Goal: Task Accomplishment & Management: Manage account settings

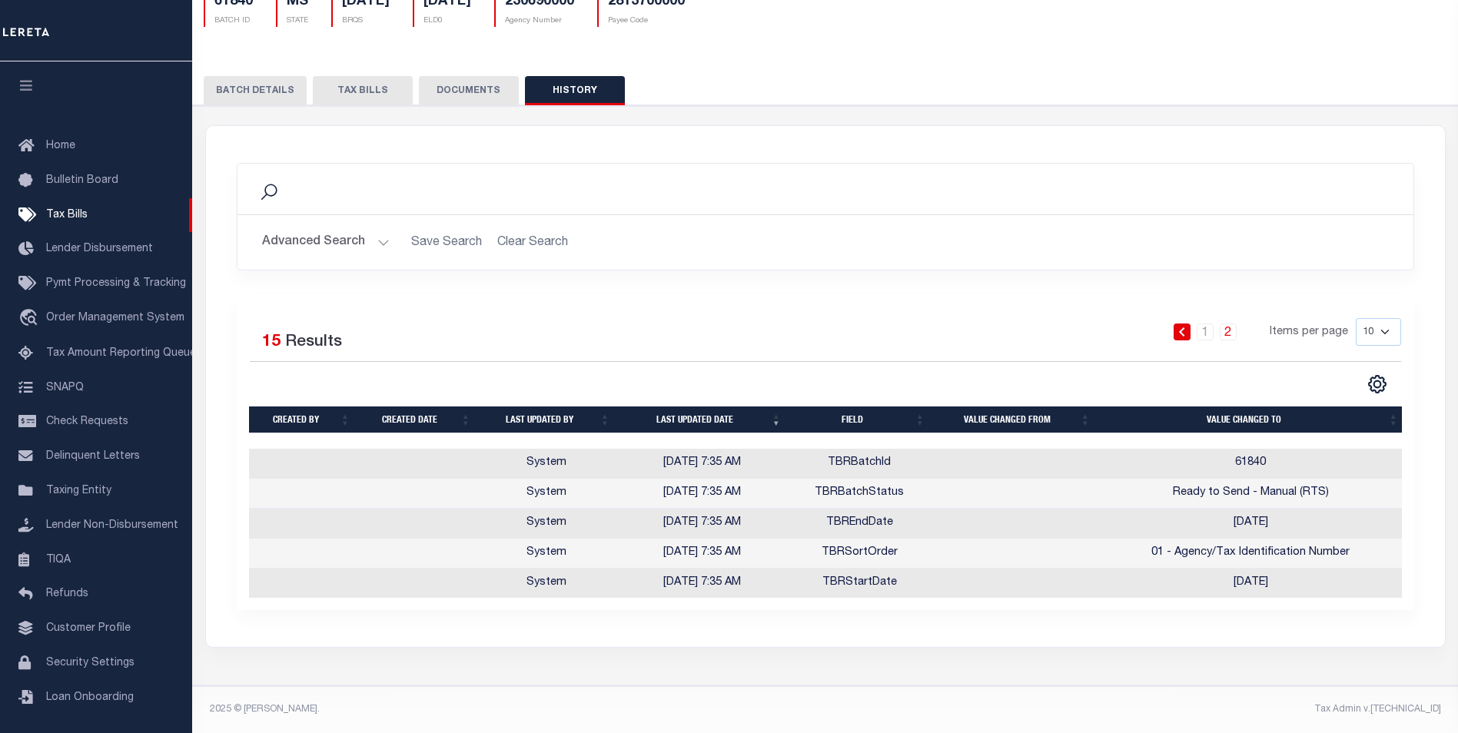
scroll to position [148, 0]
click at [109, 352] on span "Tax Amount Reporting Queue" at bounding box center [121, 353] width 150 height 11
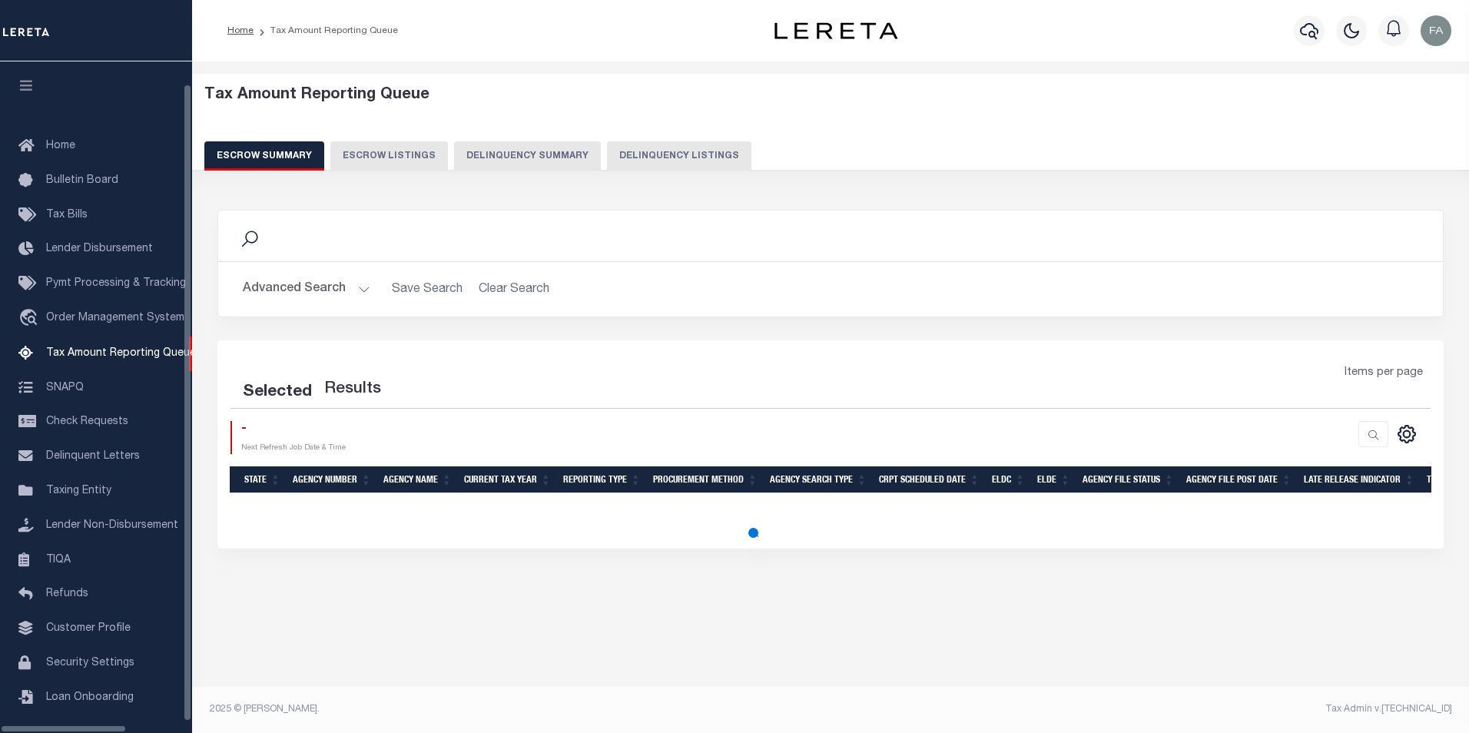
select select "100"
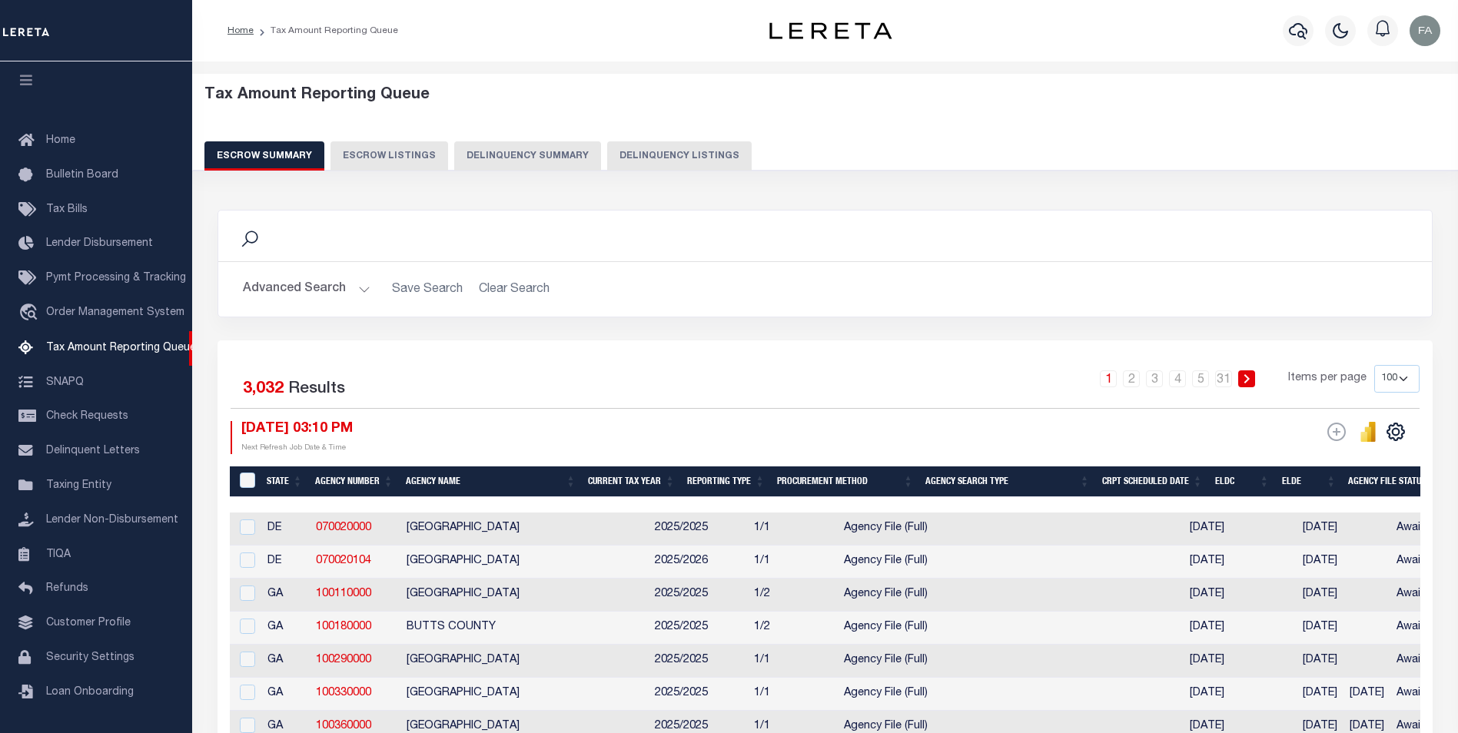
scroll to position [77, 0]
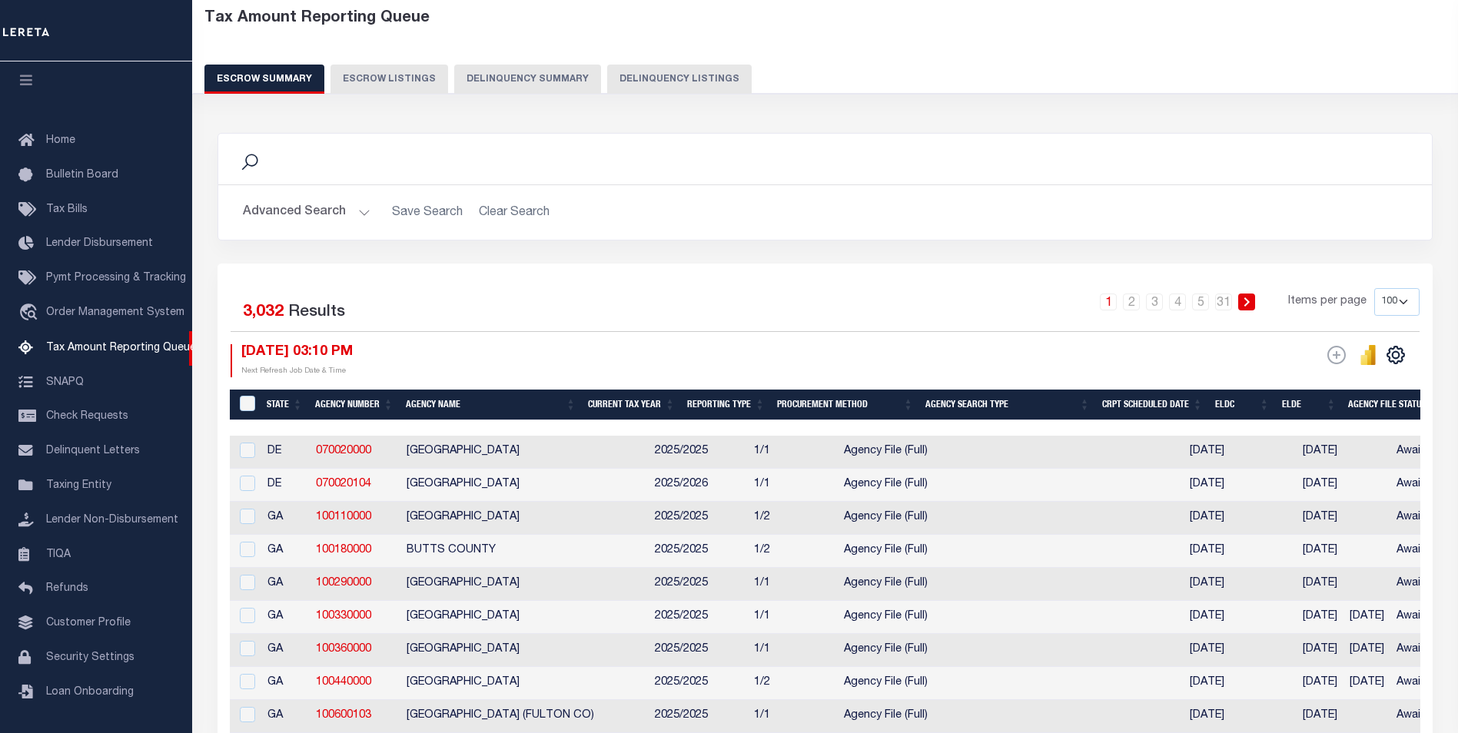
click at [397, 79] on button "Escrow Listings" at bounding box center [389, 79] width 118 height 29
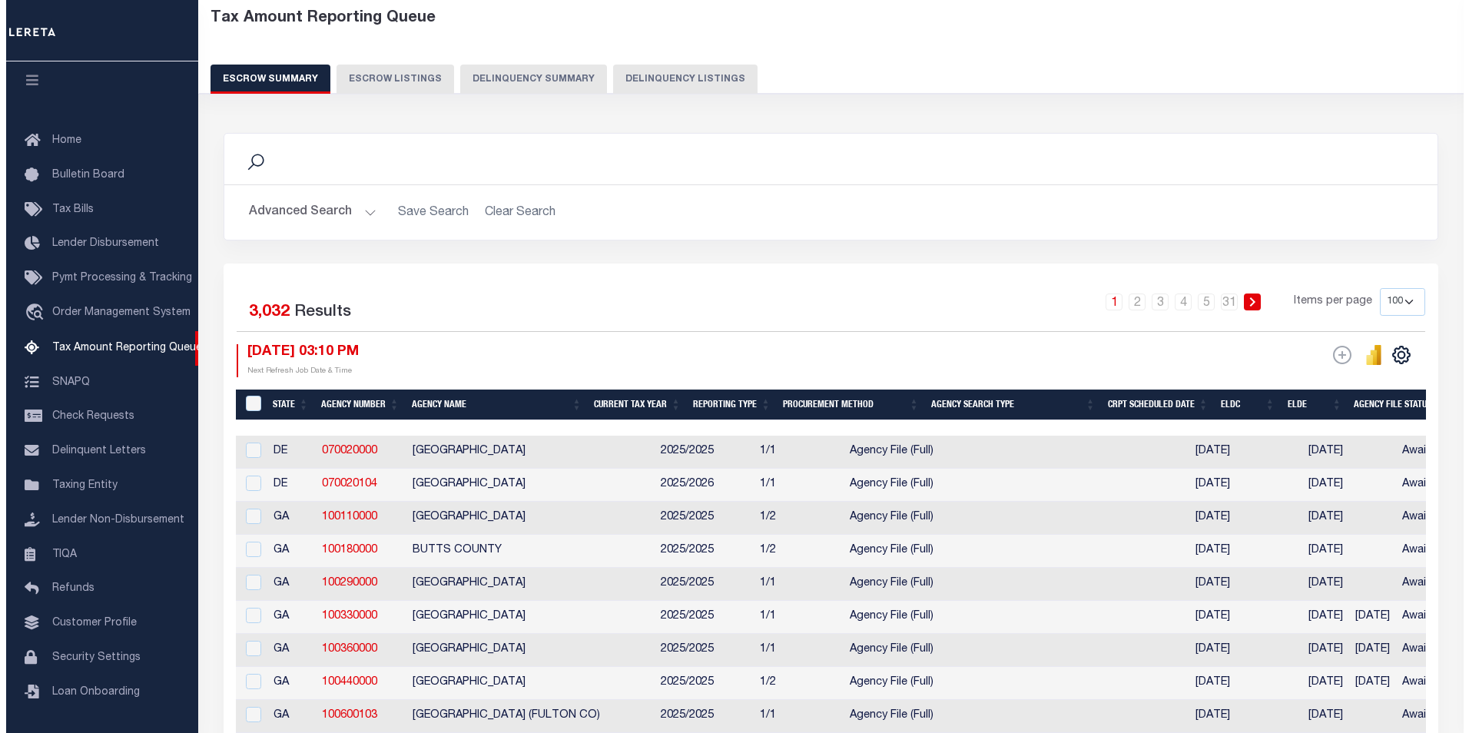
scroll to position [0, 0]
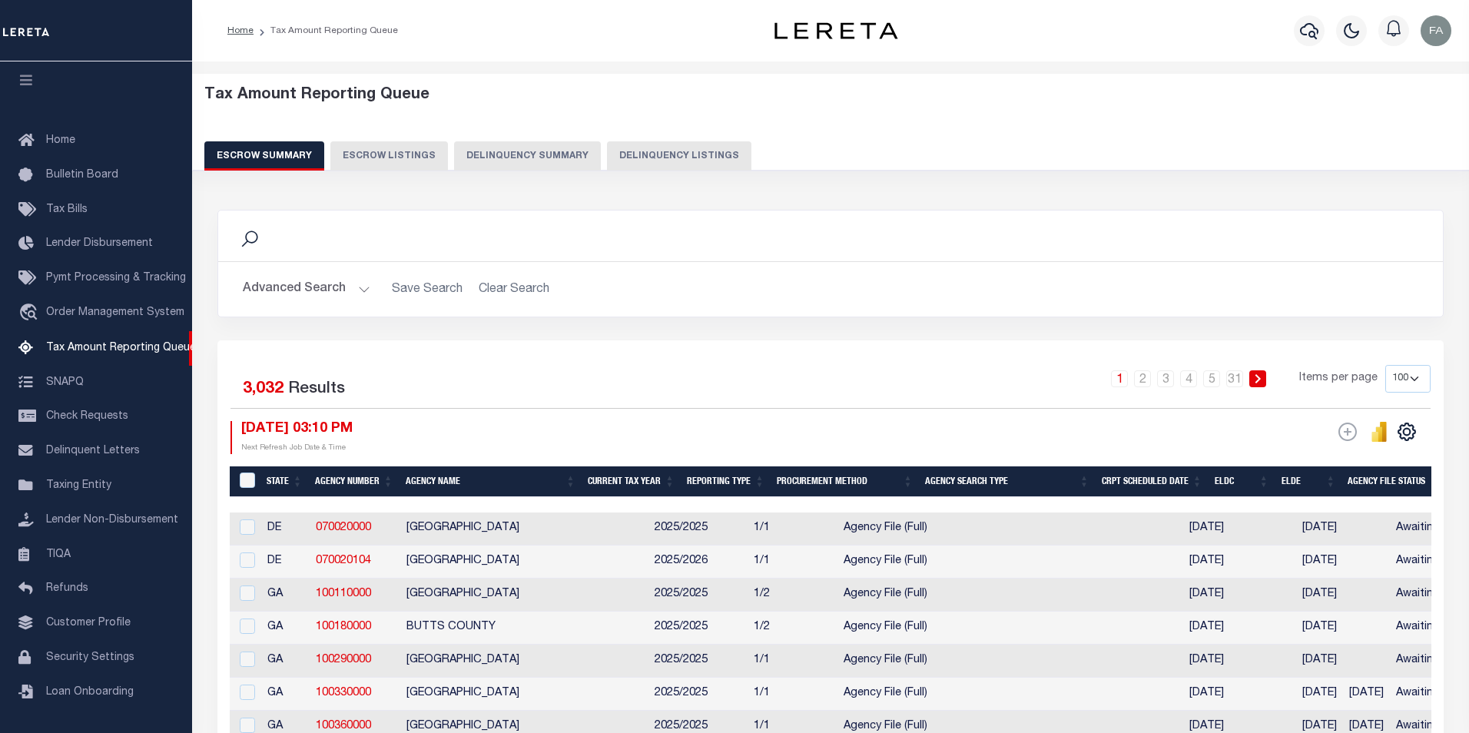
select select "100"
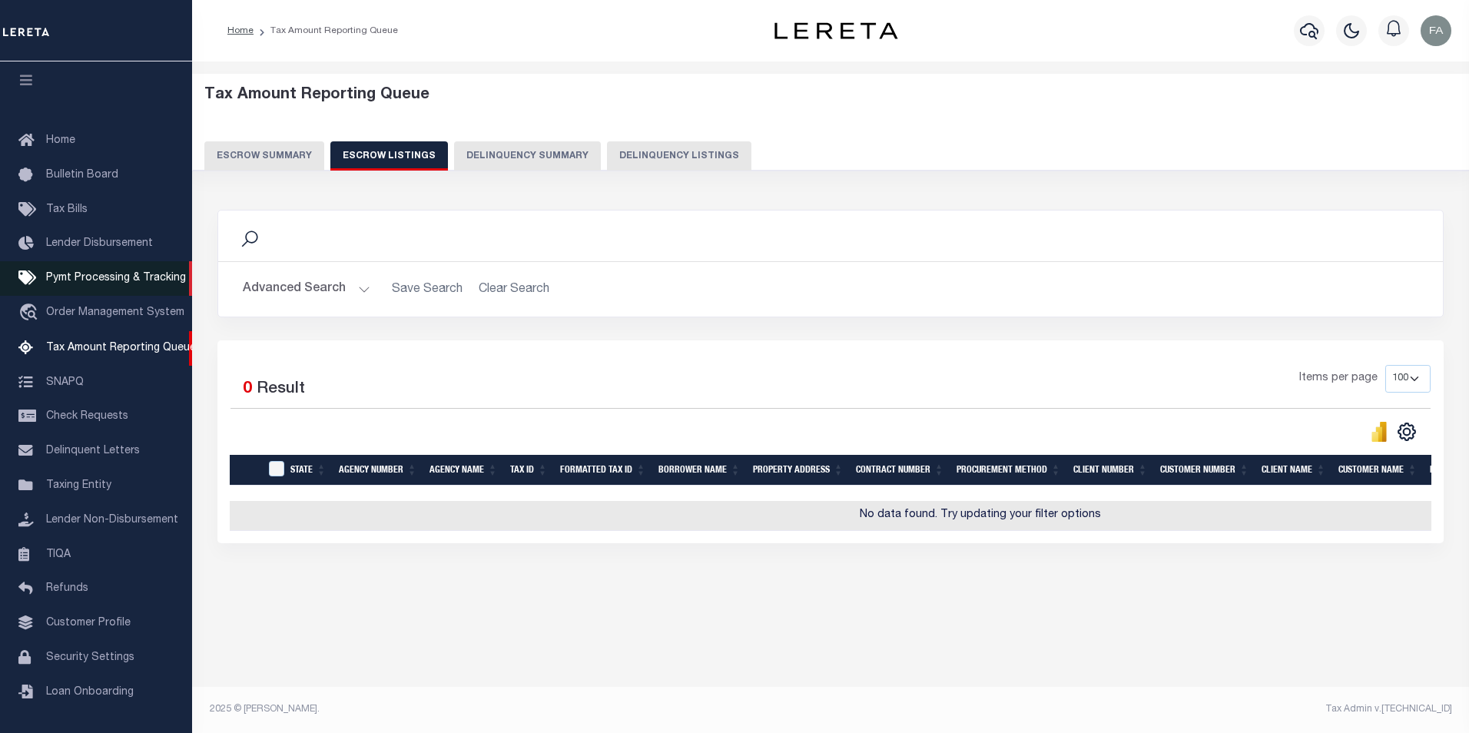
click at [104, 277] on span "Pymt Processing & Tracking" at bounding box center [116, 278] width 140 height 11
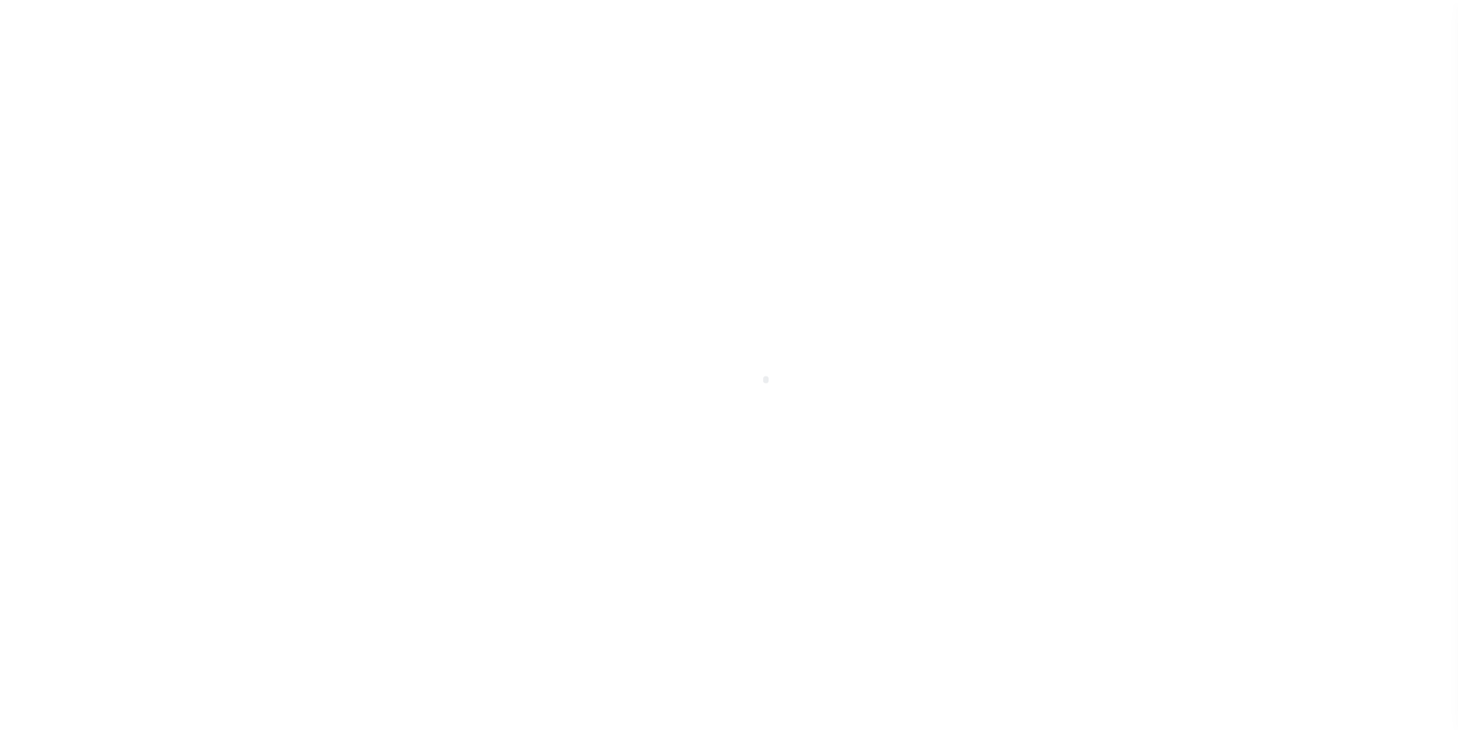
scroll to position [15, 0]
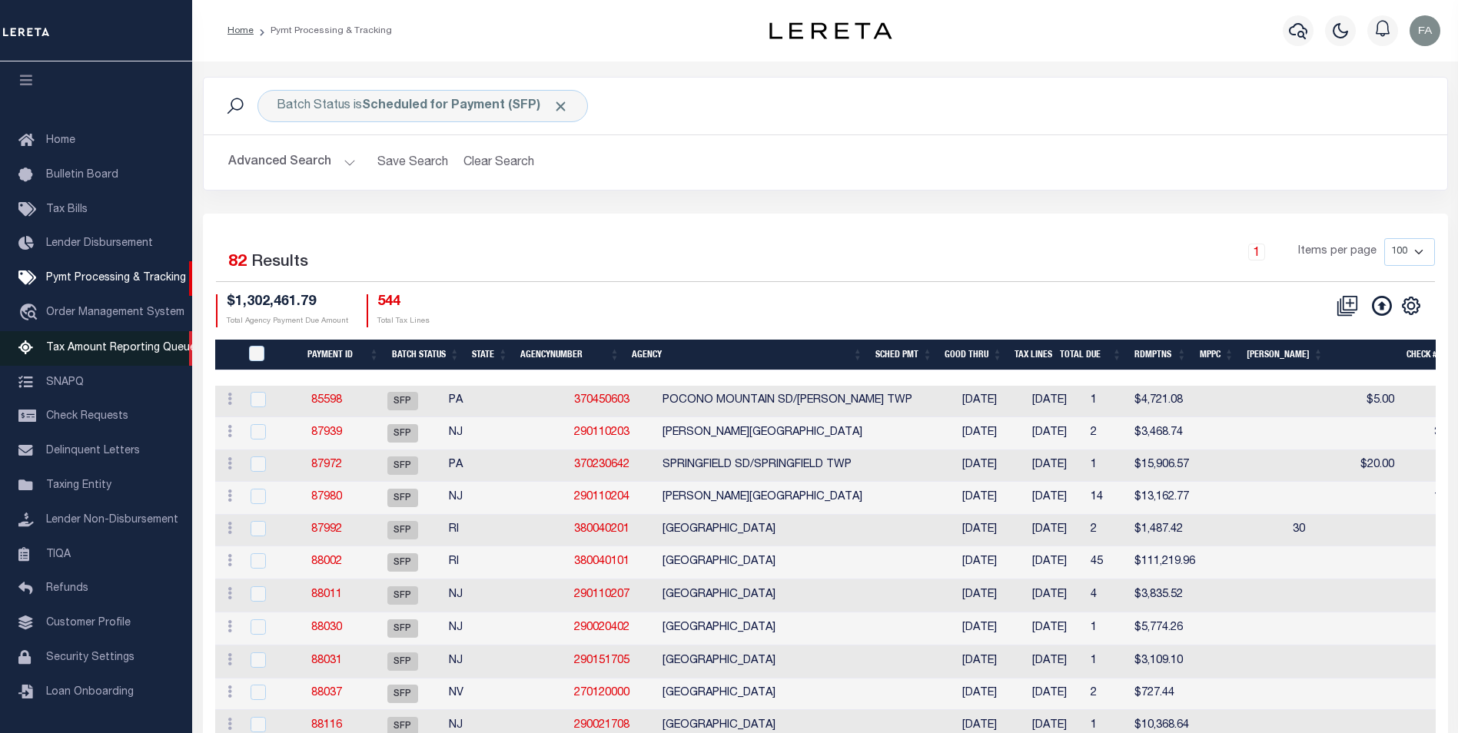
click at [97, 343] on span "Tax Amount Reporting Queue" at bounding box center [121, 348] width 150 height 11
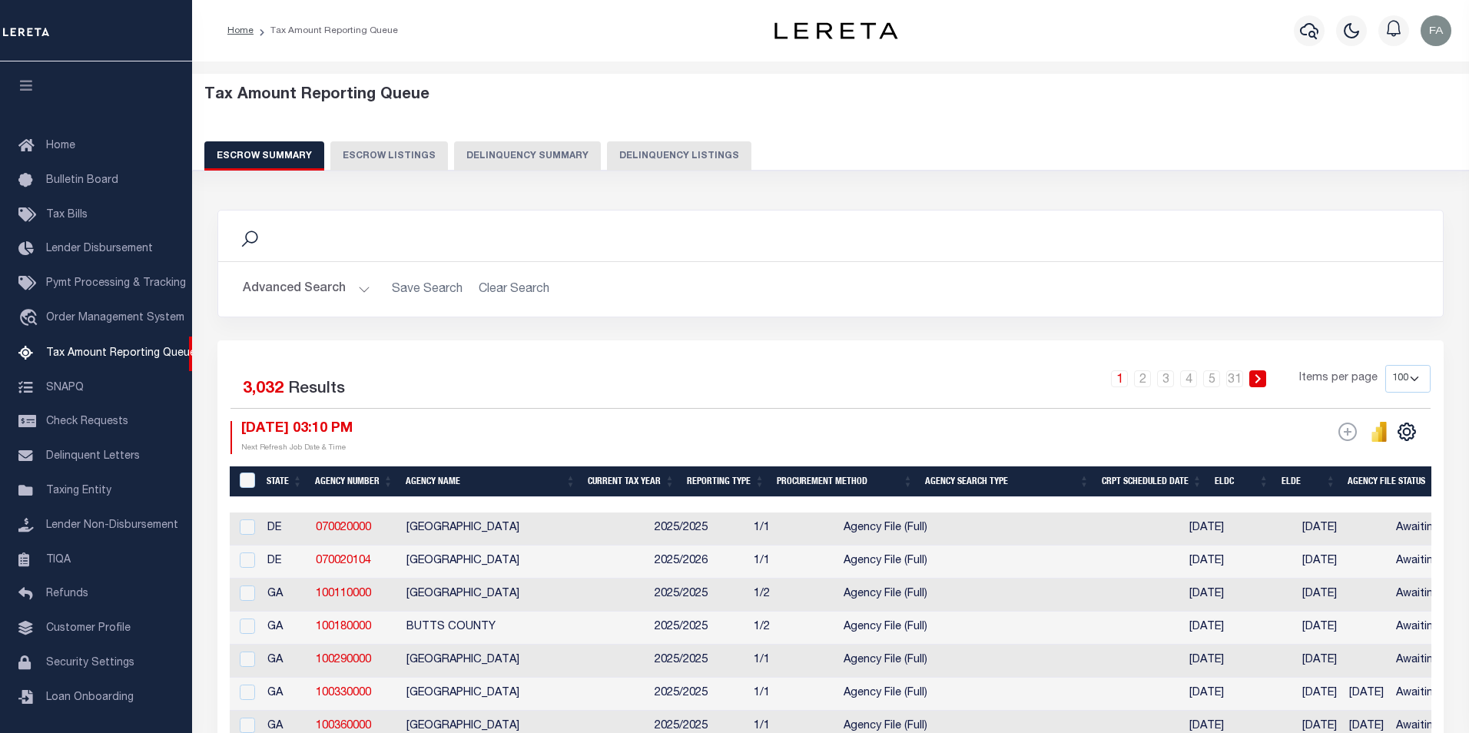
select select "100"
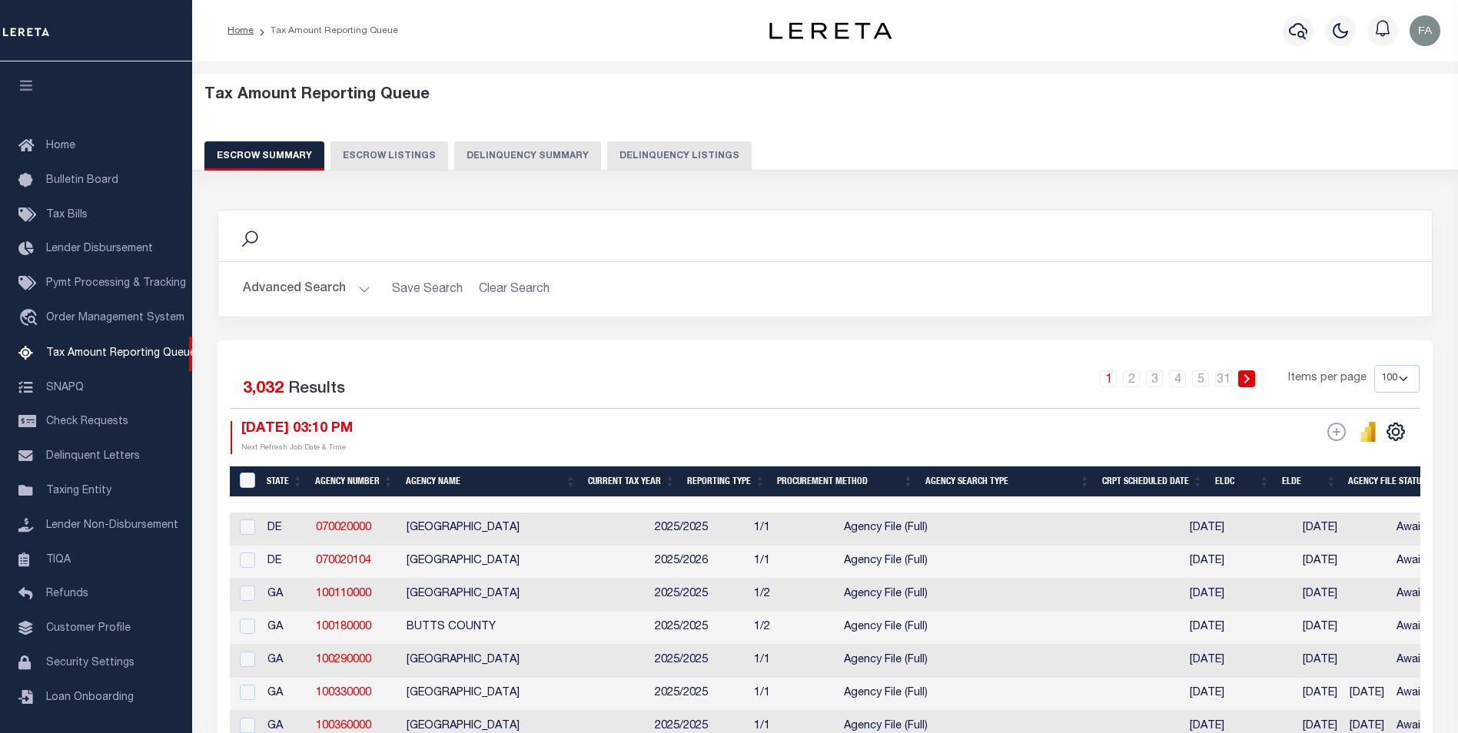
scroll to position [15, 0]
click at [389, 154] on button "Escrow Listings" at bounding box center [389, 155] width 118 height 29
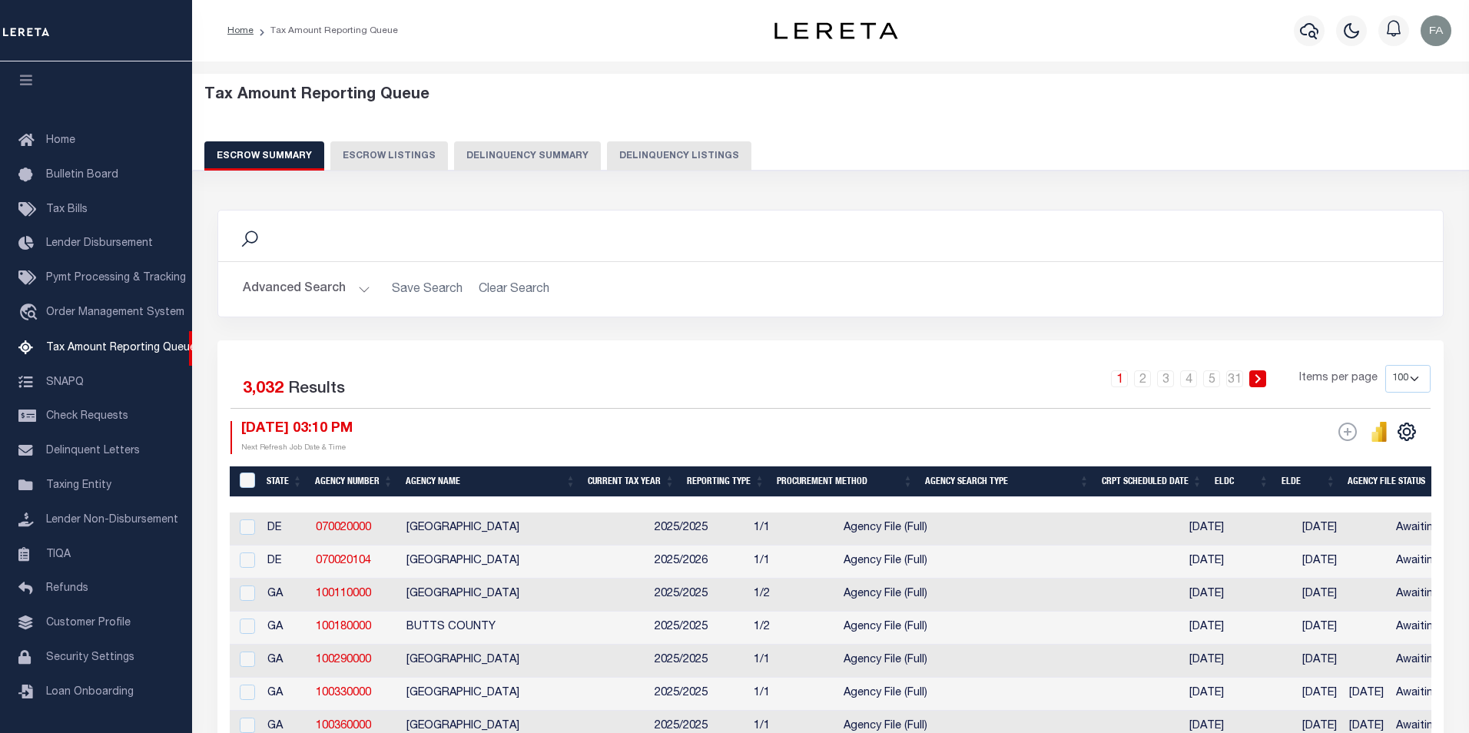
select select "100"
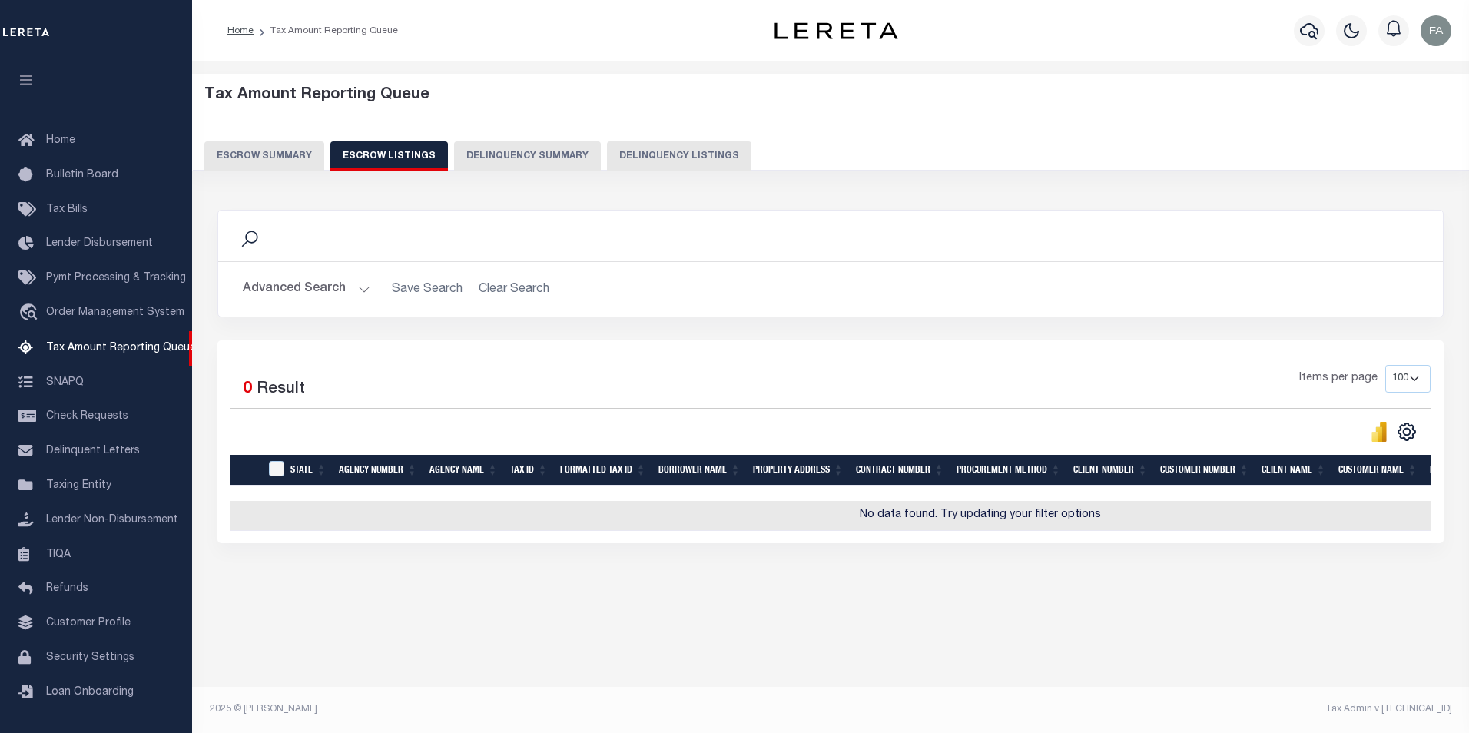
click at [356, 304] on button "Advanced Search" at bounding box center [307, 289] width 128 height 30
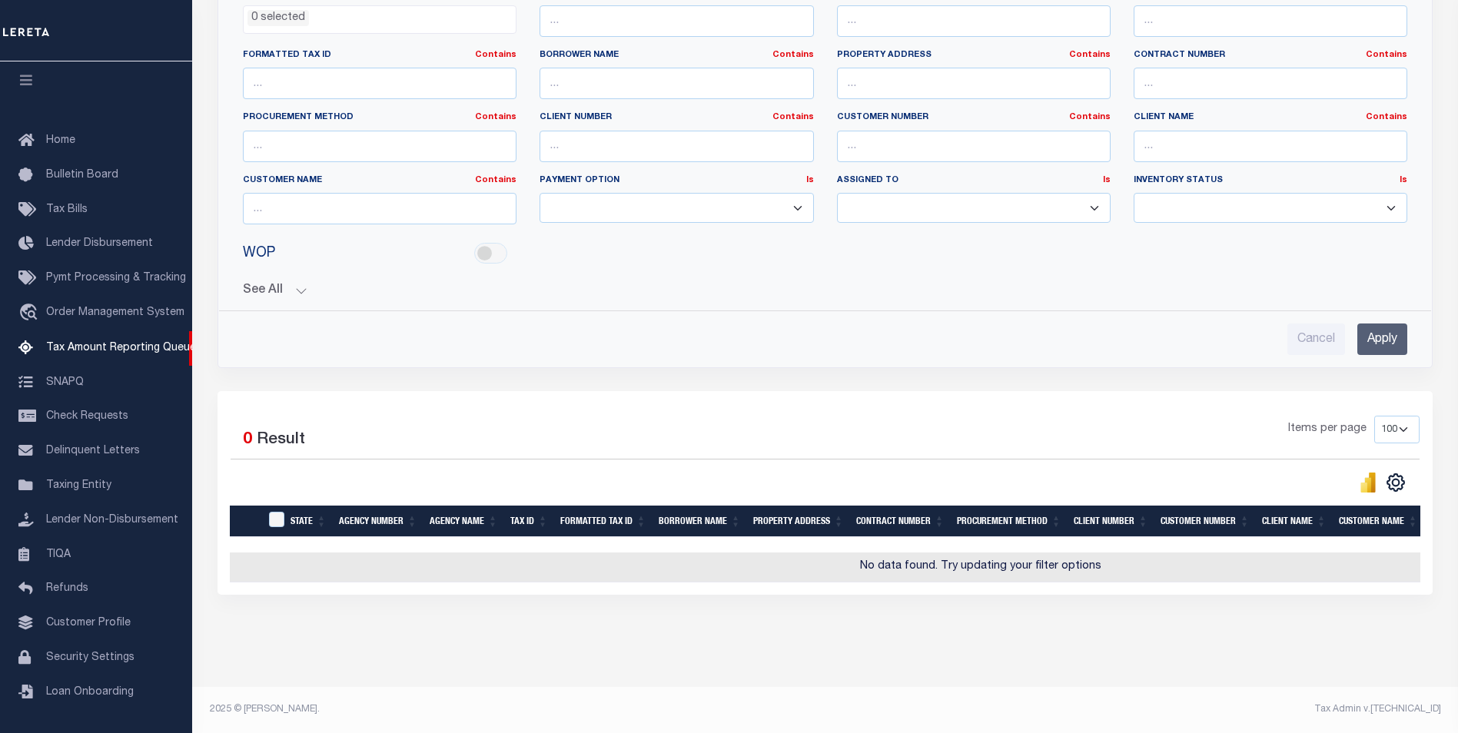
scroll to position [112, 0]
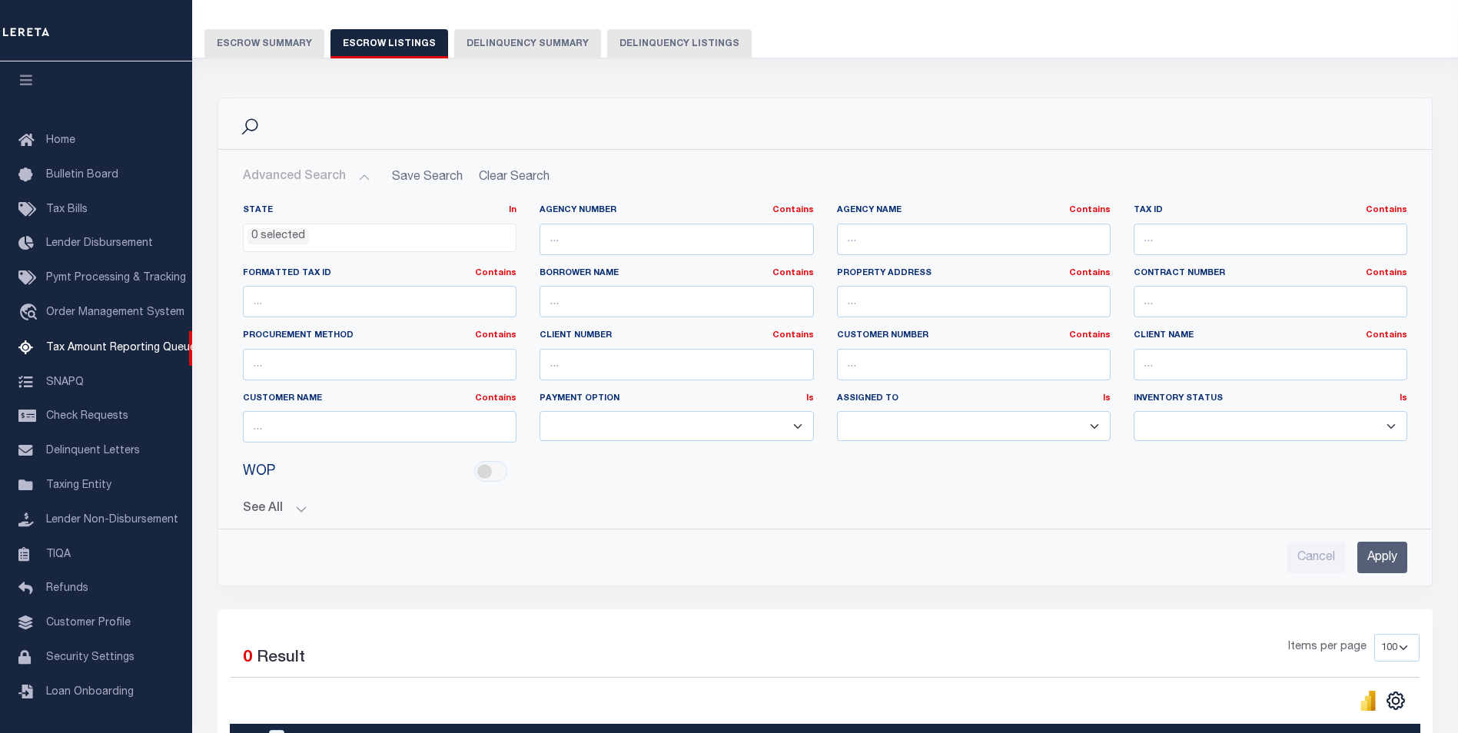
click at [307, 56] on button "Escrow Summary" at bounding box center [264, 43] width 120 height 29
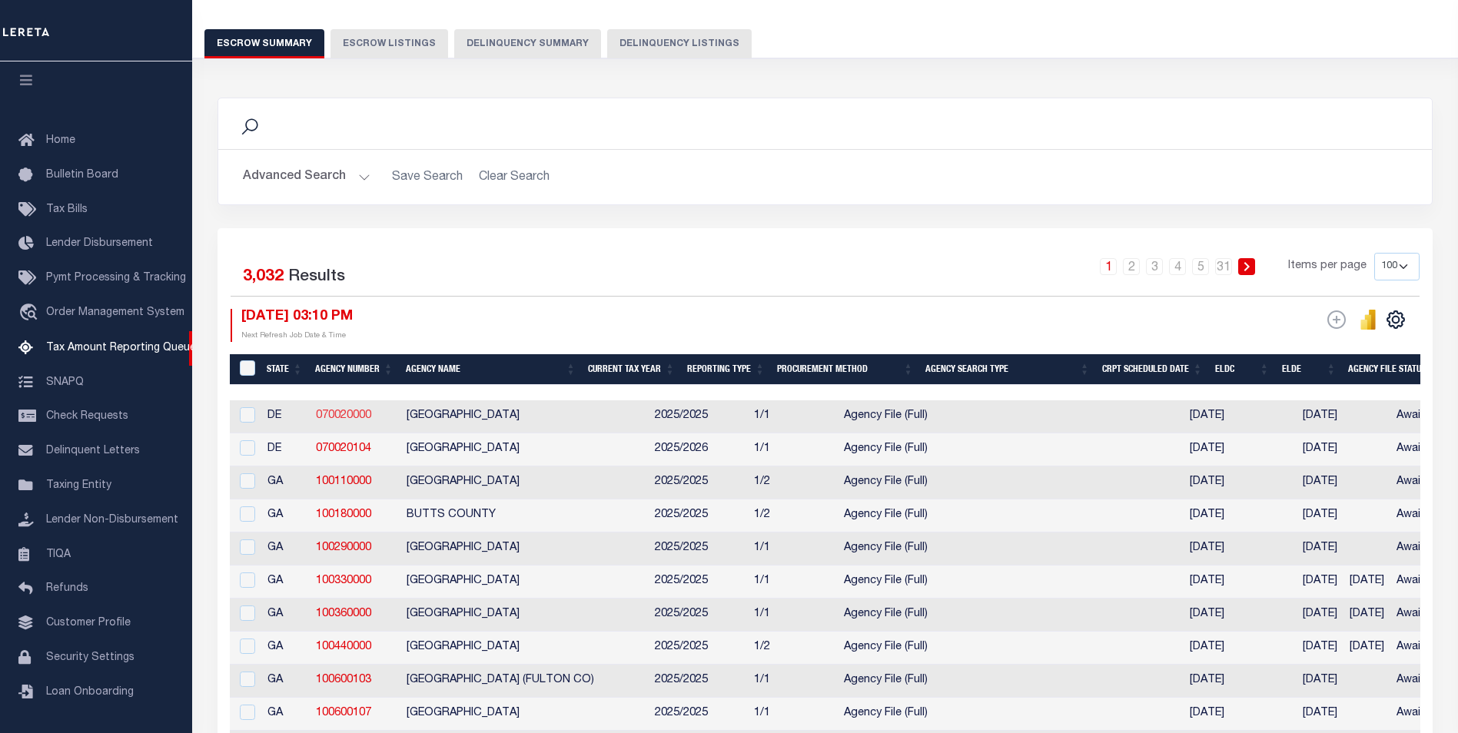
click at [339, 413] on link "070020000" at bounding box center [343, 415] width 55 height 11
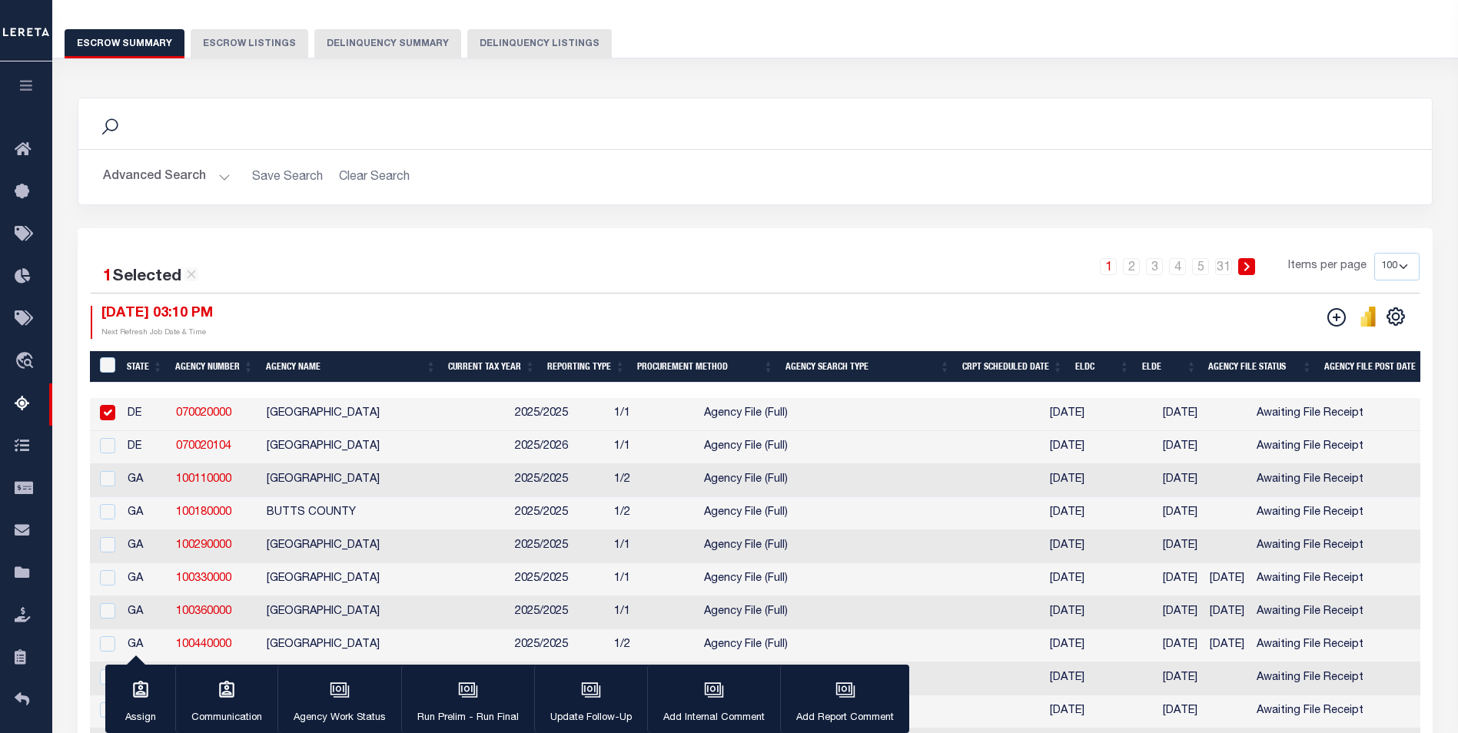
click at [197, 413] on link "070020000" at bounding box center [203, 413] width 55 height 11
checkbox input "false"
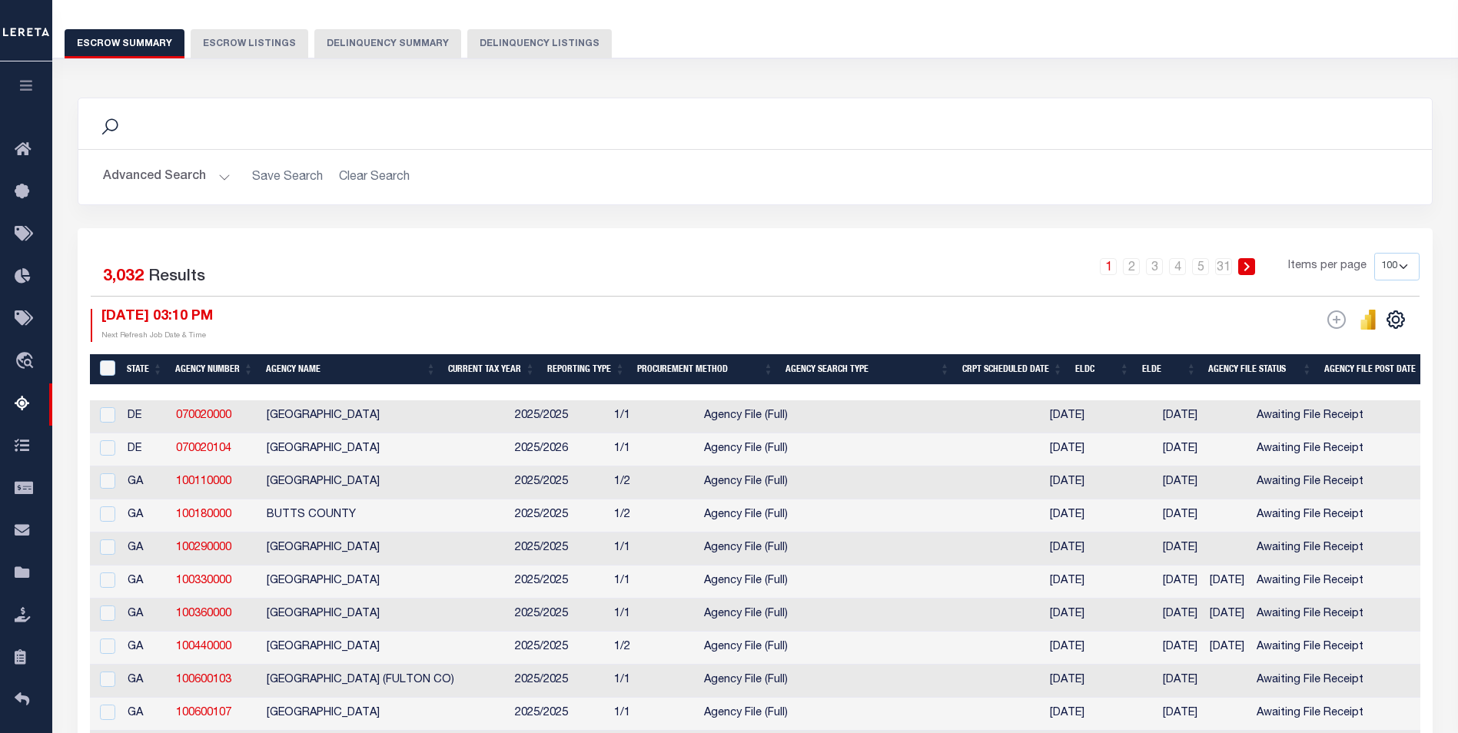
scroll to position [35, 0]
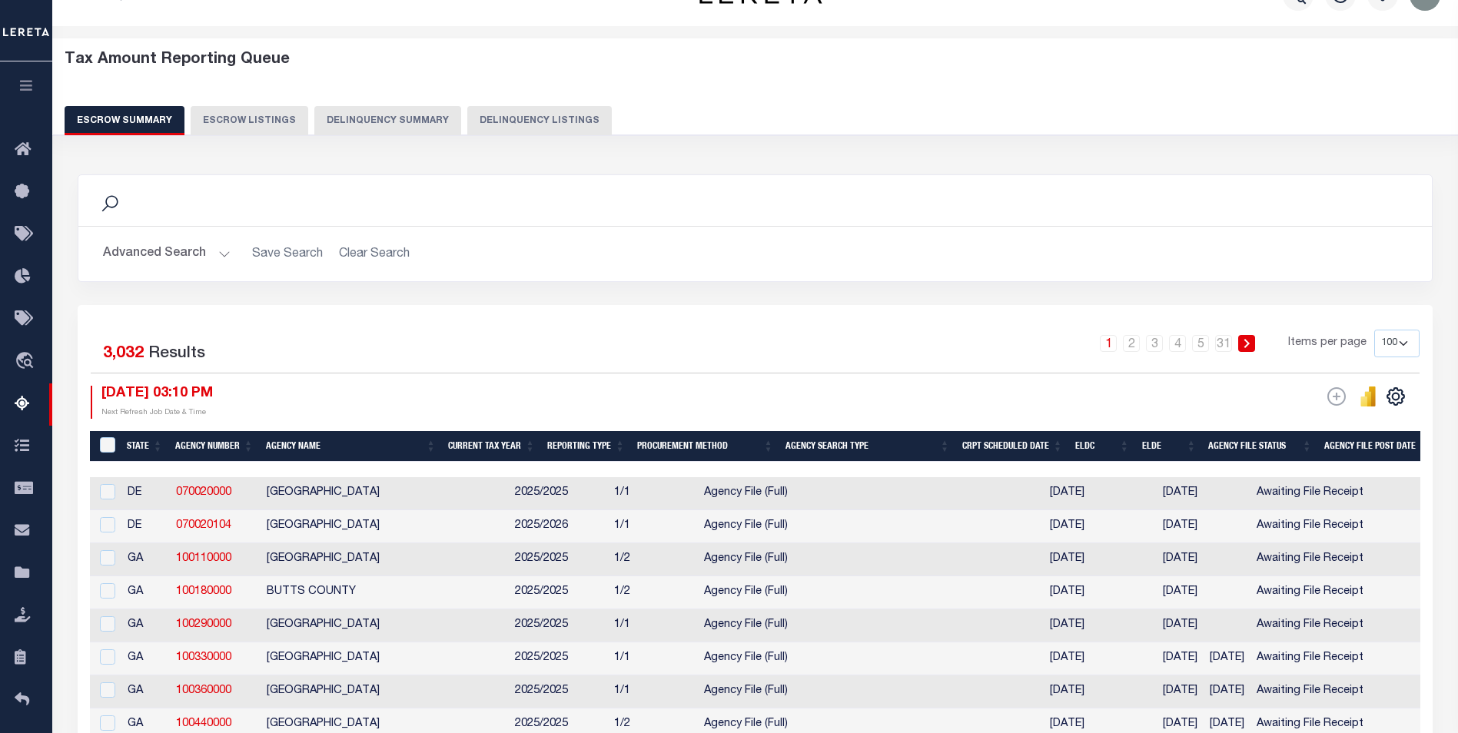
click at [270, 126] on button "Escrow Listings" at bounding box center [250, 120] width 118 height 29
select select "100"
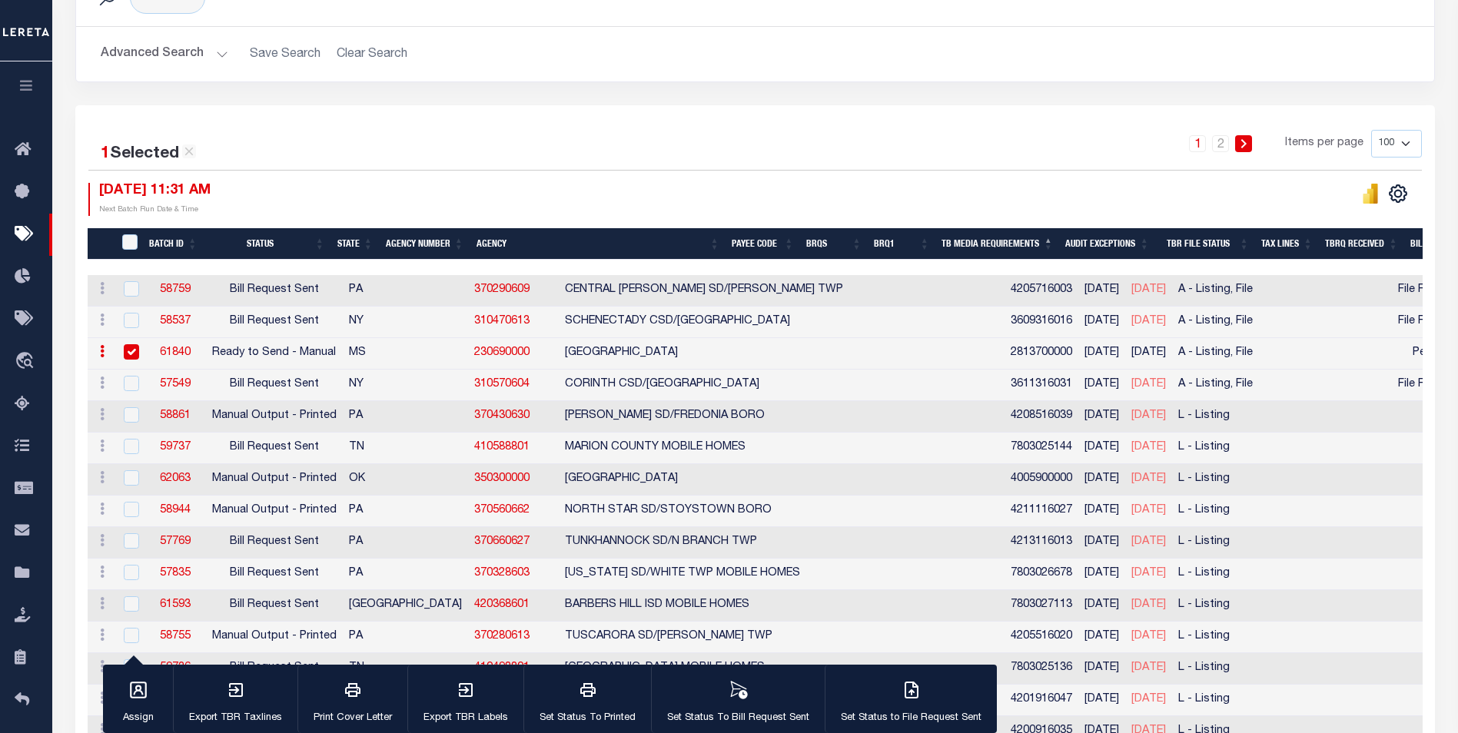
scroll to position [246, 0]
click at [137, 351] on input "checkbox" at bounding box center [131, 351] width 15 height 15
checkbox input "false"
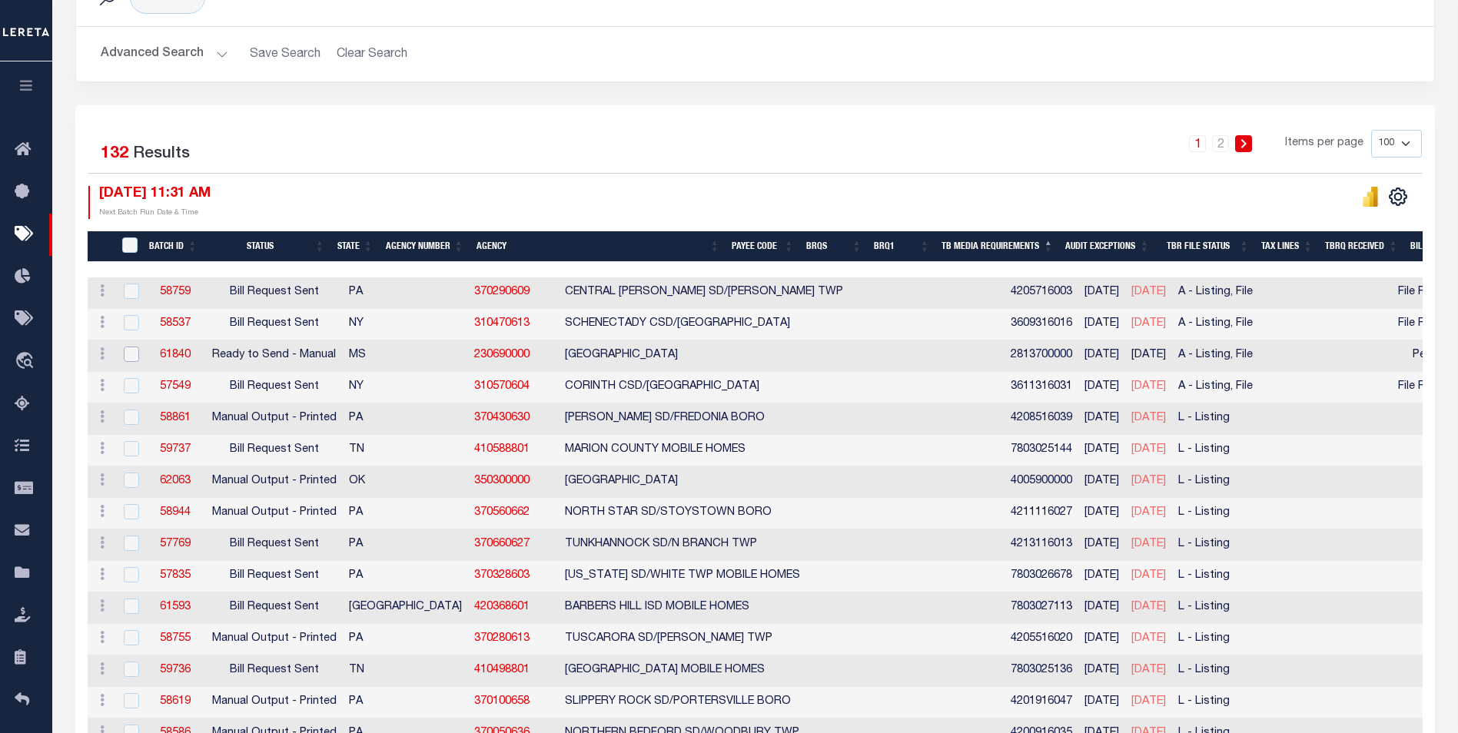
scroll to position [169, 0]
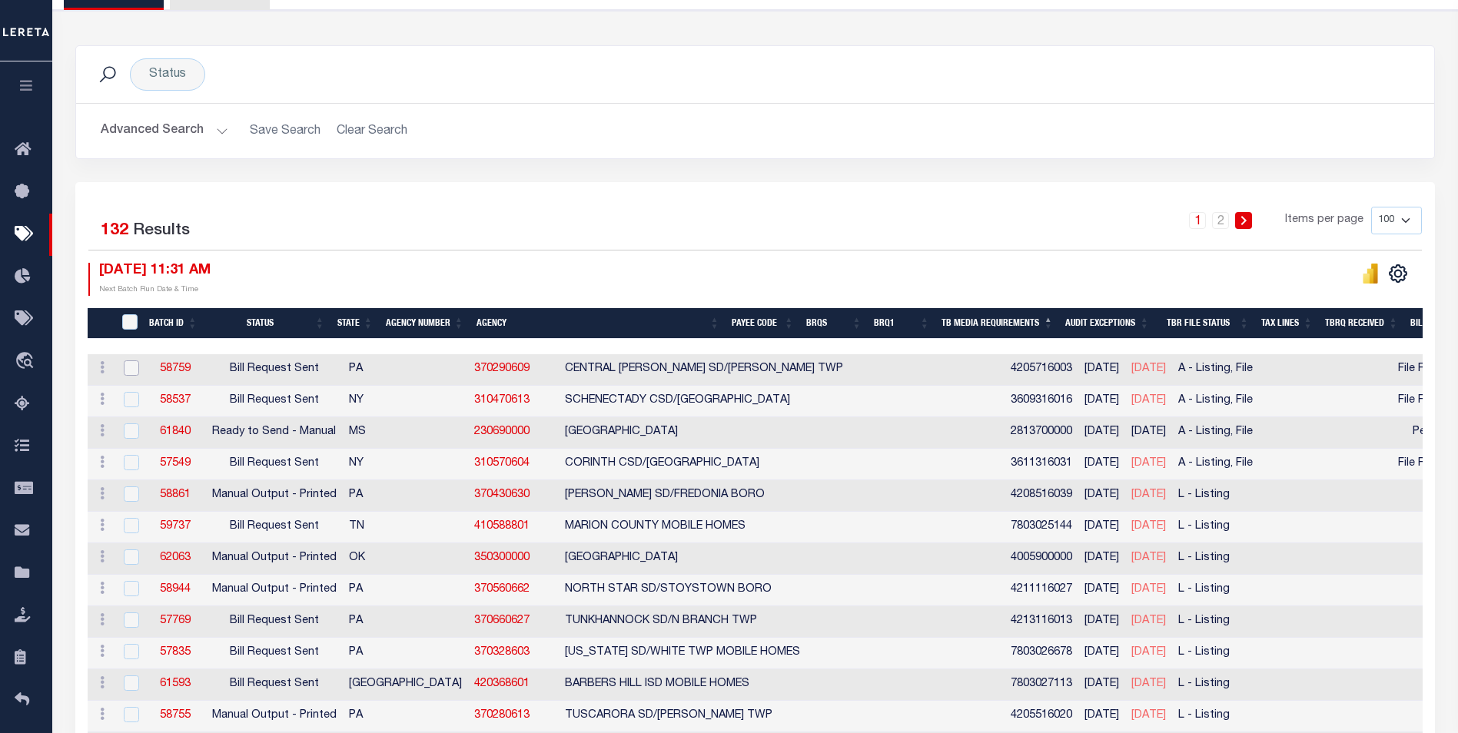
click at [134, 367] on input "checkbox" at bounding box center [131, 367] width 15 height 15
checkbox input "true"
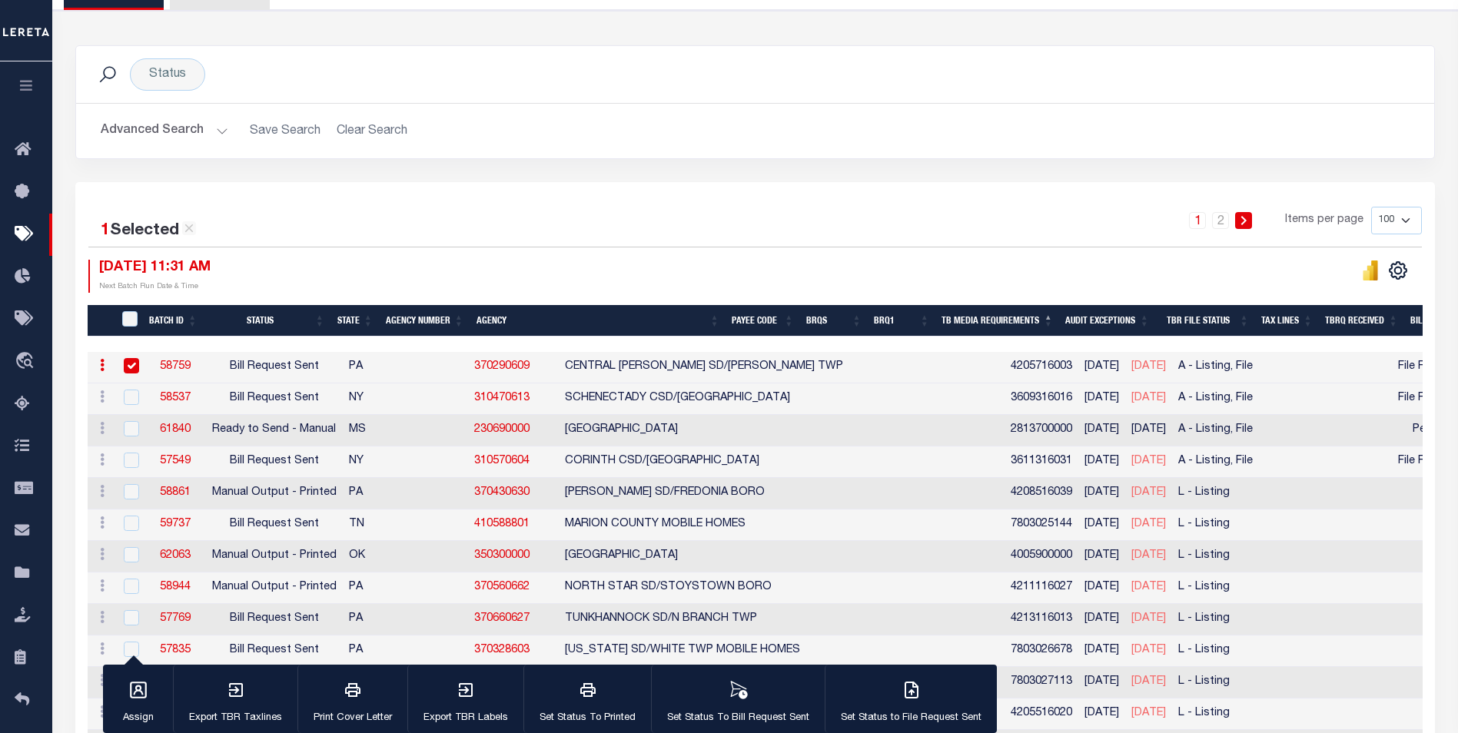
scroll to position [92, 0]
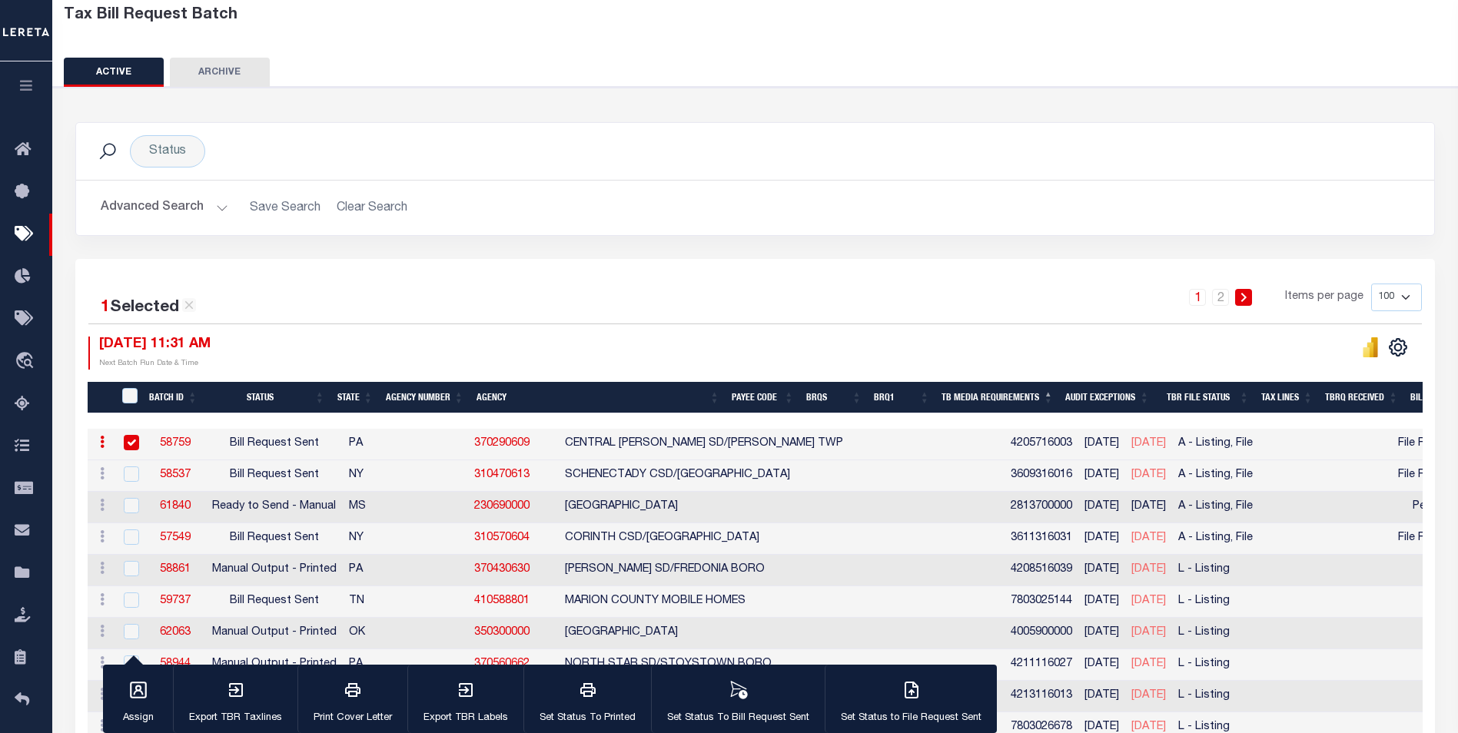
click at [181, 446] on link "58759" at bounding box center [175, 443] width 31 height 11
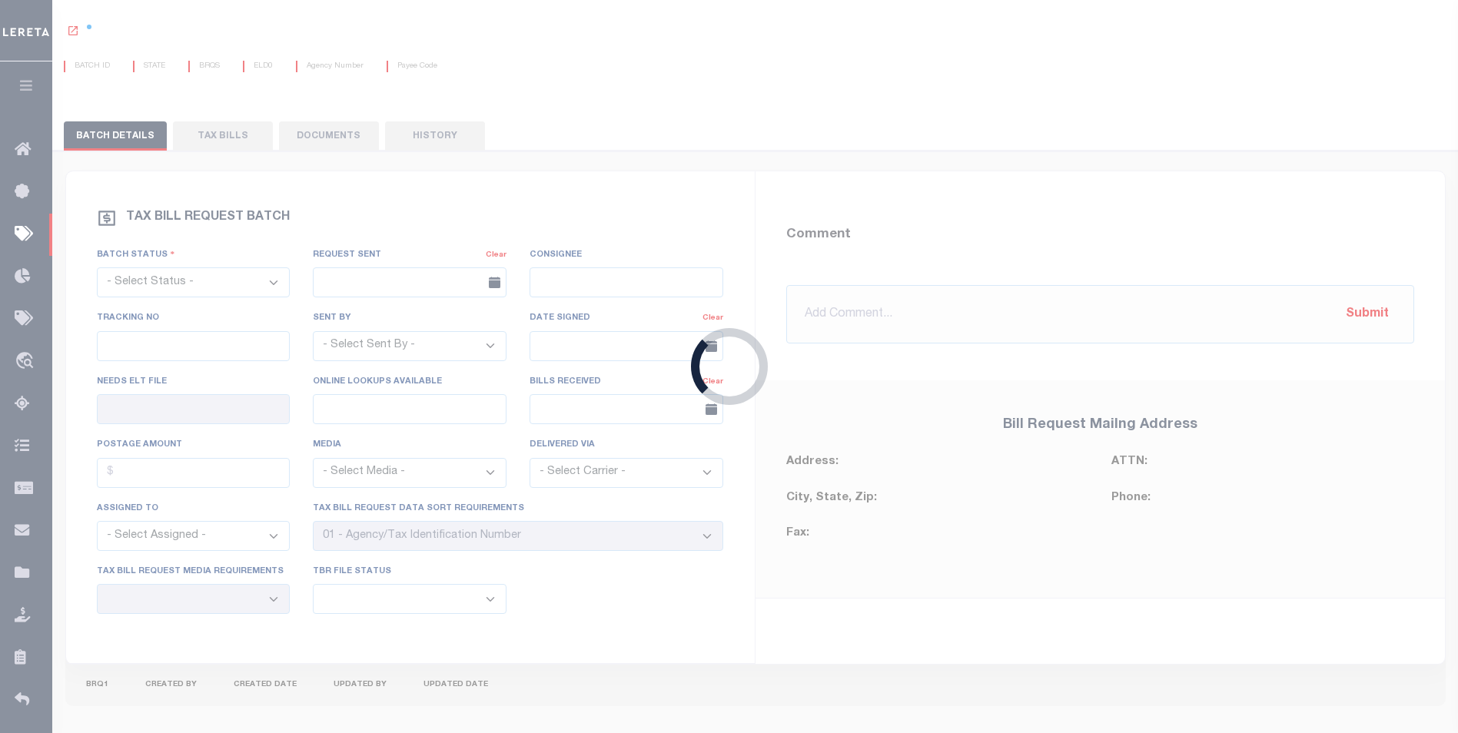
select select "RST"
type input "06/26/2025"
select select
type input "No"
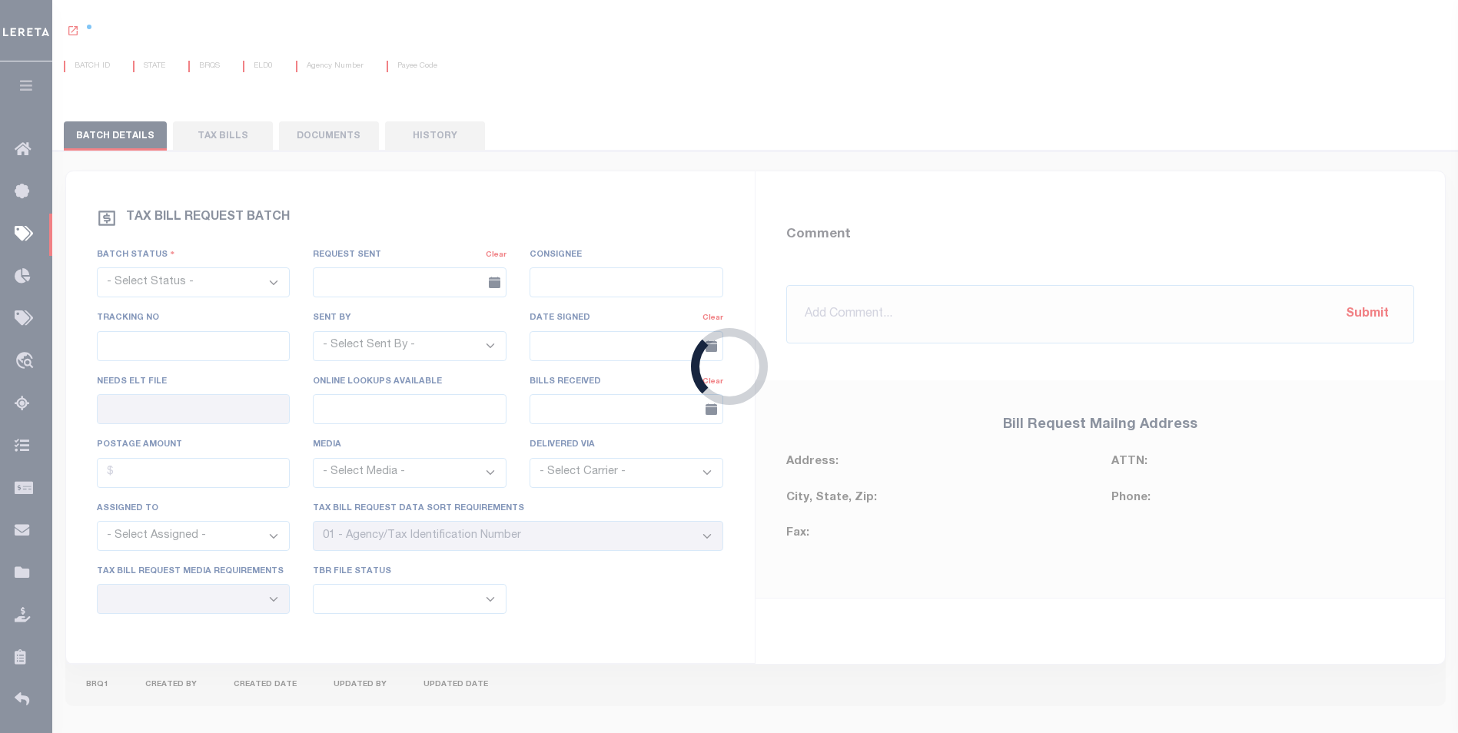
select select "29"
select select "16"
select select "3"
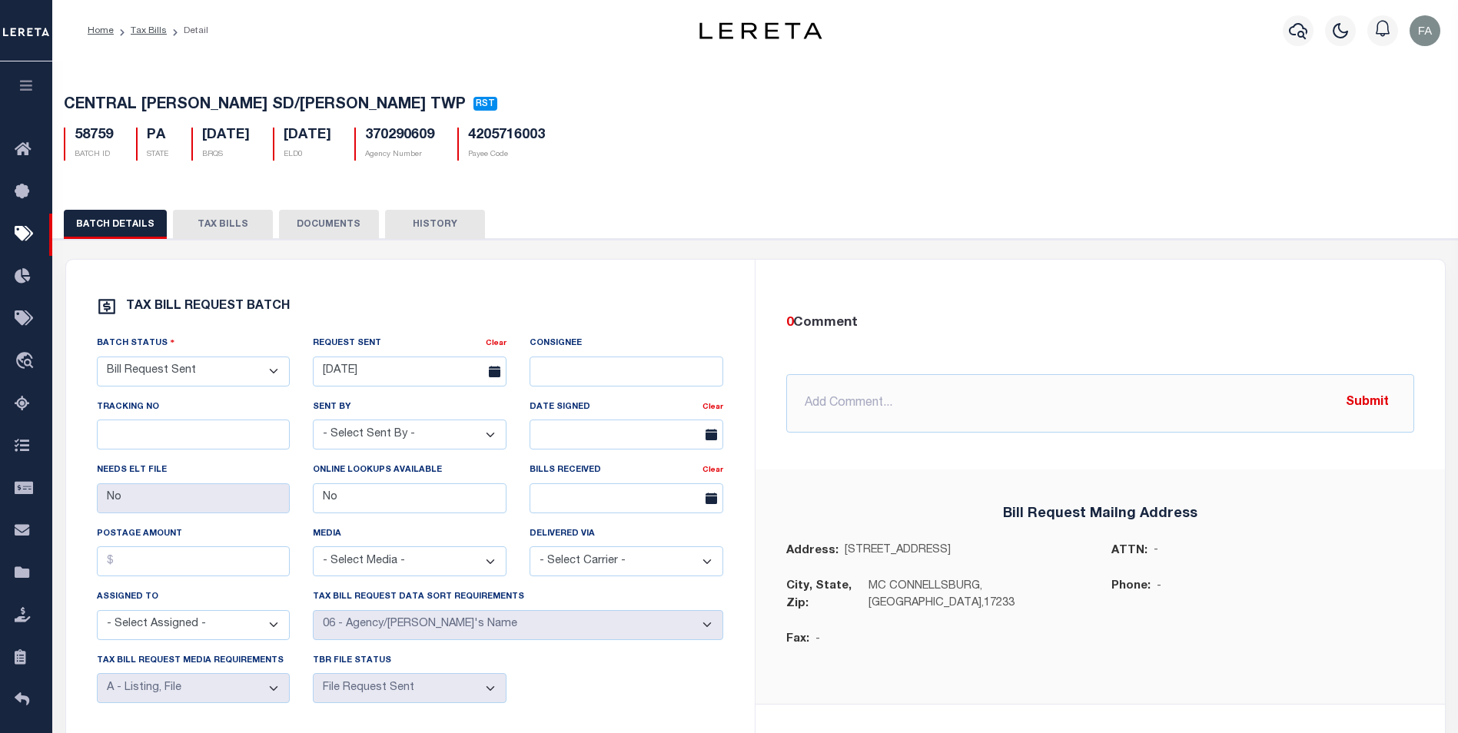
click at [248, 231] on button "TAX BILLS" at bounding box center [223, 224] width 100 height 29
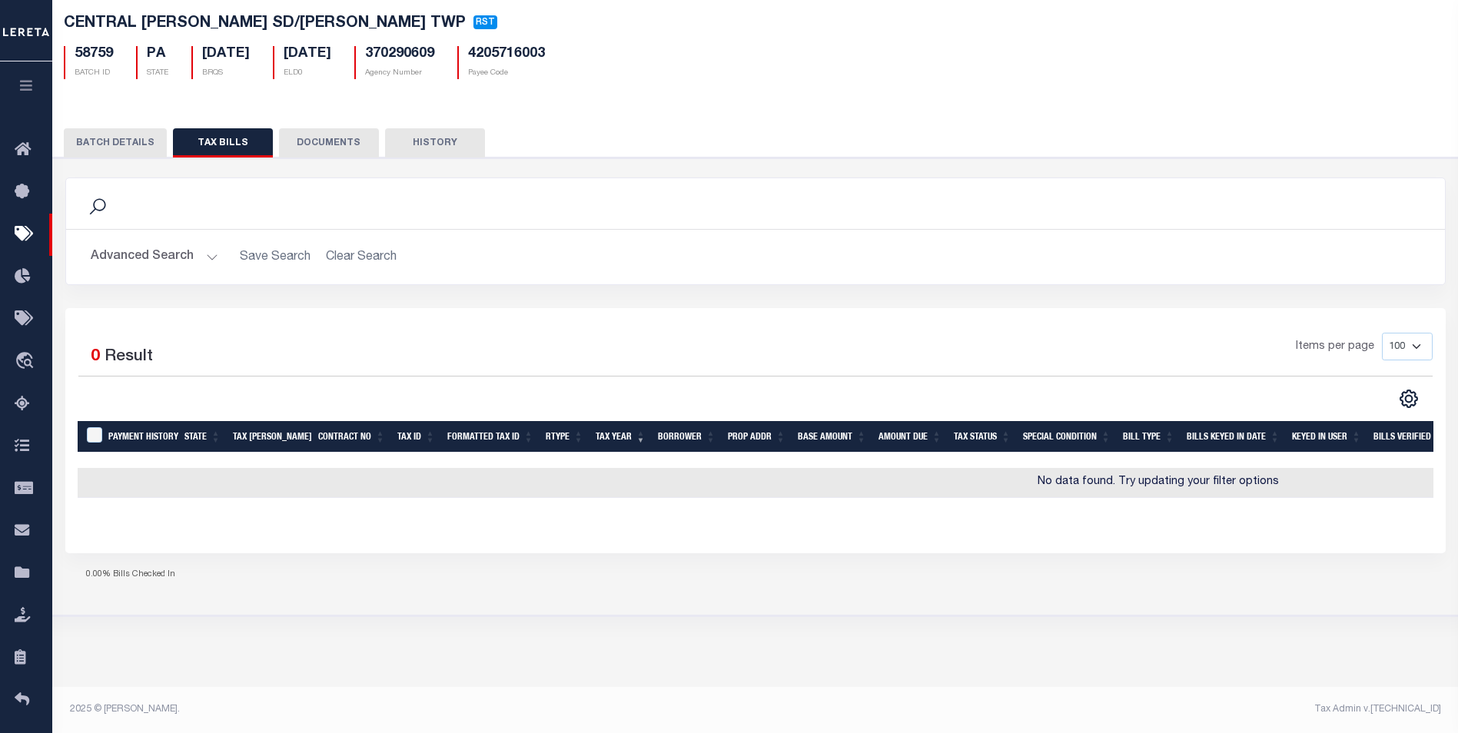
scroll to position [5, 0]
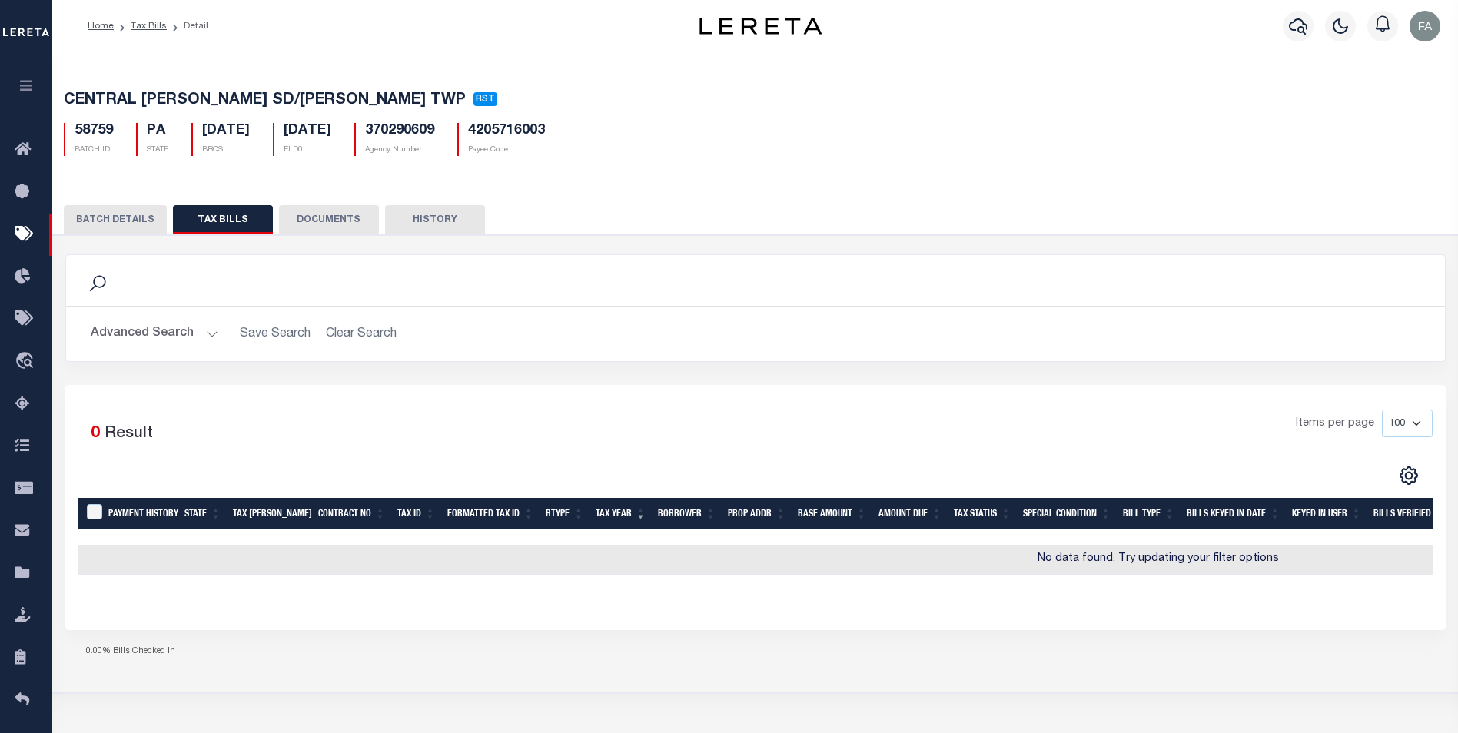
click at [120, 220] on button "BATCH DETAILS" at bounding box center [115, 219] width 103 height 29
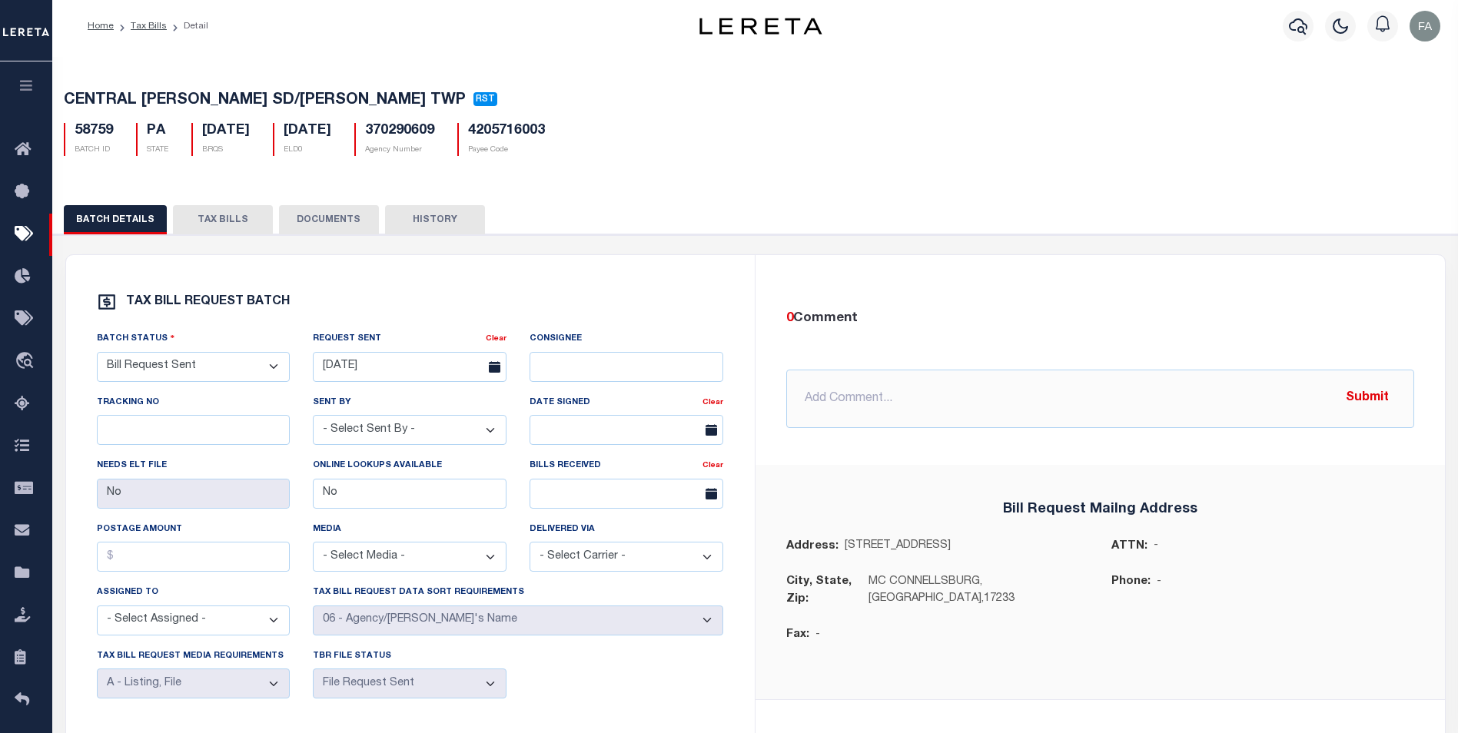
scroll to position [81, 0]
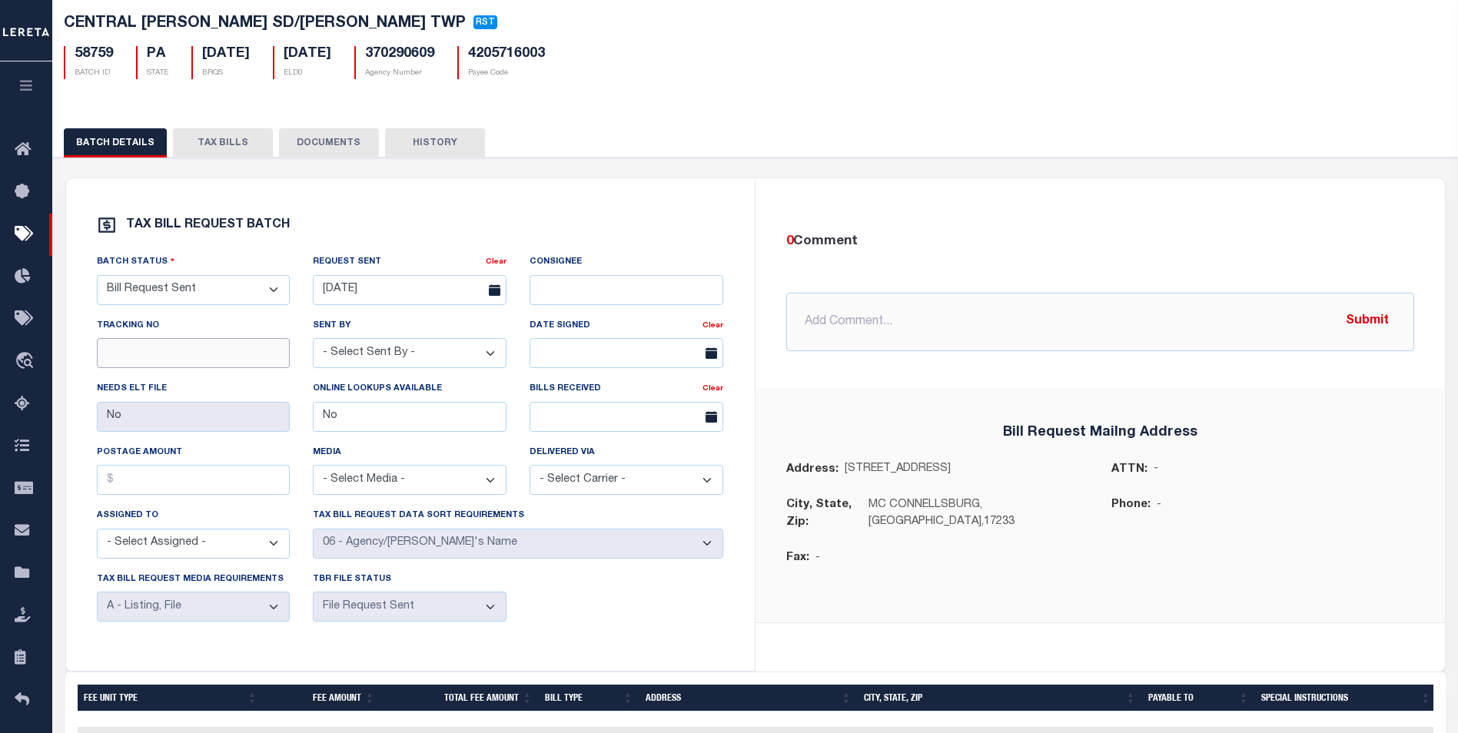
click at [207, 356] on input "text" at bounding box center [194, 353] width 194 height 30
click at [435, 329] on div "Sent By - Select Sent By - Aakash Patel Adrian Garin Agustin Fernandez Agustin …" at bounding box center [410, 342] width 194 height 51
click at [449, 487] on select "- Select Media - CD/DVD Fax Other Paper List Programmed Output Spreadsheet" at bounding box center [410, 480] width 194 height 30
click at [592, 290] on input "text" at bounding box center [626, 290] width 194 height 30
click at [404, 358] on select "- Select Sent By - Aakash Patel Adrian Garin Agustin Fernandez Agustin Maturino…" at bounding box center [410, 353] width 194 height 30
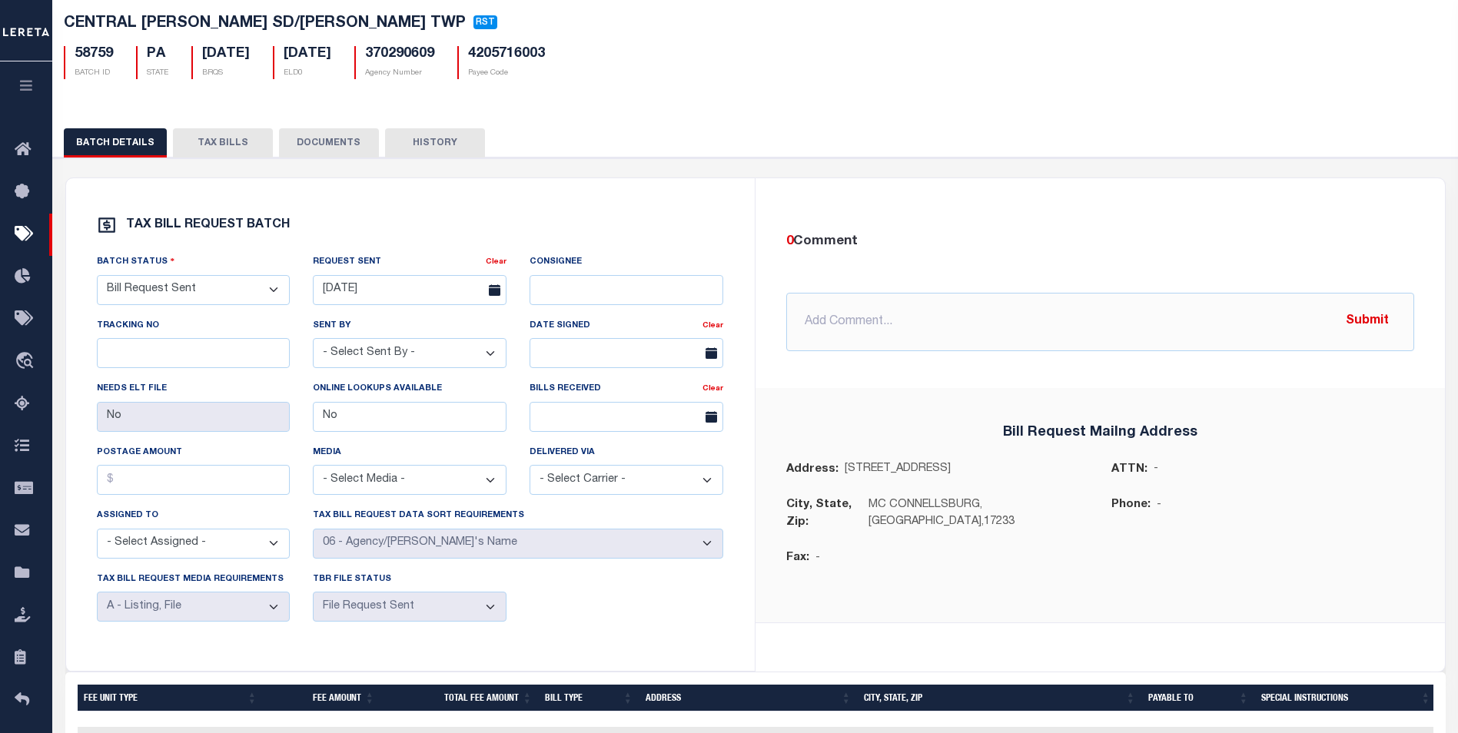
click at [404, 357] on select "- Select Sent By - Aakash Patel Adrian Garin Agustin Fernandez Agustin Maturino…" at bounding box center [410, 353] width 194 height 30
click at [247, 144] on button "TAX BILLS" at bounding box center [223, 142] width 100 height 29
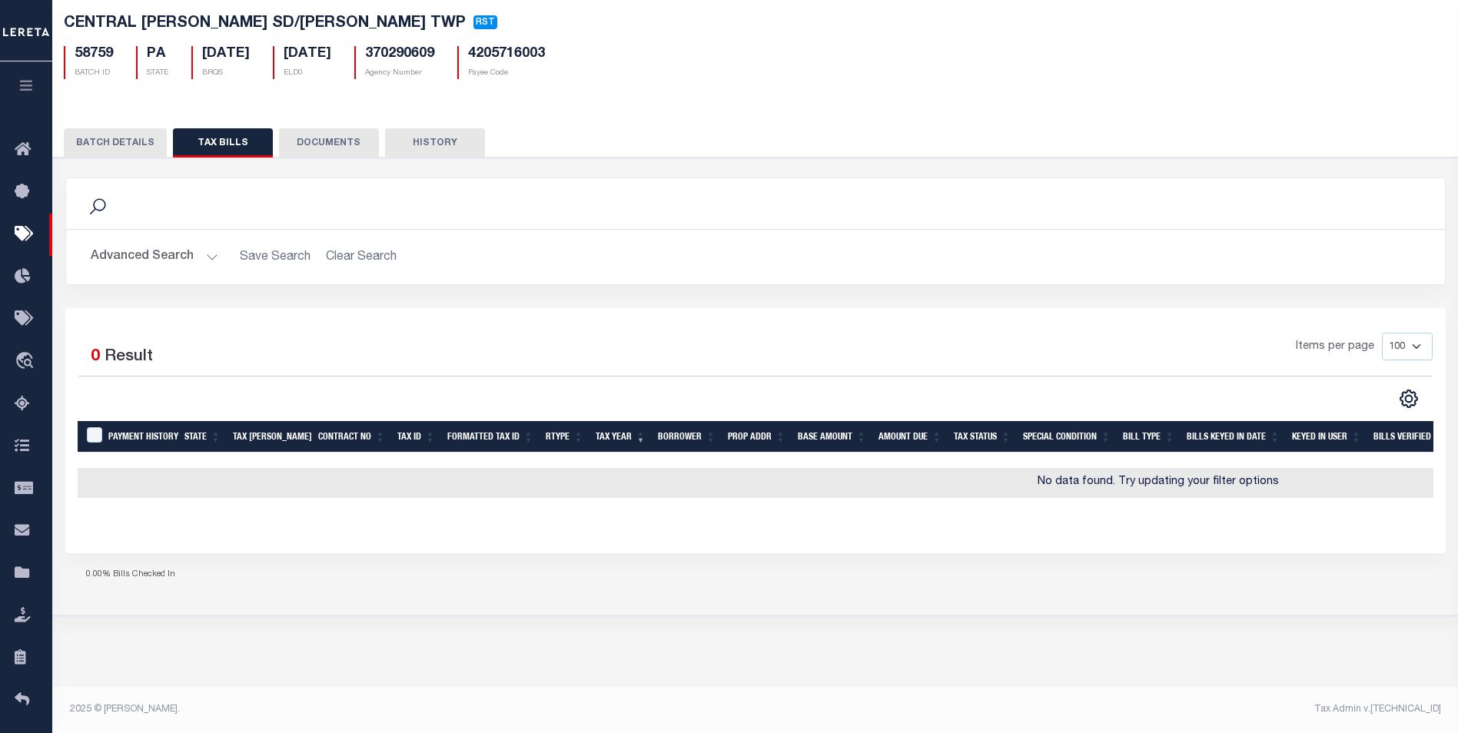
click at [339, 141] on button "DOCUMENTS" at bounding box center [329, 142] width 100 height 29
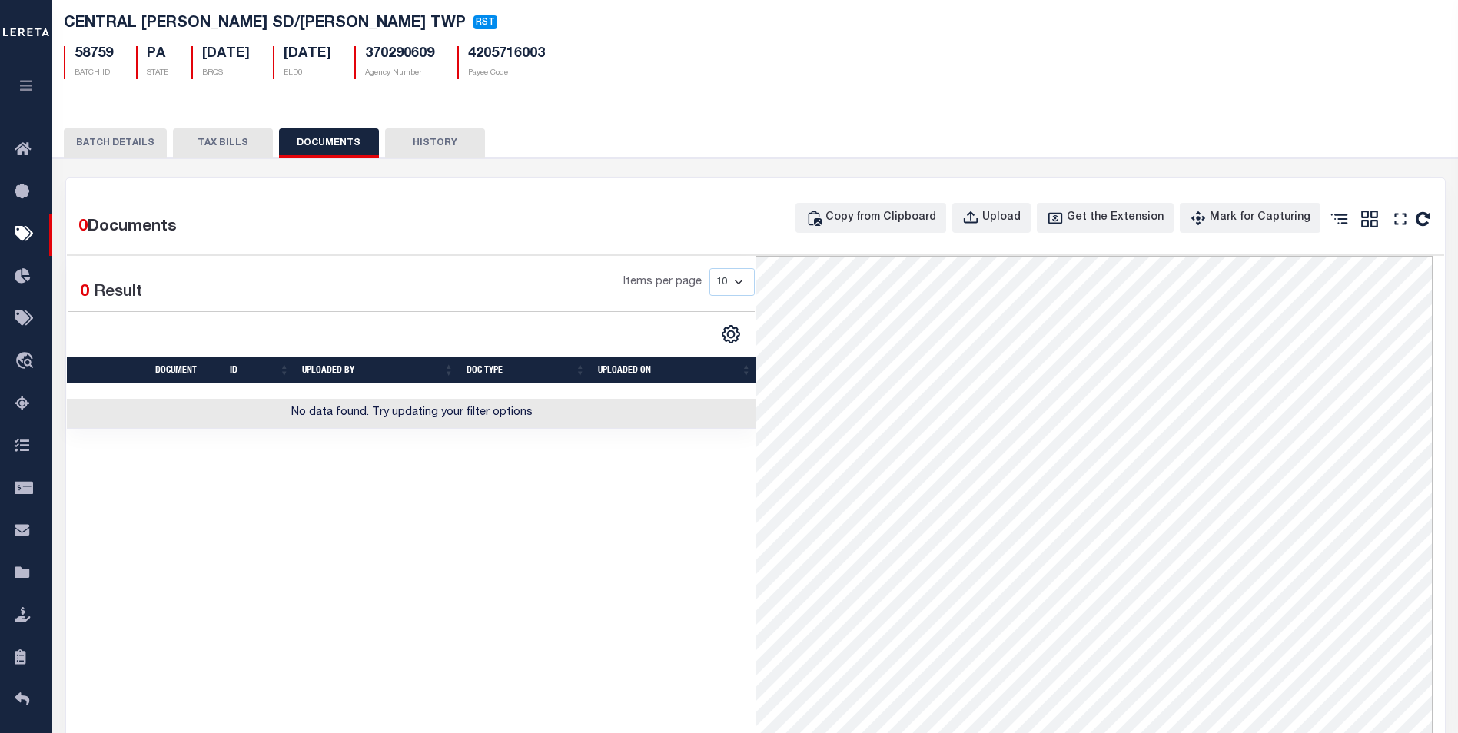
click at [395, 138] on button "HISTORY" at bounding box center [435, 142] width 100 height 29
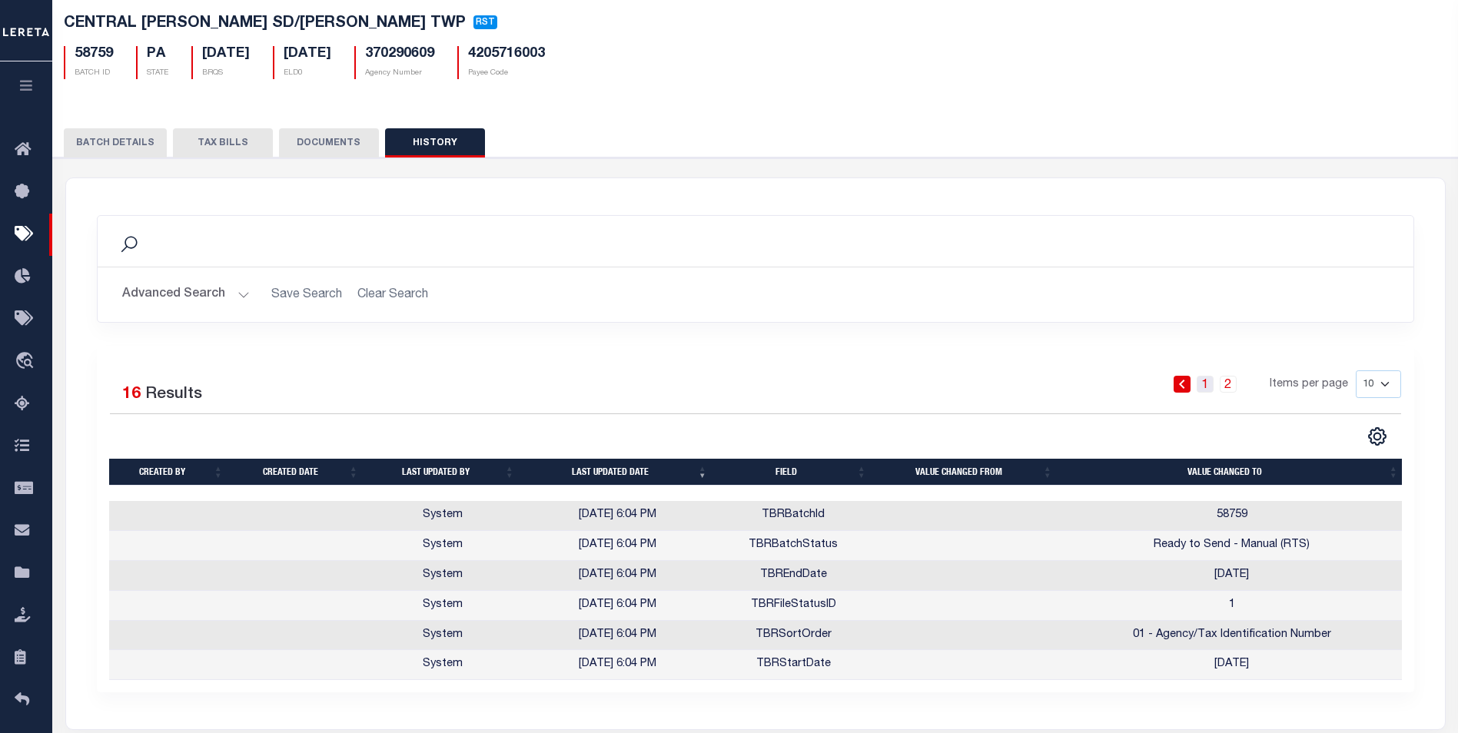
click at [1207, 391] on link "1" at bounding box center [1204, 384] width 17 height 17
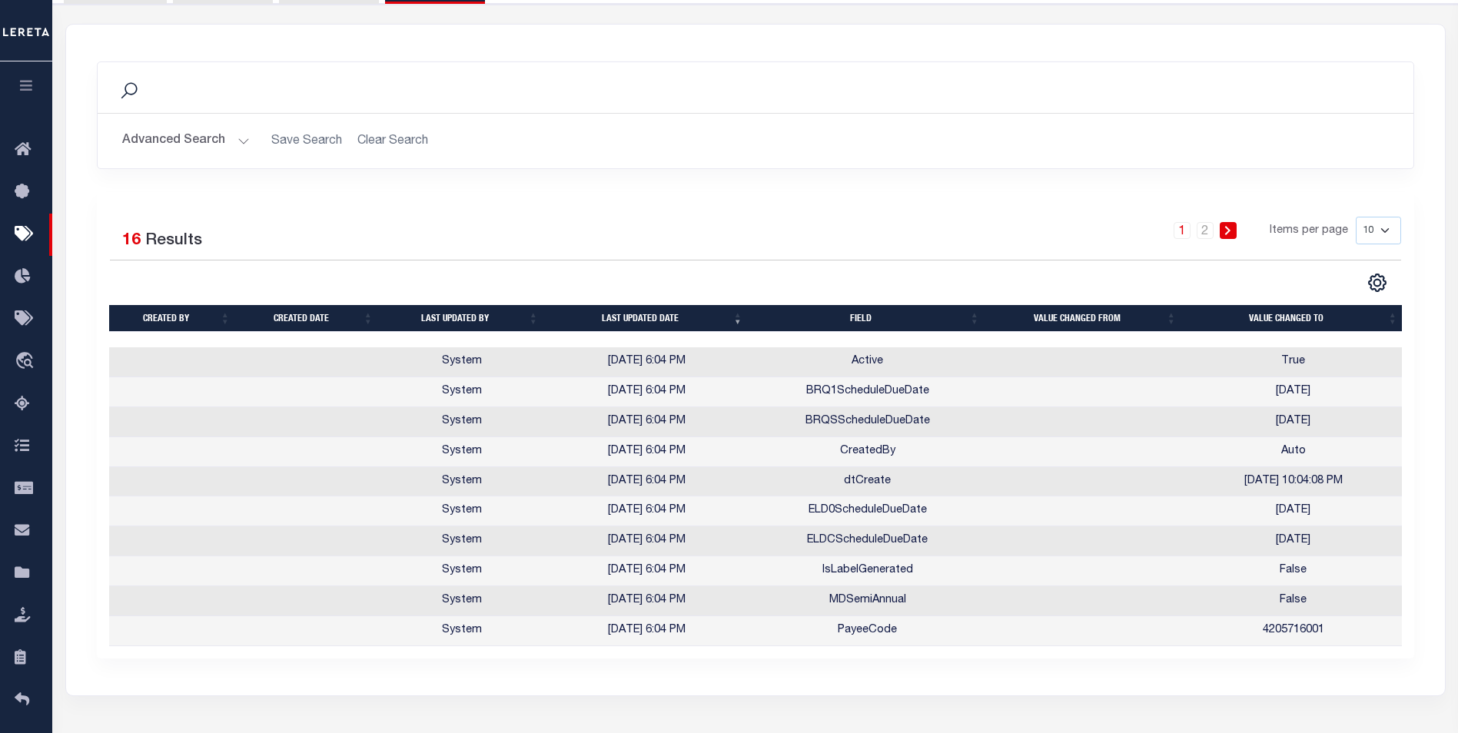
scroll to position [297, 0]
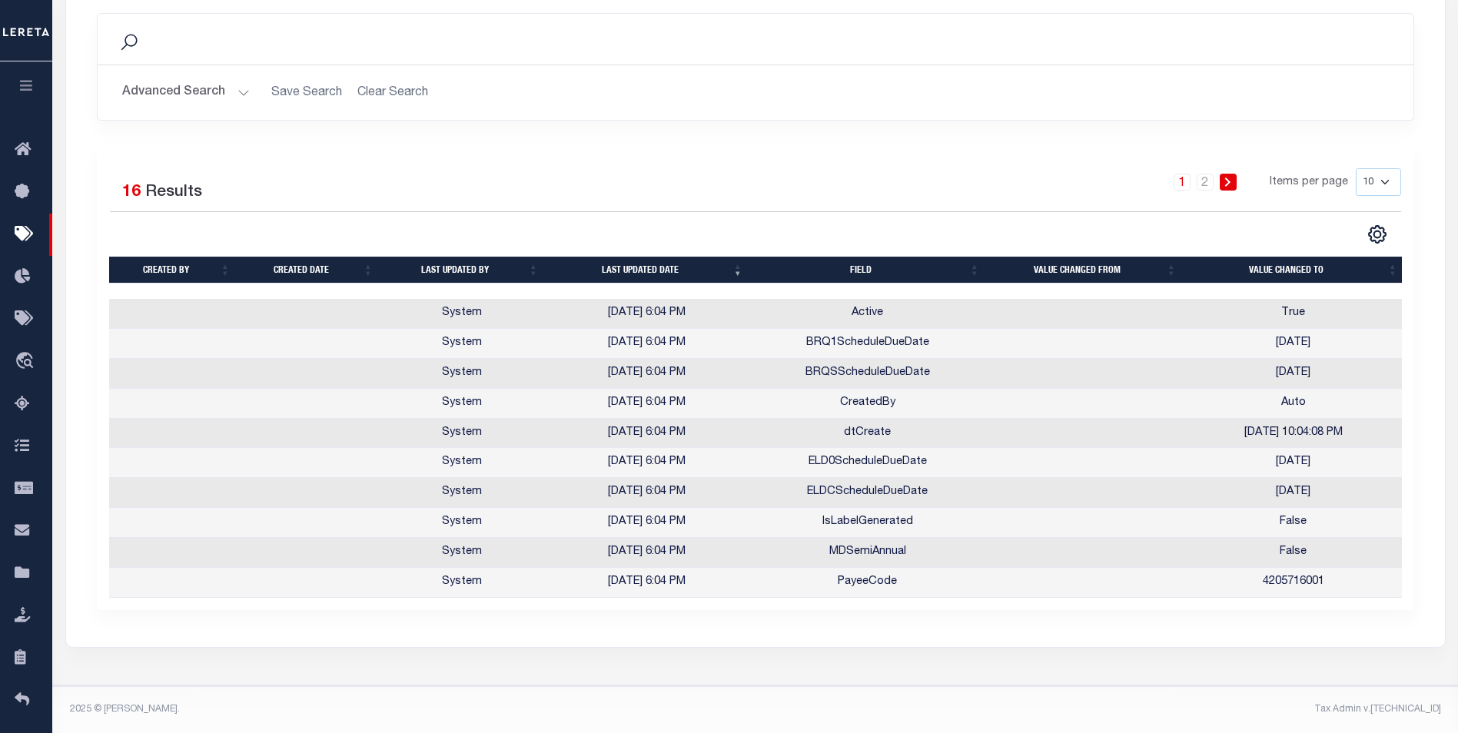
click at [1182, 174] on link "1" at bounding box center [1181, 182] width 17 height 17
click at [1183, 174] on link "1" at bounding box center [1181, 182] width 17 height 17
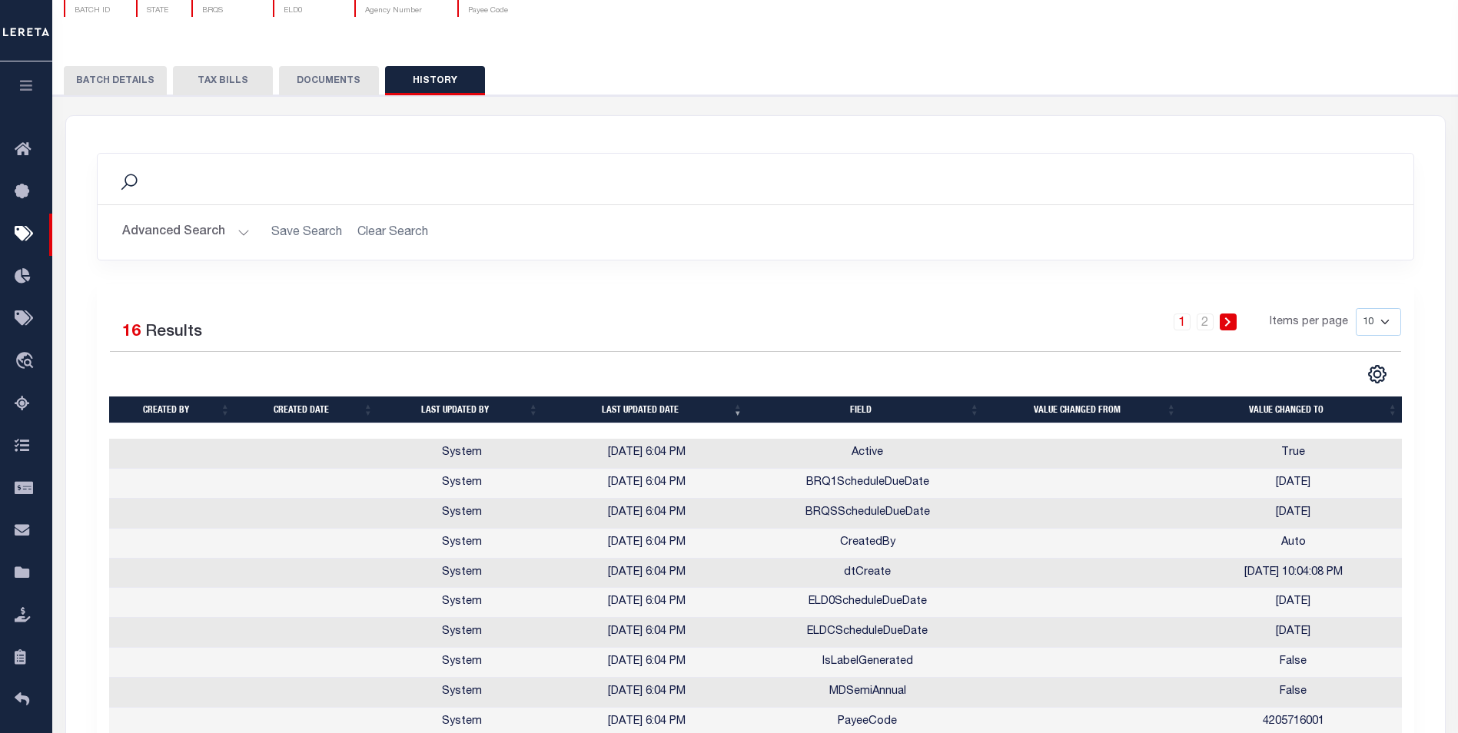
scroll to position [67, 0]
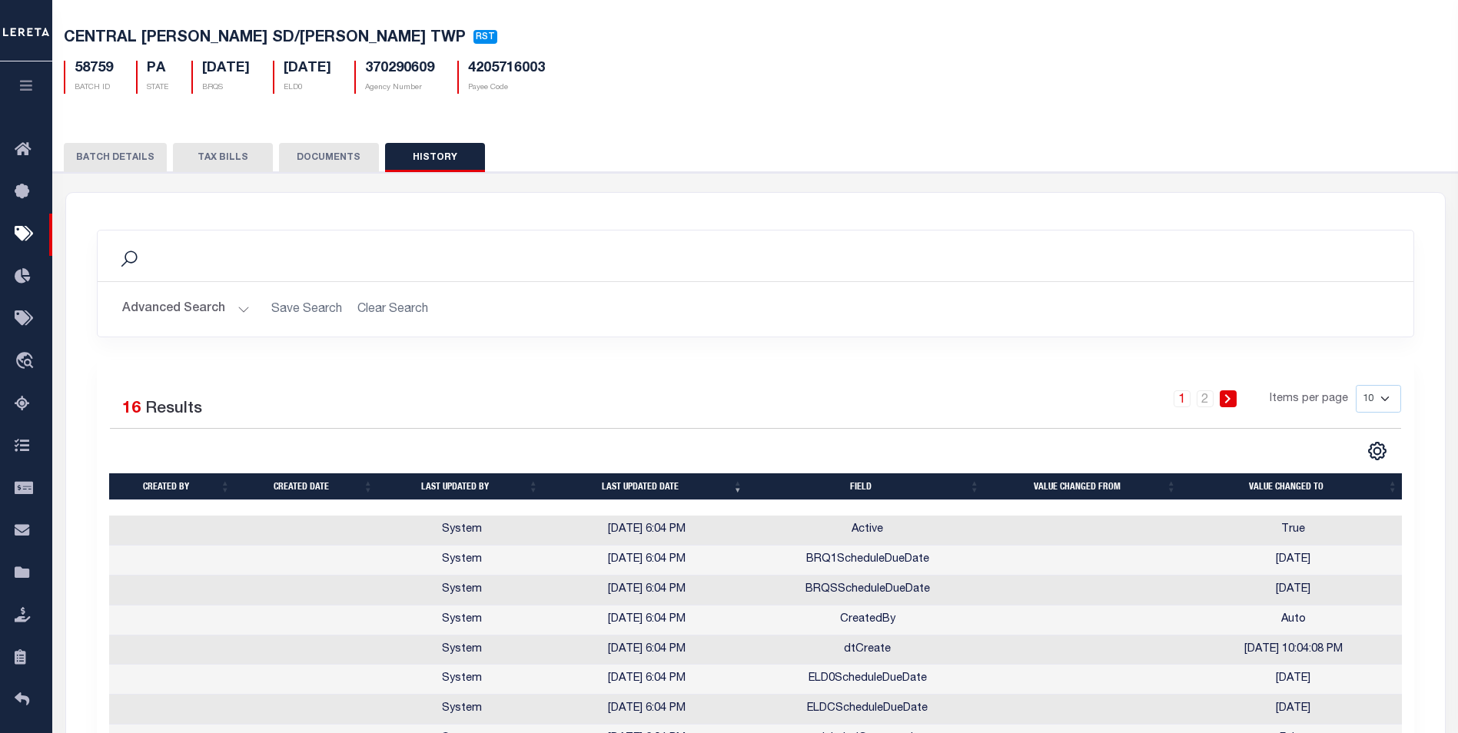
drag, startPoint x: 350, startPoint y: 160, endPoint x: 379, endPoint y: 156, distance: 29.5
click at [350, 160] on button "DOCUMENTS" at bounding box center [329, 157] width 100 height 29
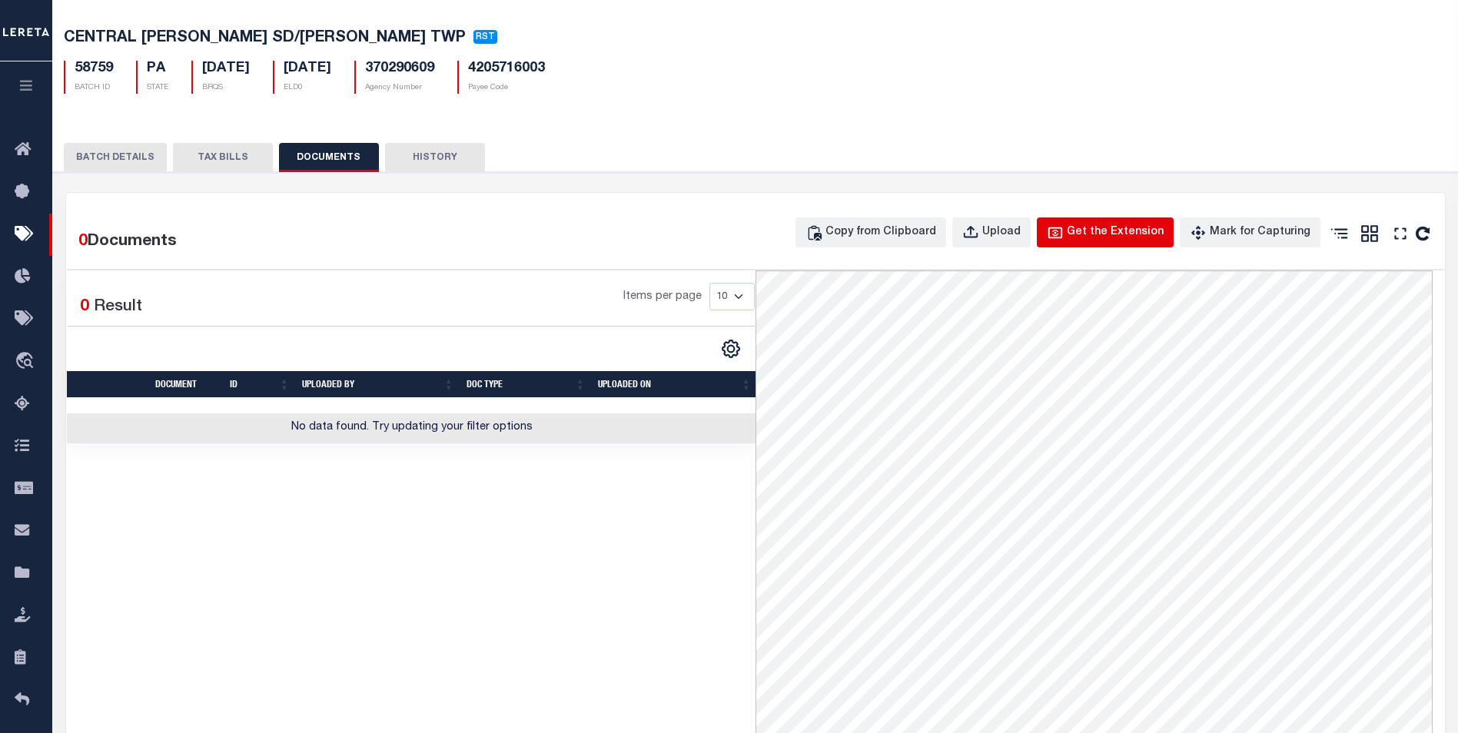
click at [1063, 237] on icon "button" at bounding box center [1055, 232] width 17 height 17
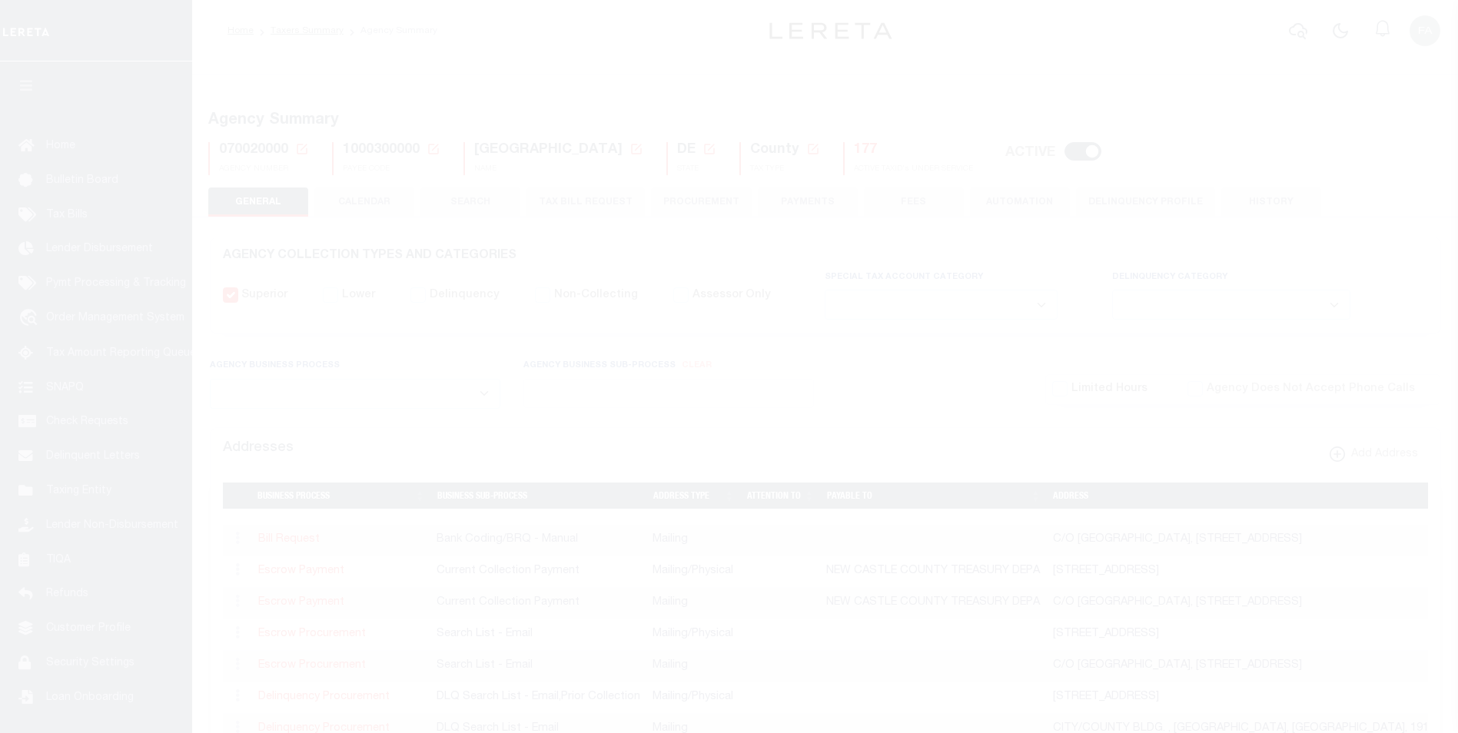
select select
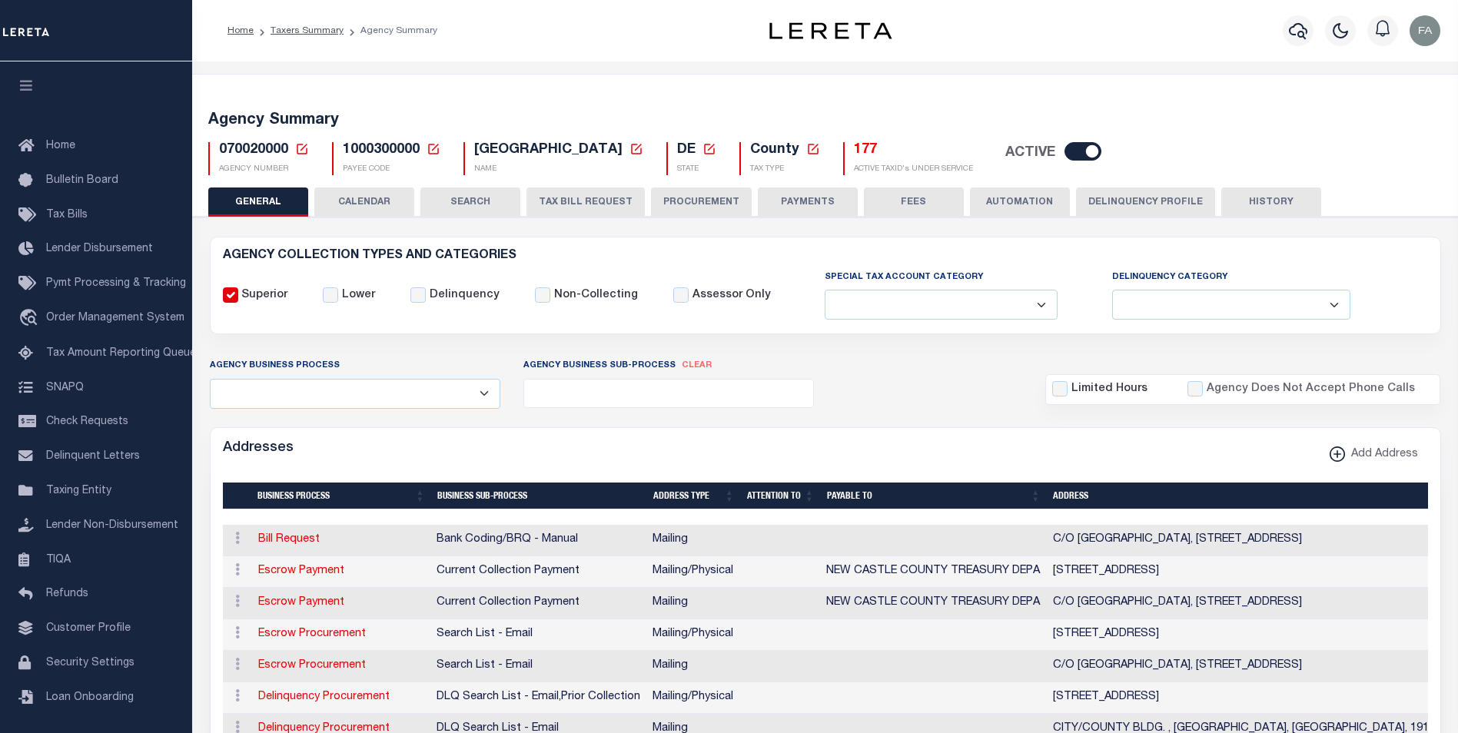
click at [373, 202] on button "CALENDAR" at bounding box center [364, 201] width 100 height 29
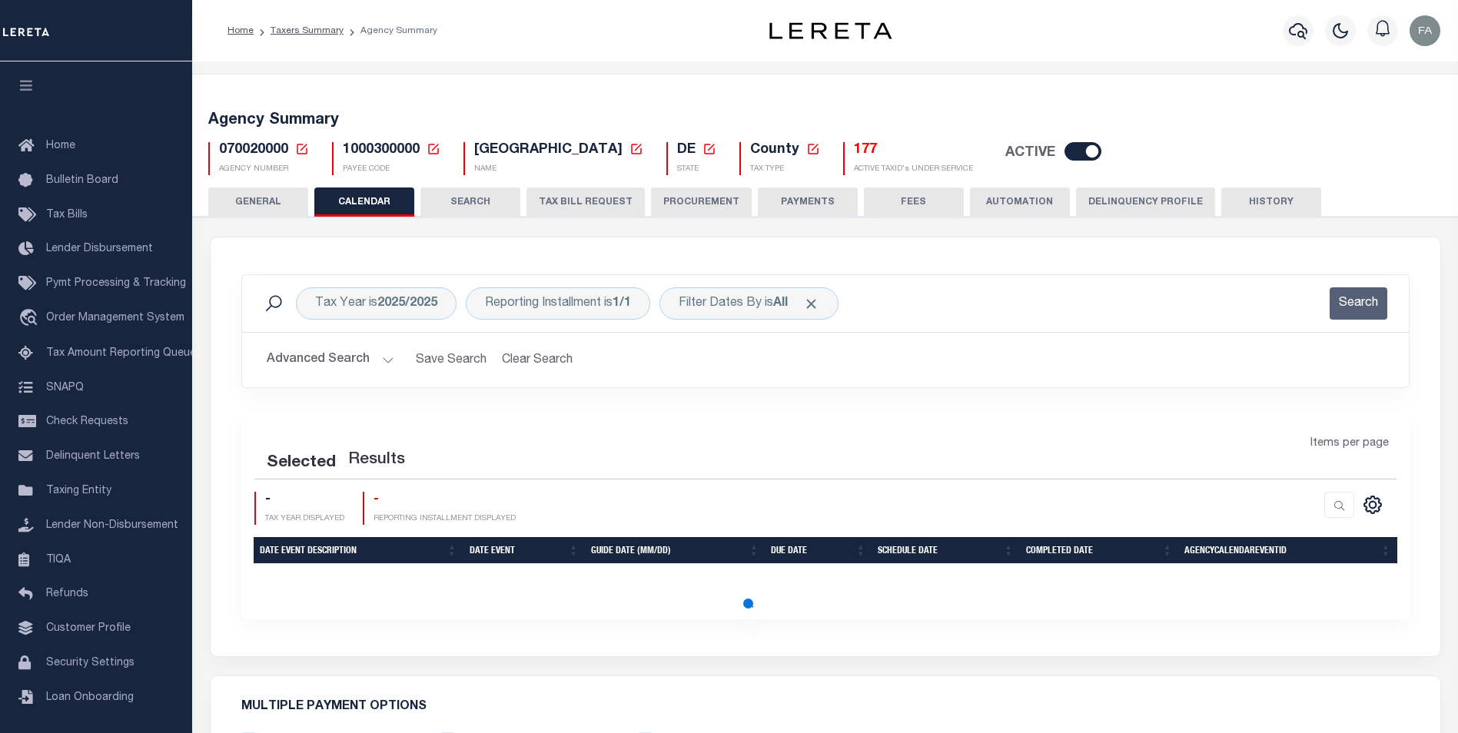
checkbox input "false"
type input "1"
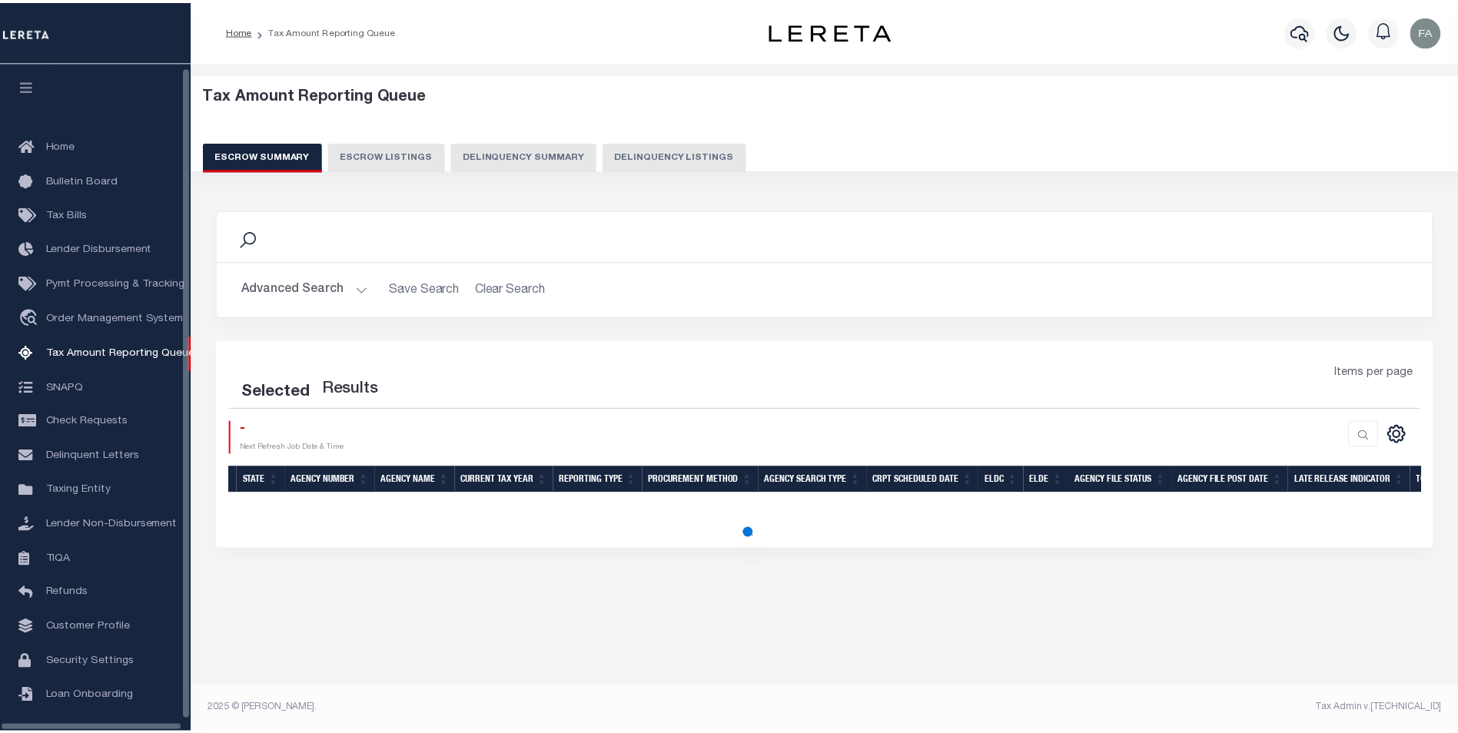
scroll to position [15, 0]
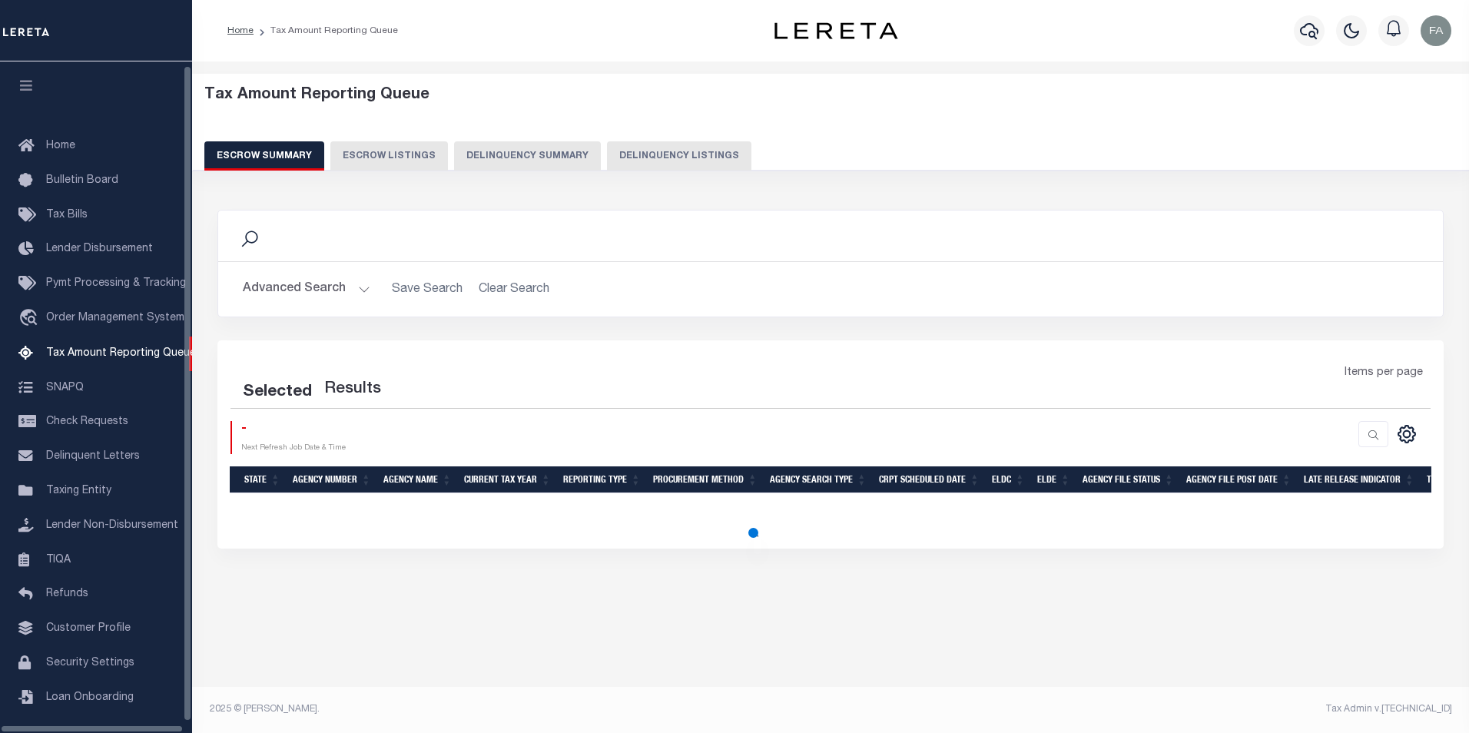
select select
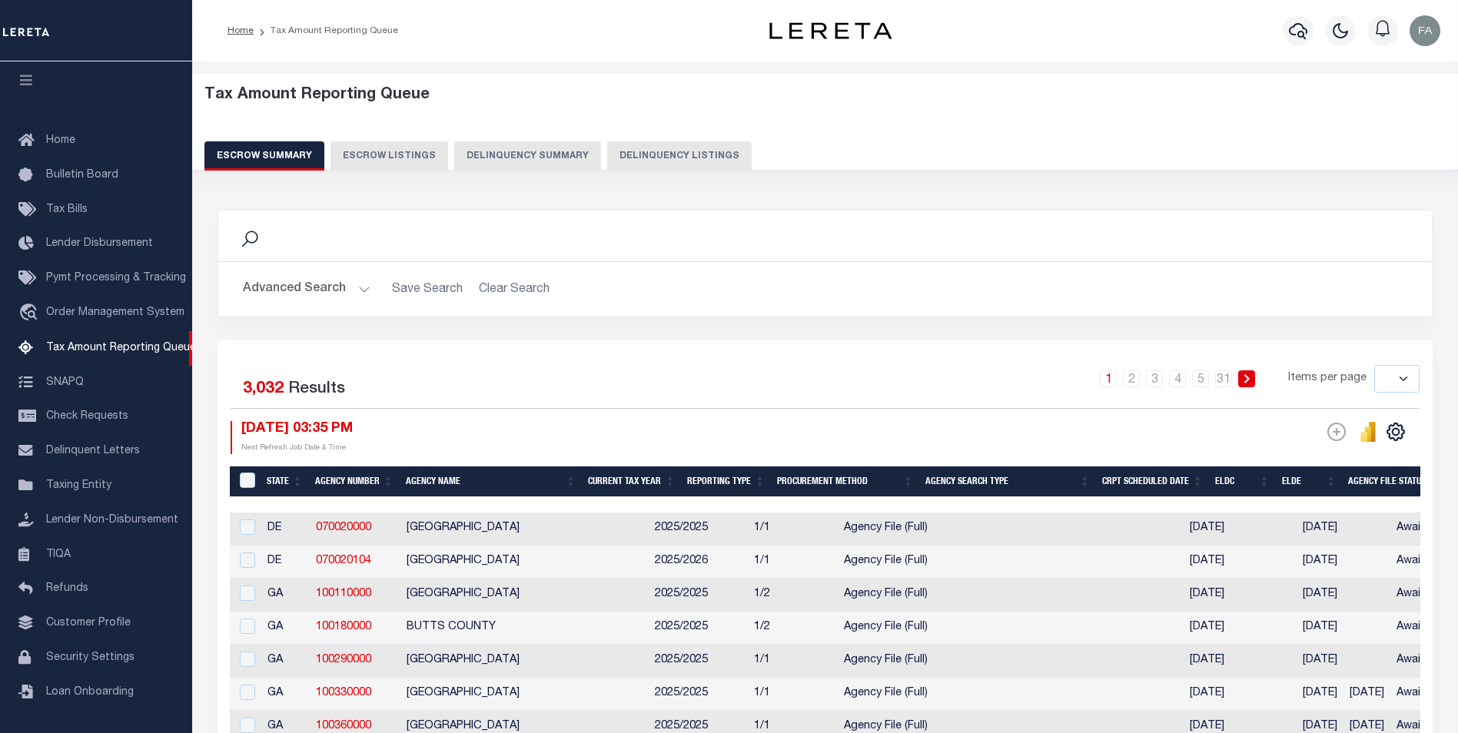
click at [403, 152] on button "Escrow Listings" at bounding box center [389, 155] width 118 height 29
select select
select select "100"
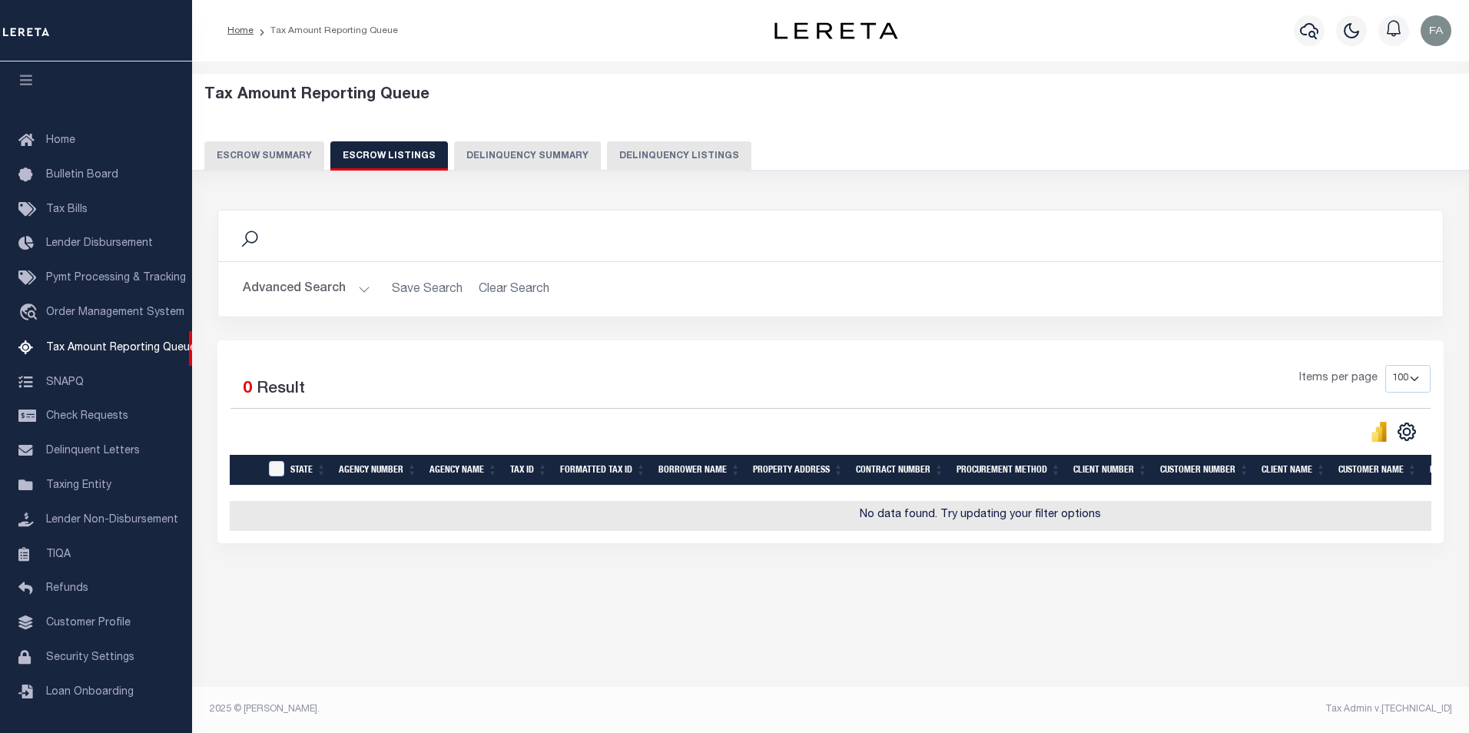
click at [331, 280] on button "Advanced Search" at bounding box center [307, 289] width 128 height 30
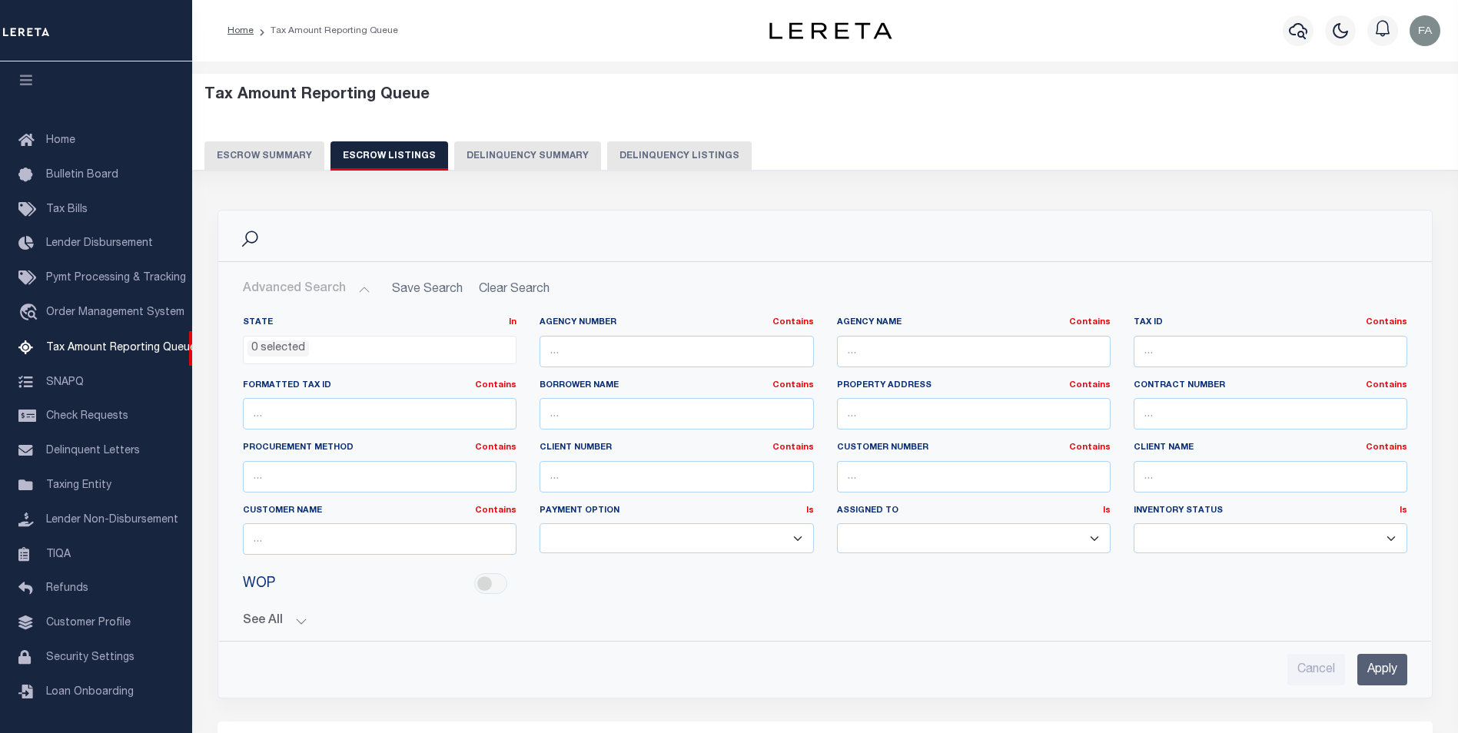
click at [284, 623] on button "See All" at bounding box center [825, 621] width 1164 height 15
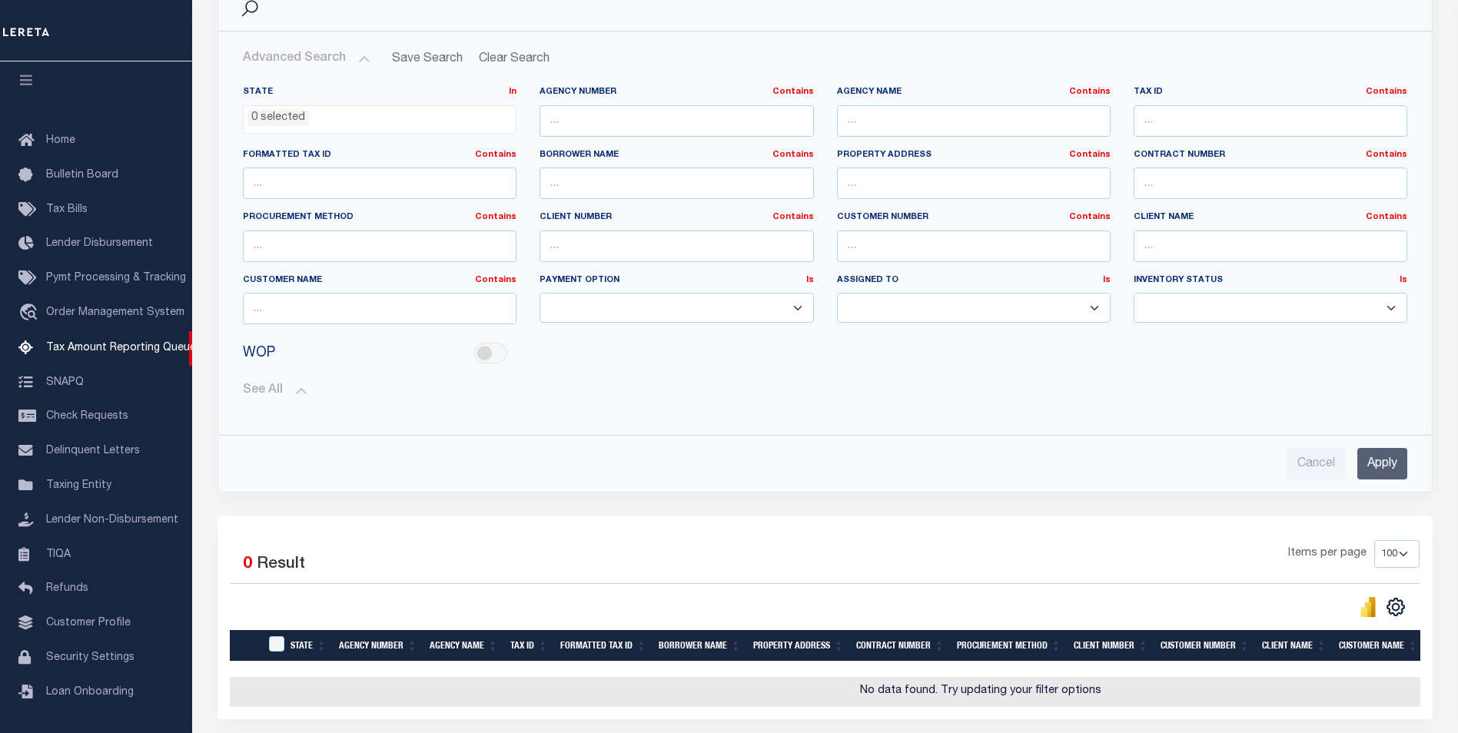
click at [294, 393] on button "See All" at bounding box center [825, 390] width 1164 height 15
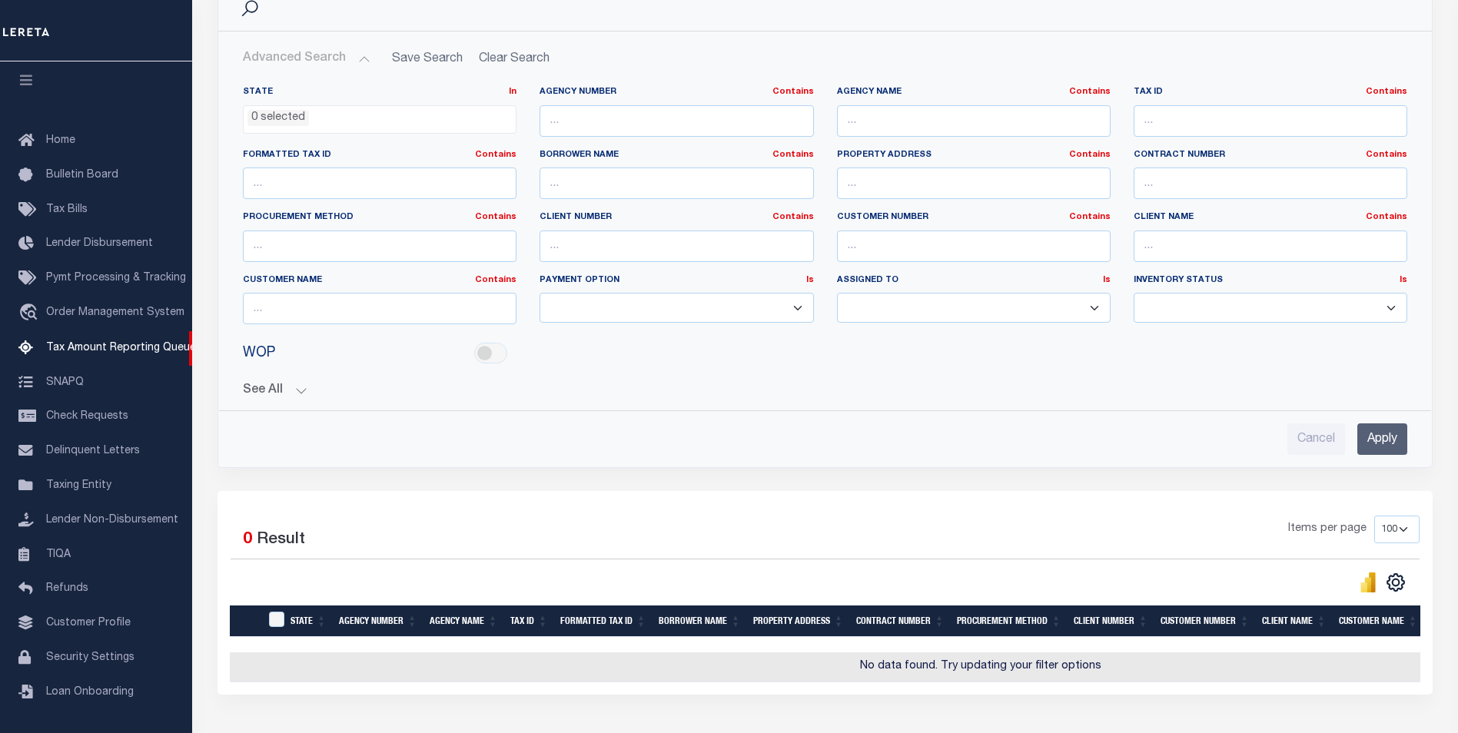
click at [294, 393] on button "See All" at bounding box center [825, 390] width 1164 height 15
click at [490, 352] on input "checkbox" at bounding box center [490, 353] width 33 height 21
click at [491, 354] on input "Yes" at bounding box center [490, 353] width 33 height 21
checkbox input "false"
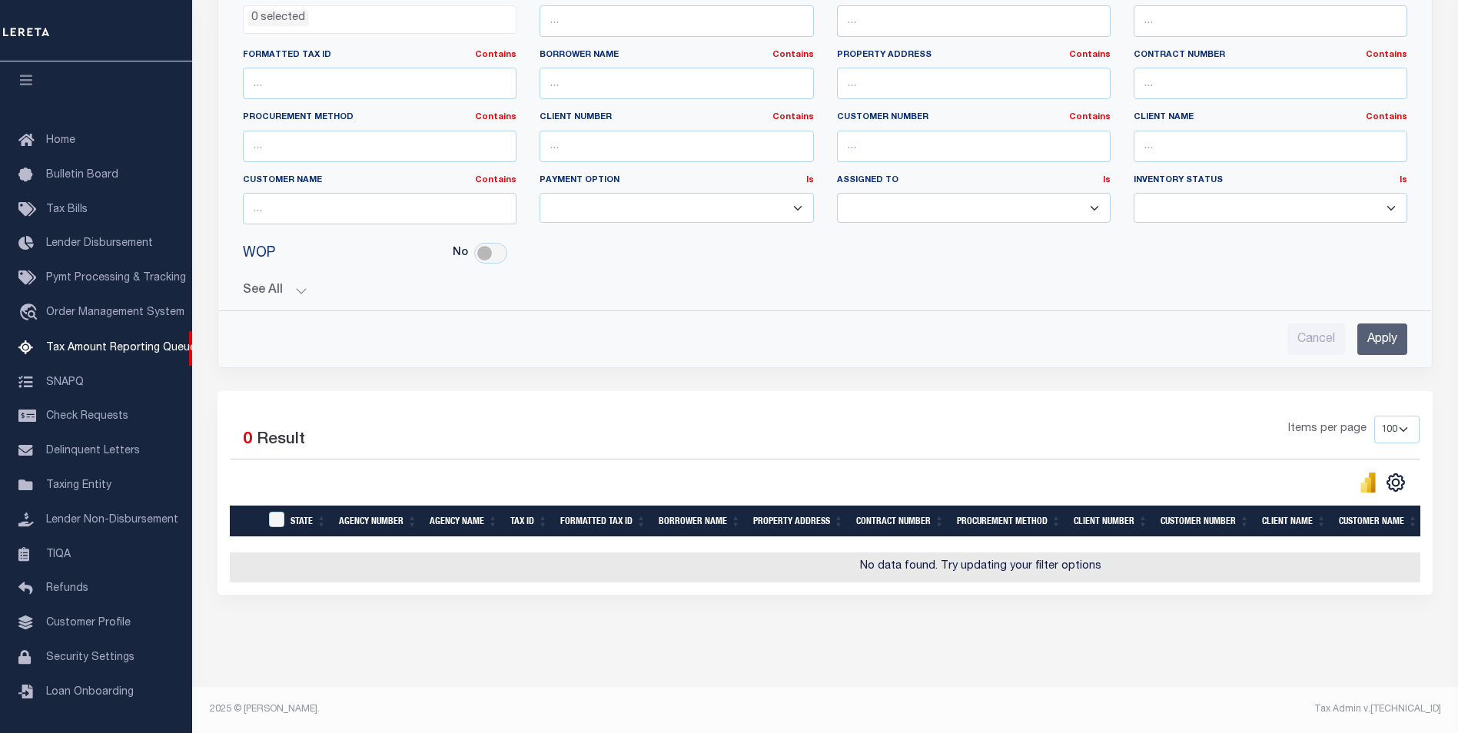
click at [1403, 416] on select "10 25 50 100 500" at bounding box center [1396, 430] width 45 height 28
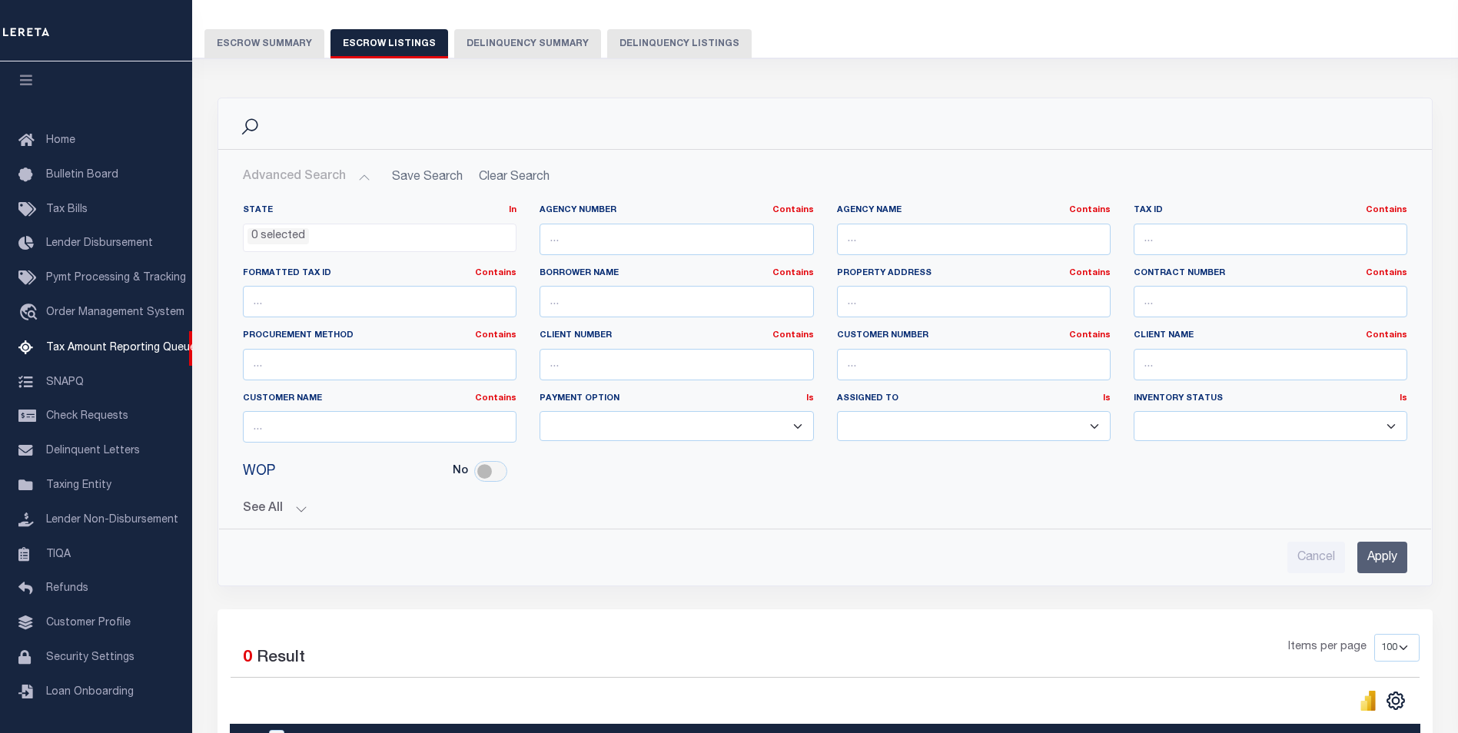
scroll to position [35, 0]
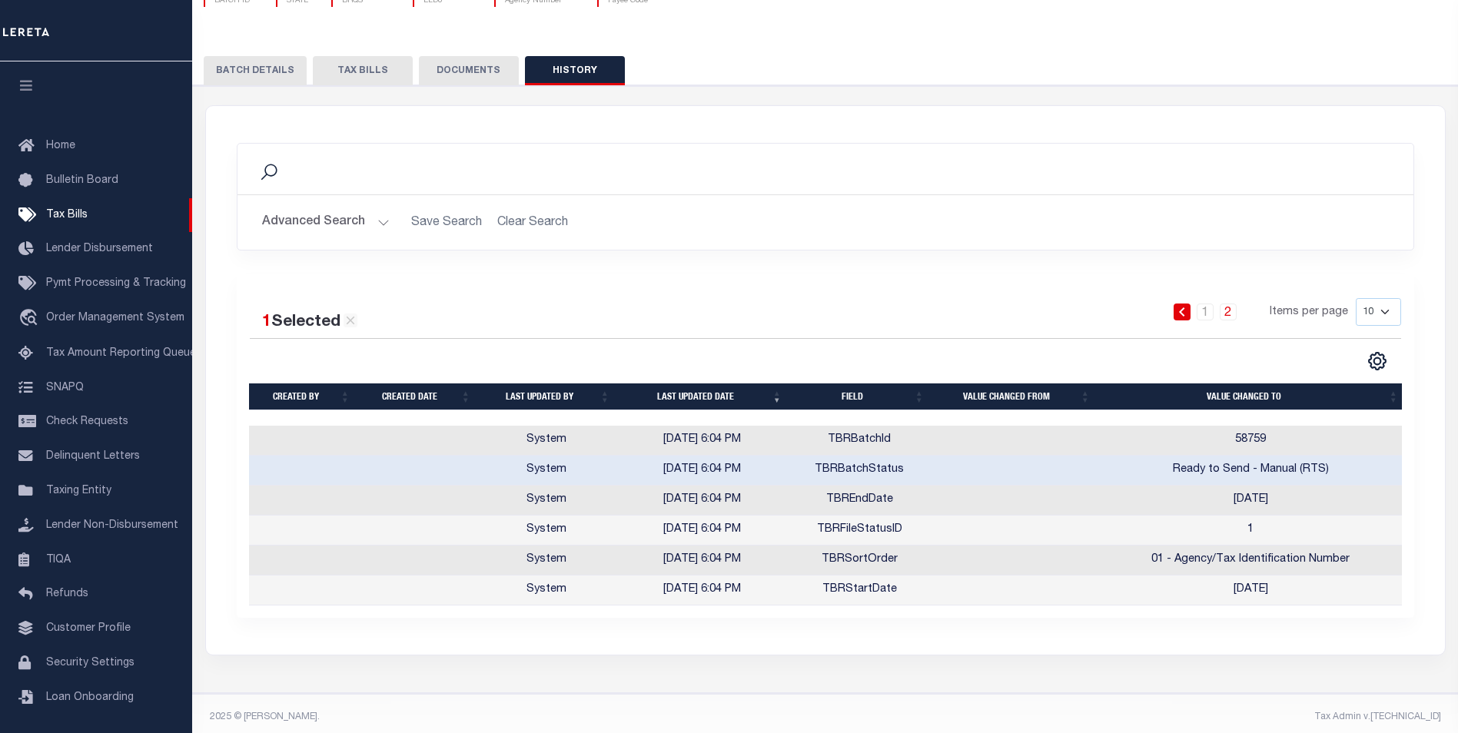
scroll to position [15, 0]
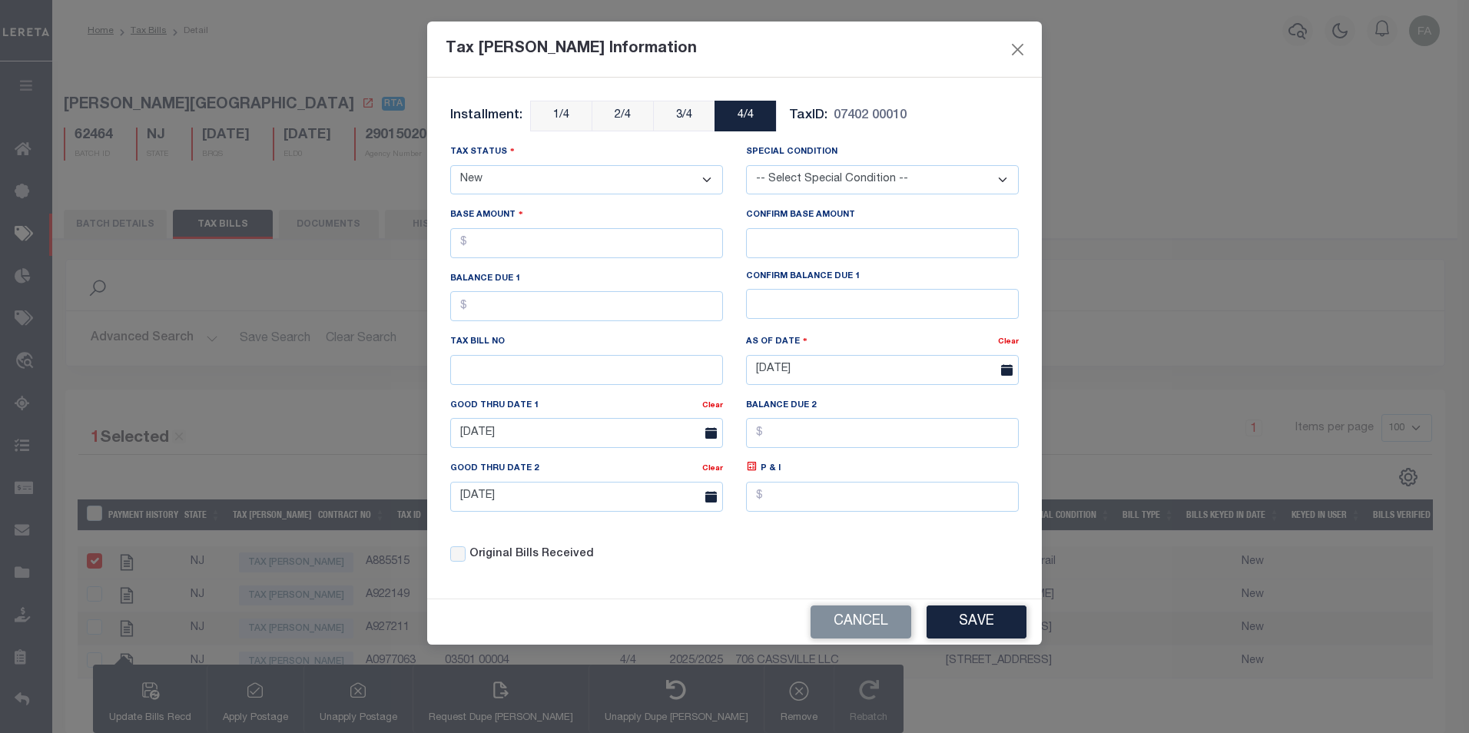
select select "NW2"
click at [1018, 46] on button "Close" at bounding box center [1018, 49] width 20 height 20
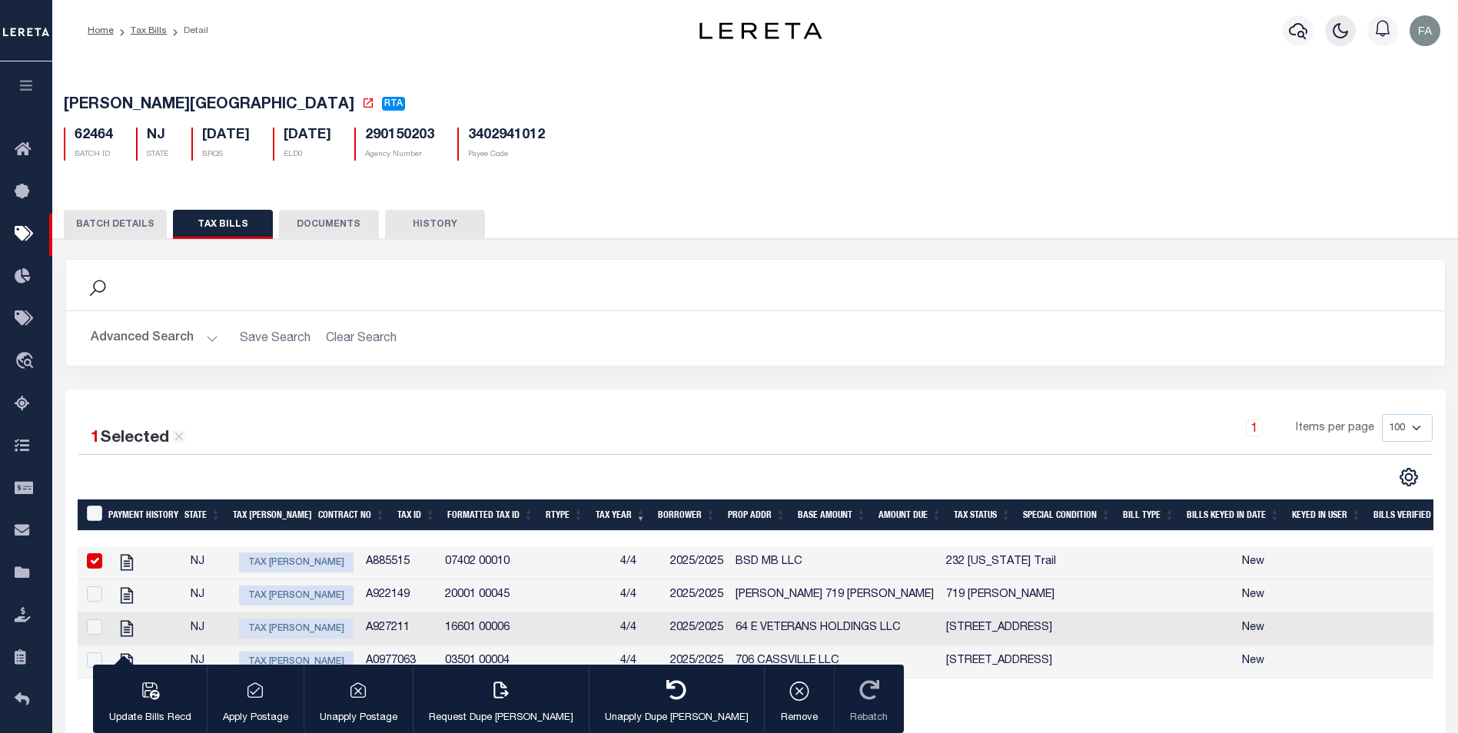
click at [1332, 29] on button "button" at bounding box center [1340, 30] width 31 height 31
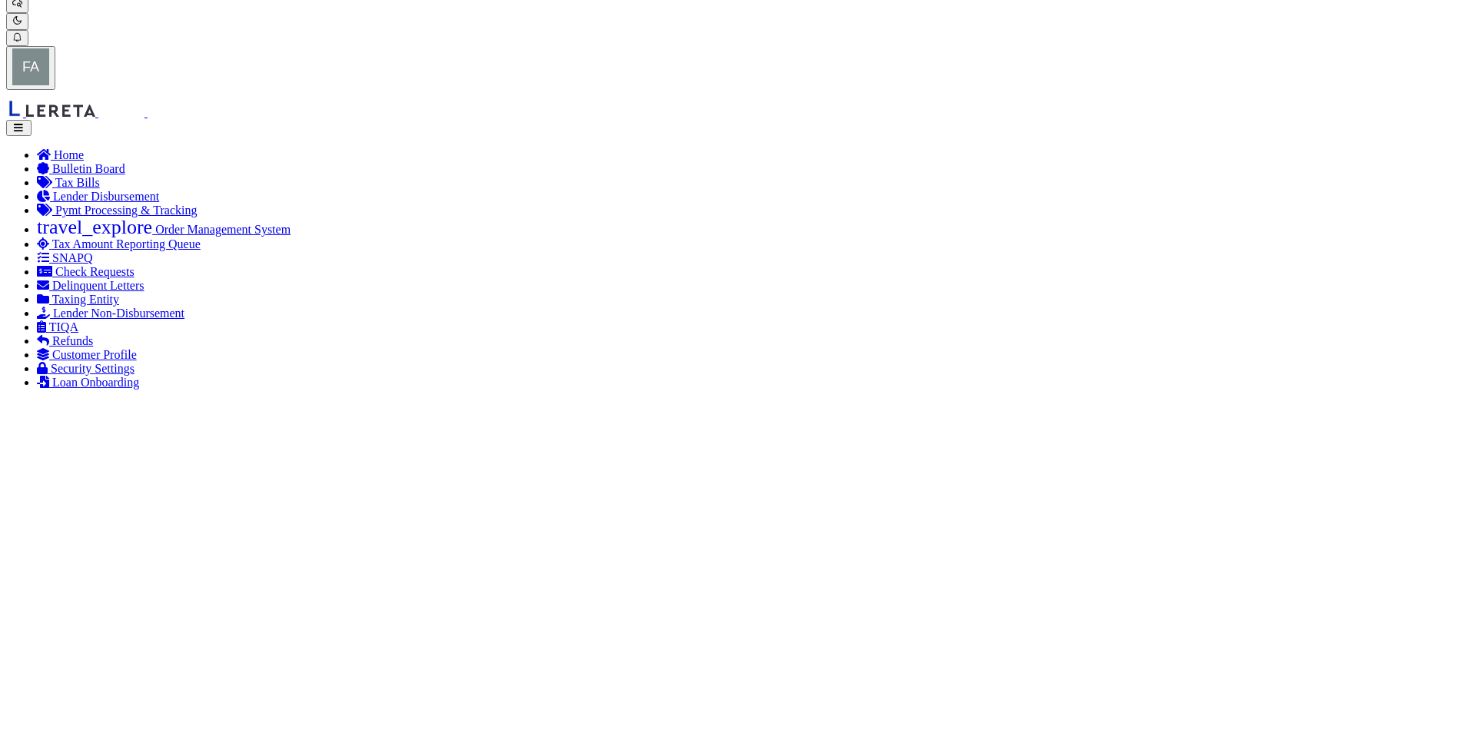
scroll to position [52, 0]
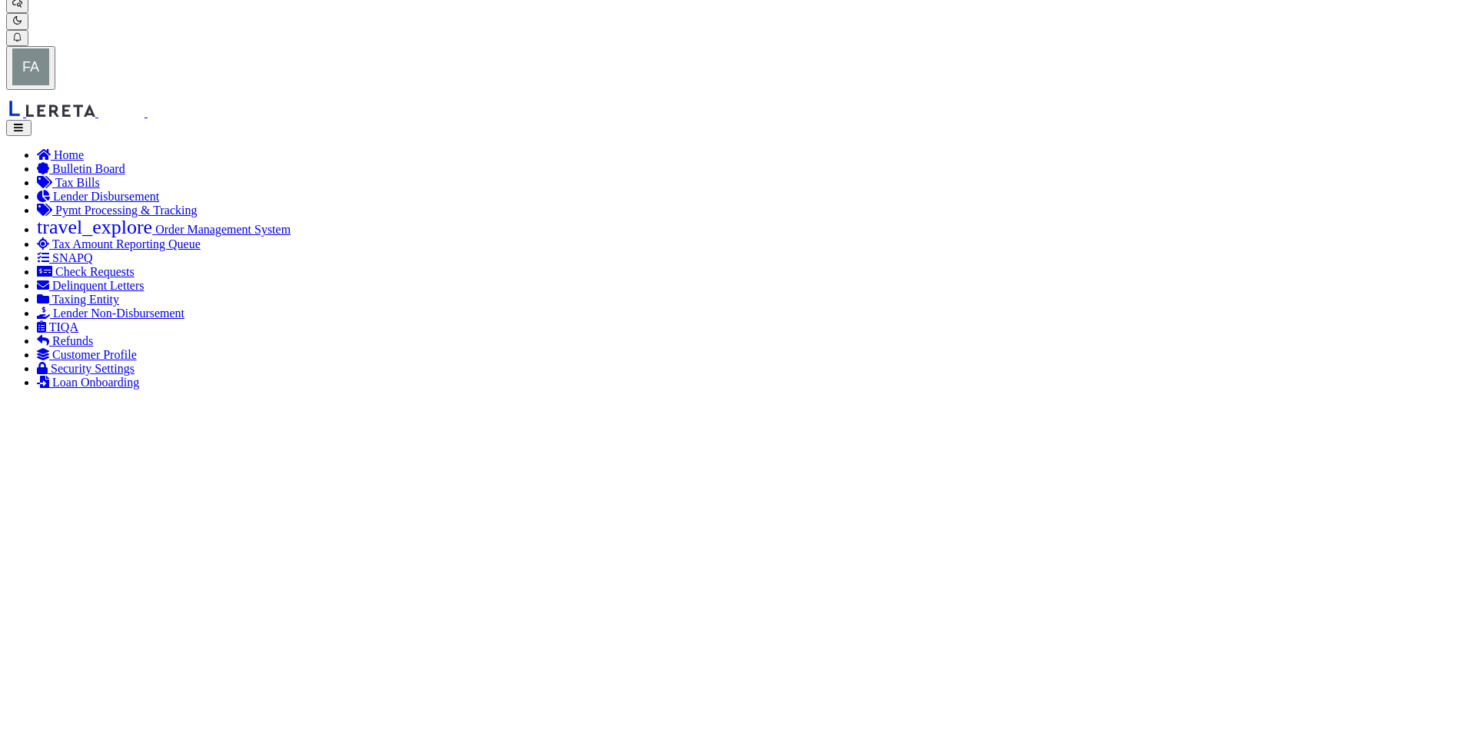
checkbox input "true"
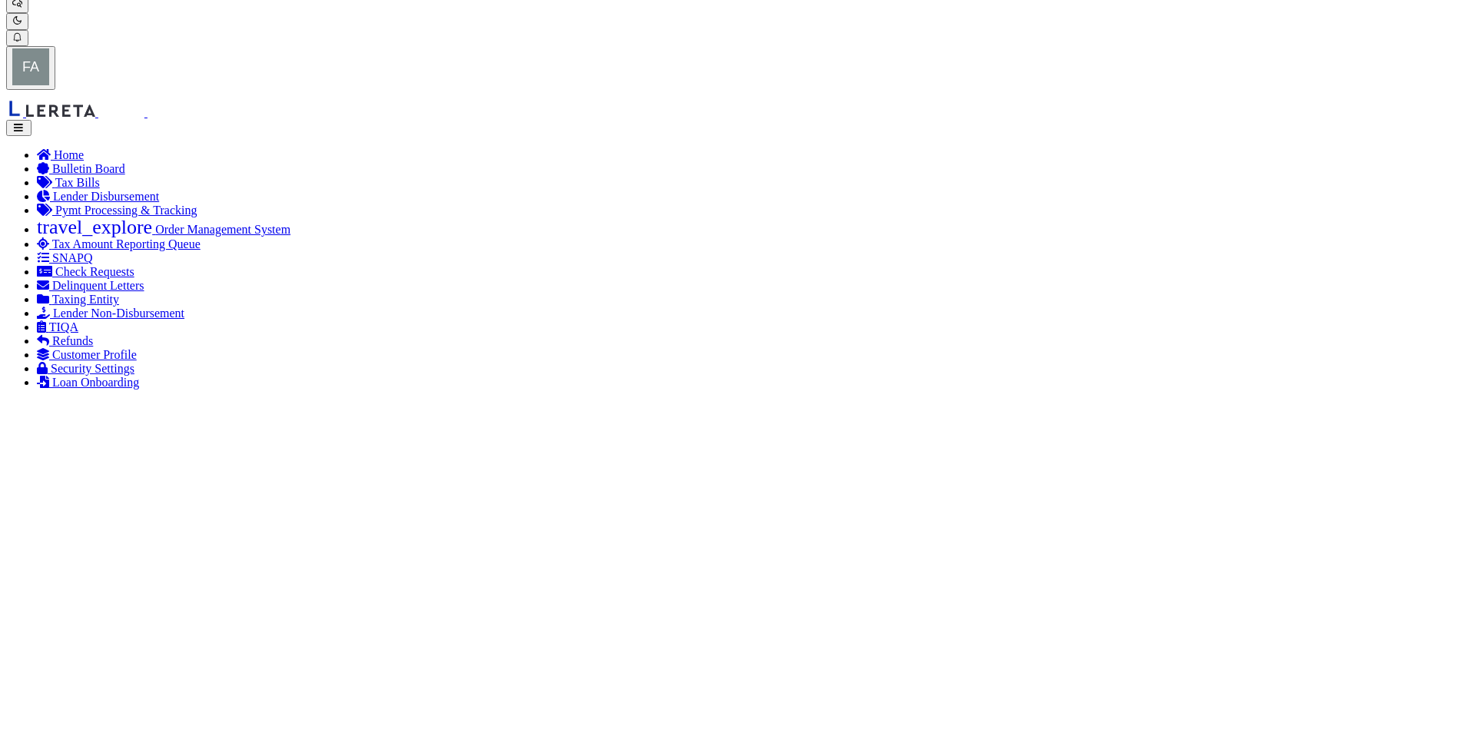
select select
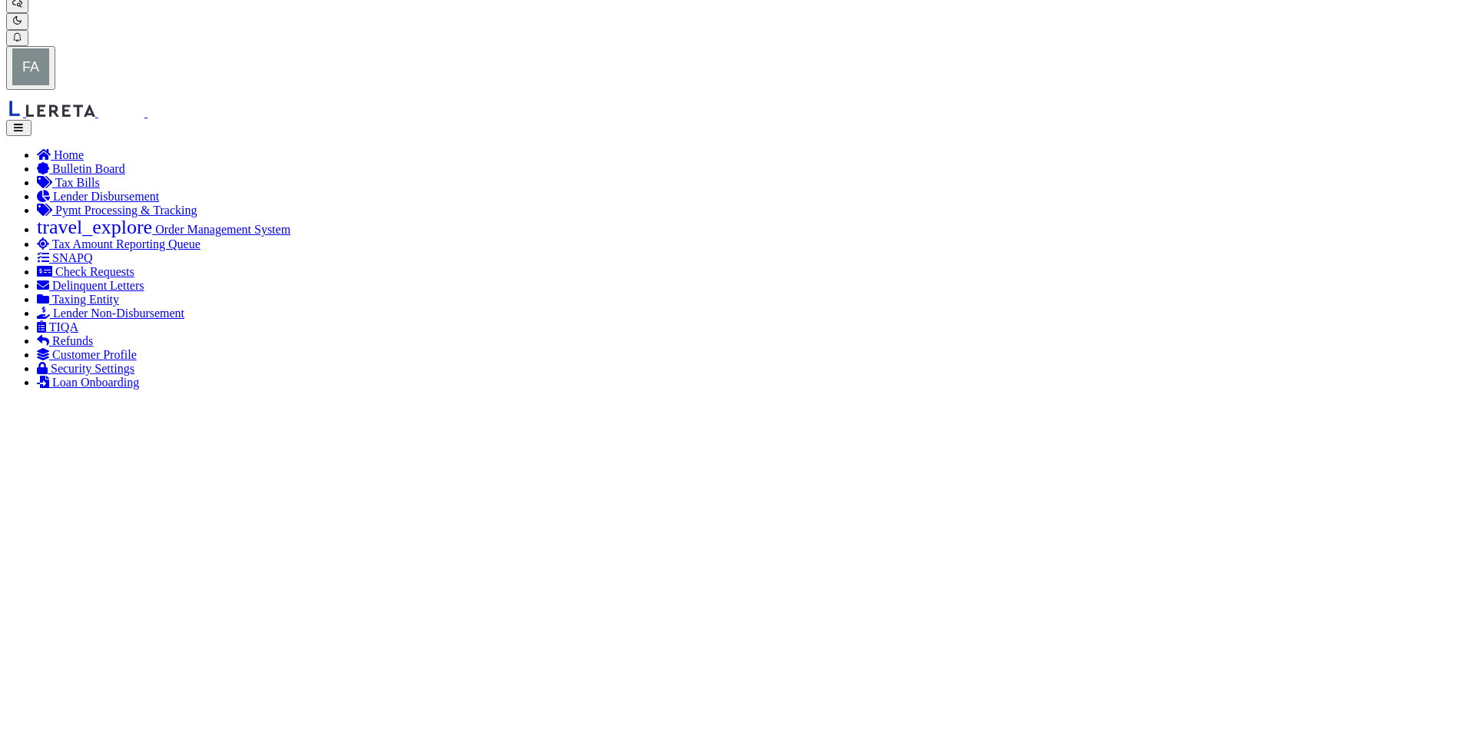
type input "$100,000.00"
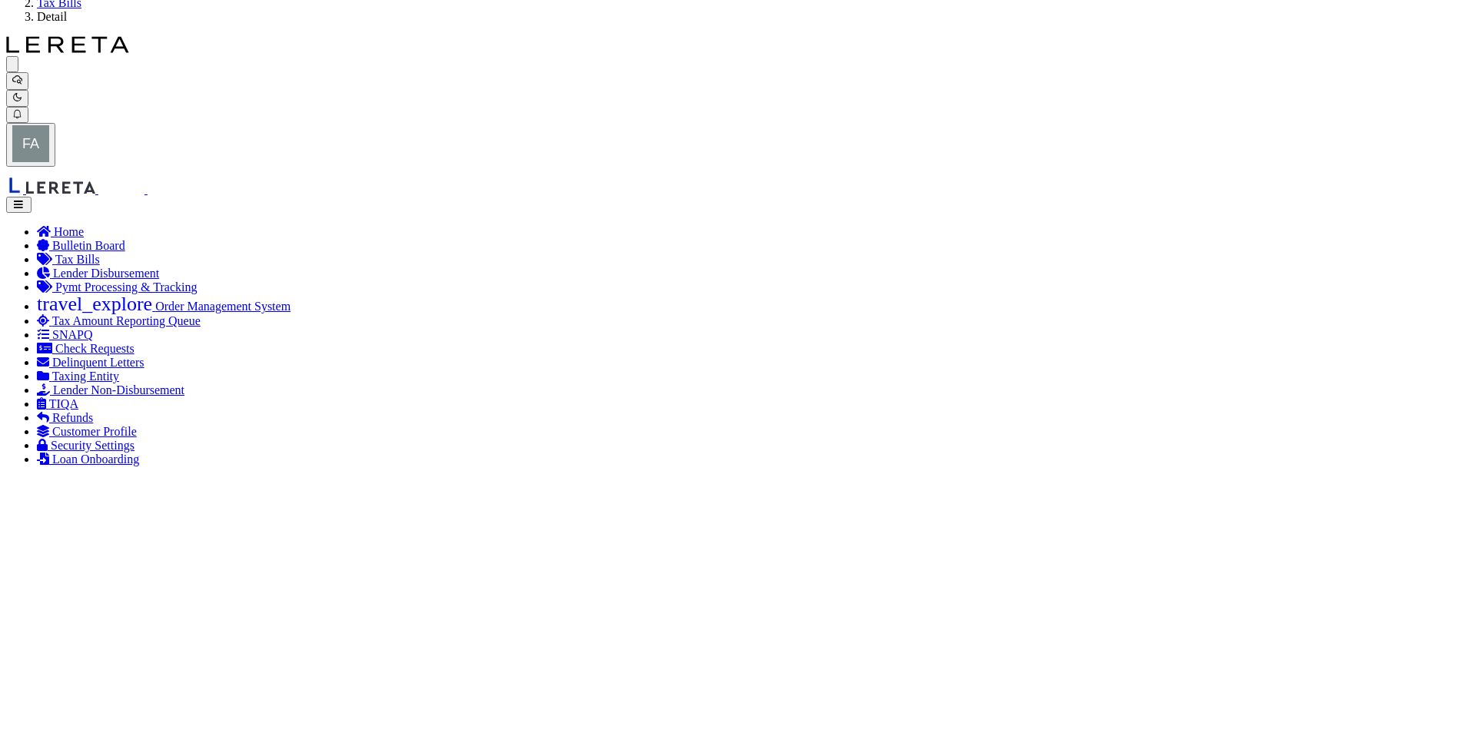
scroll to position [0, 0]
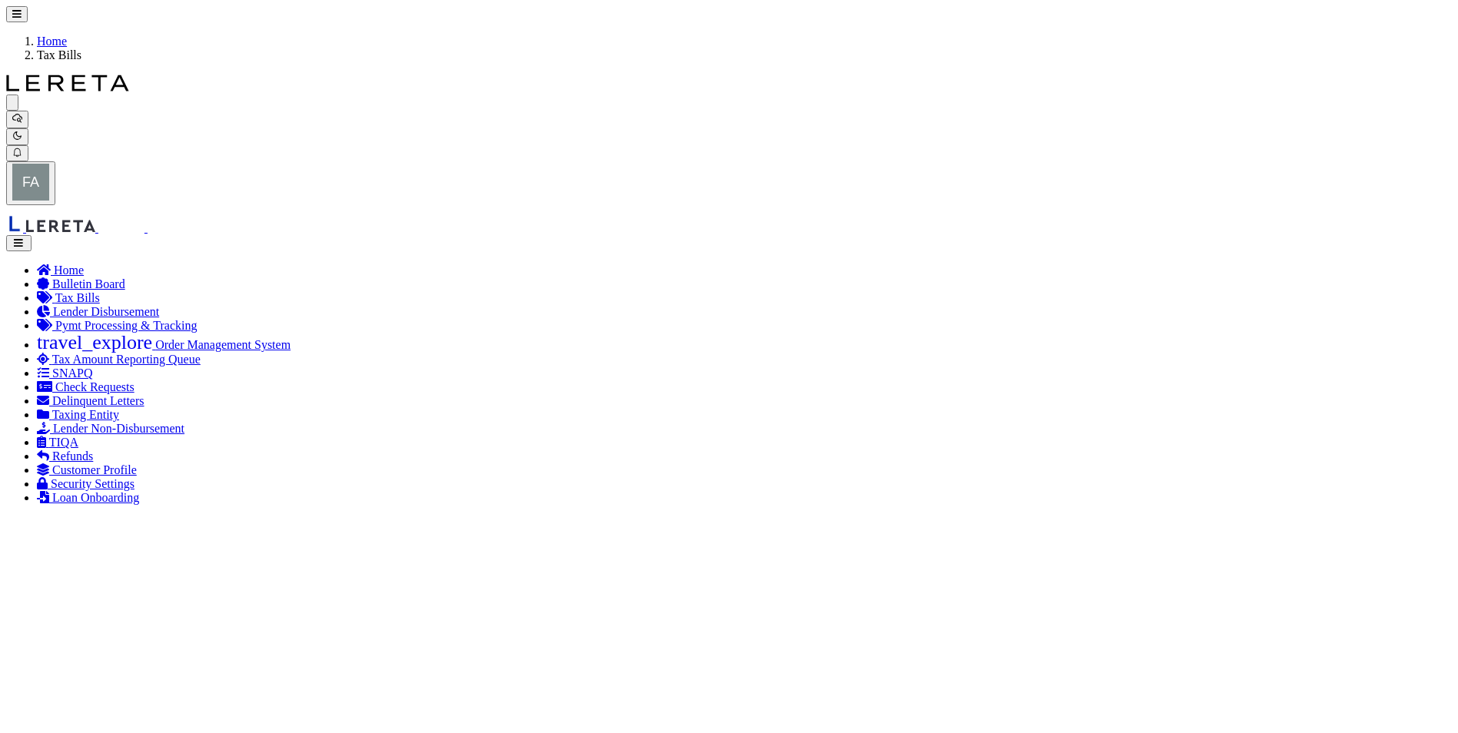
scroll to position [154, 0]
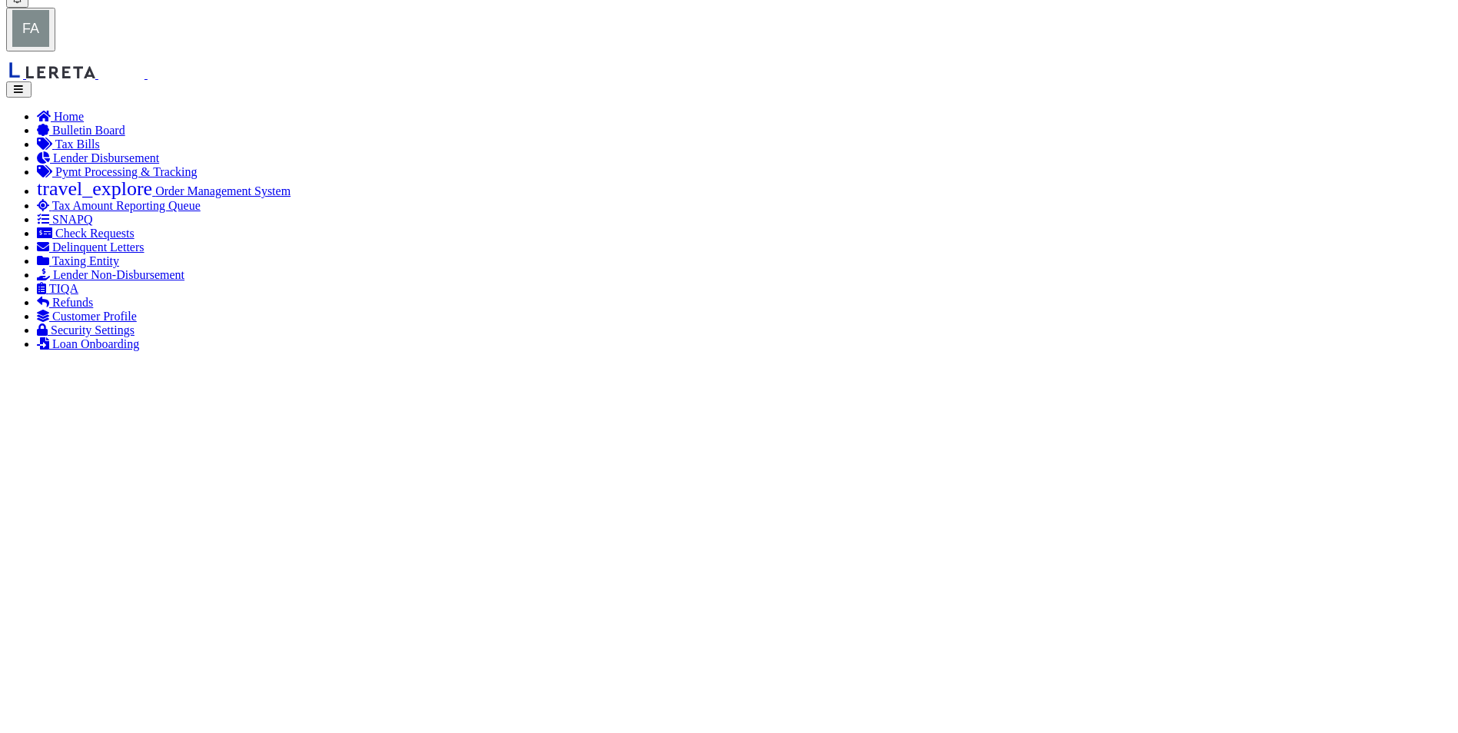
paste input "[GEOGRAPHIC_DATA]"
type input "[GEOGRAPHIC_DATA]"
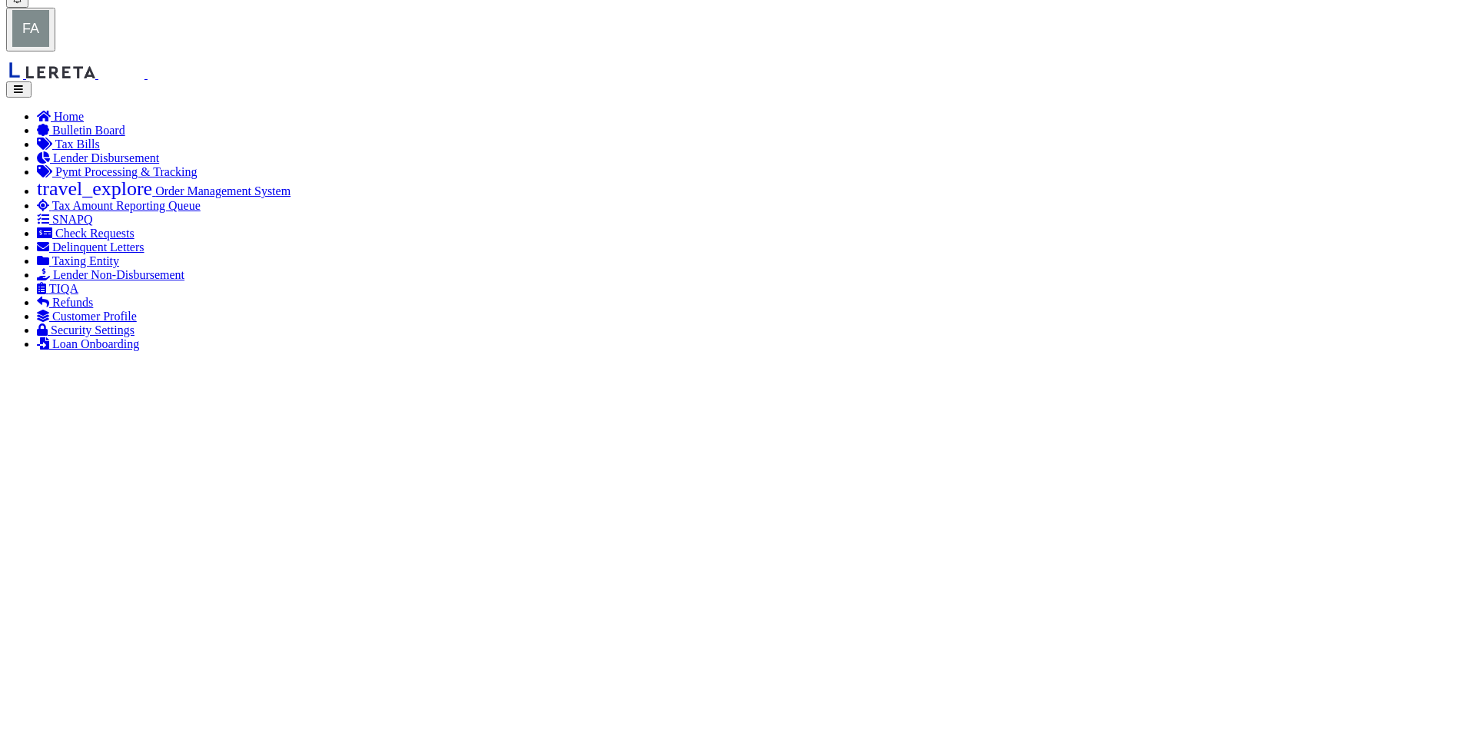
scroll to position [81, 0]
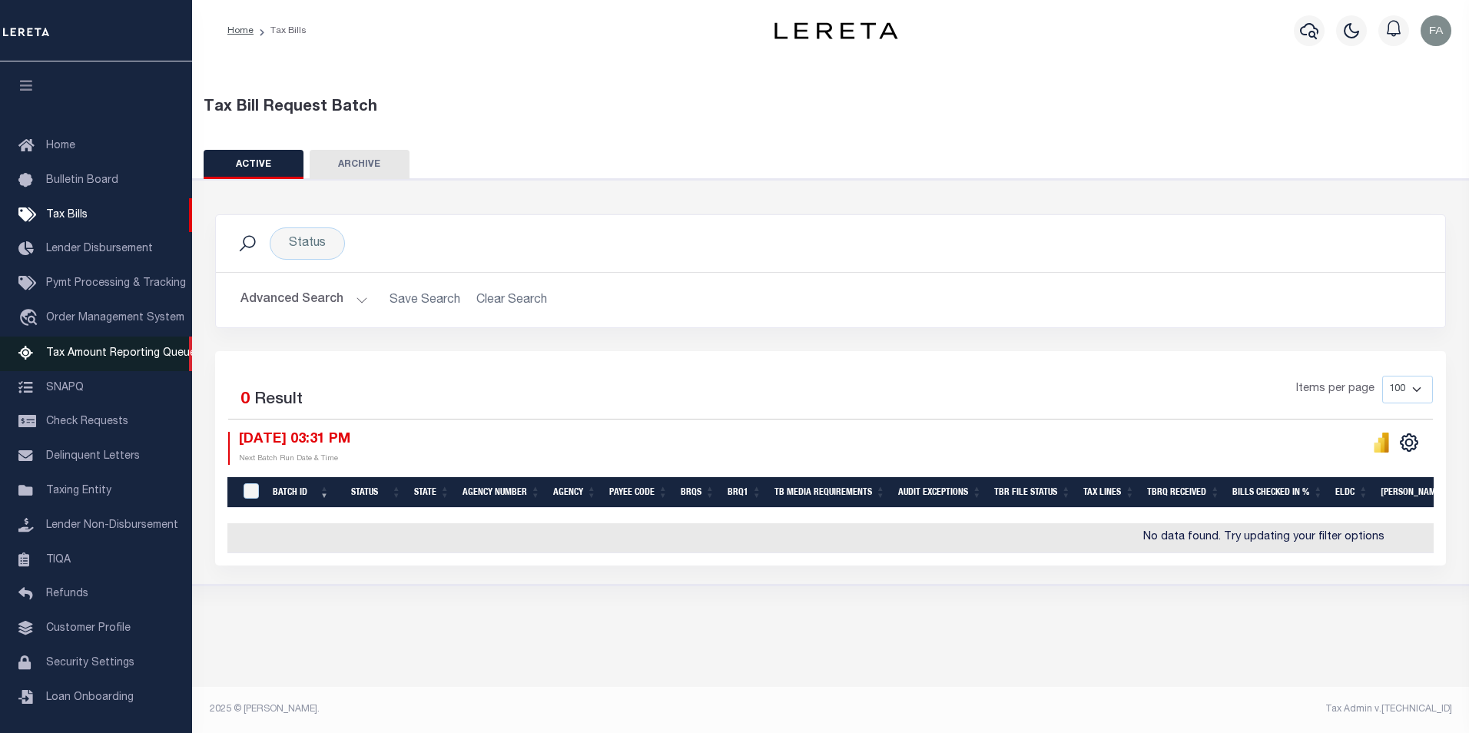
click at [107, 364] on link "Tax Amount Reporting Queue" at bounding box center [96, 354] width 192 height 35
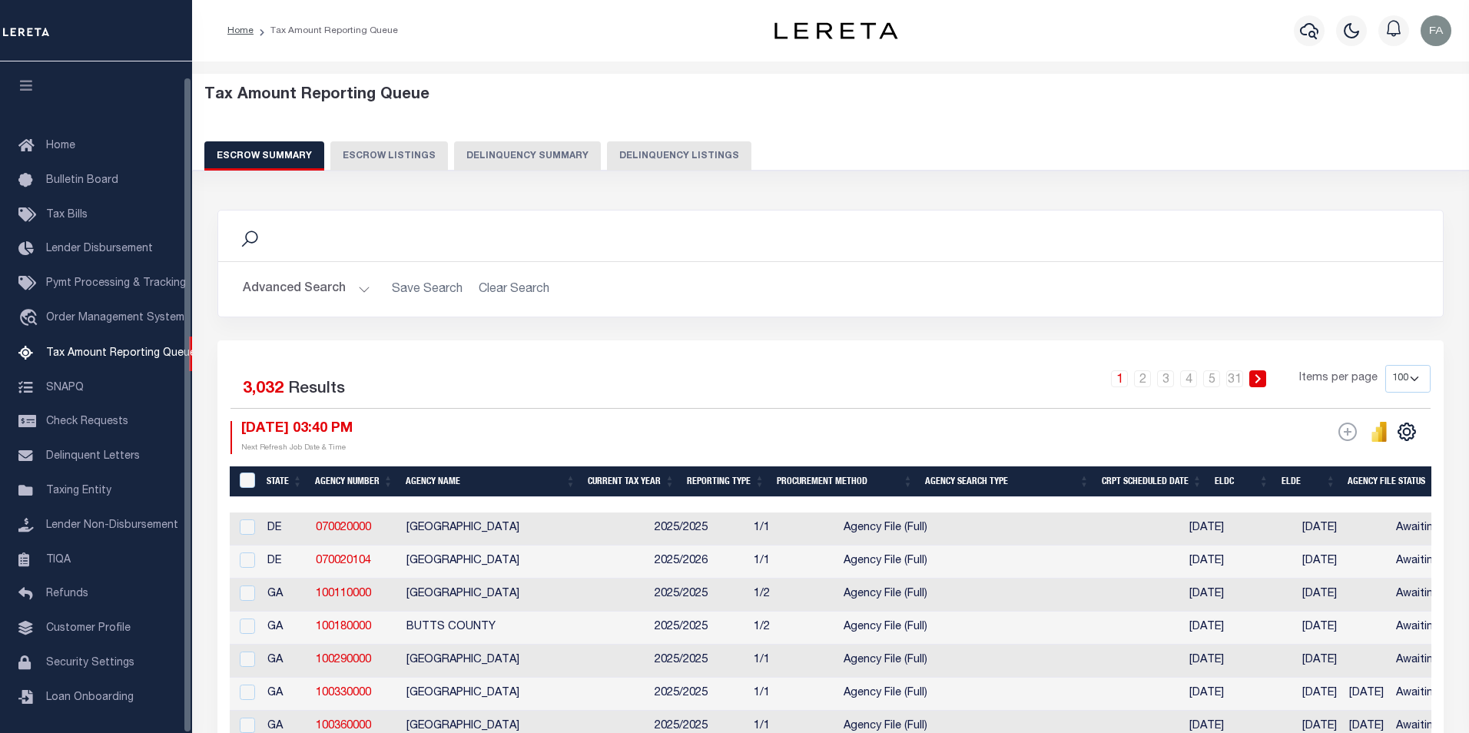
select select "100"
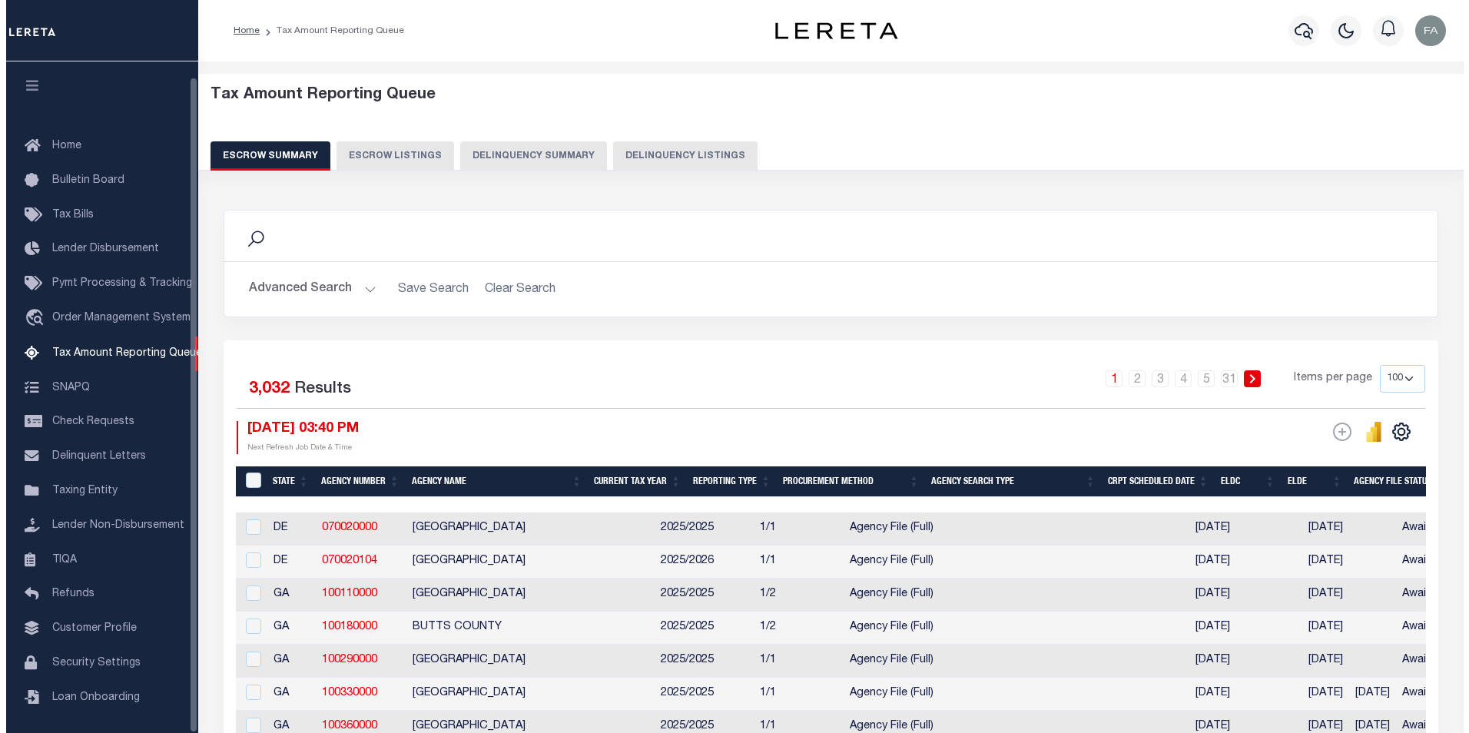
scroll to position [15, 0]
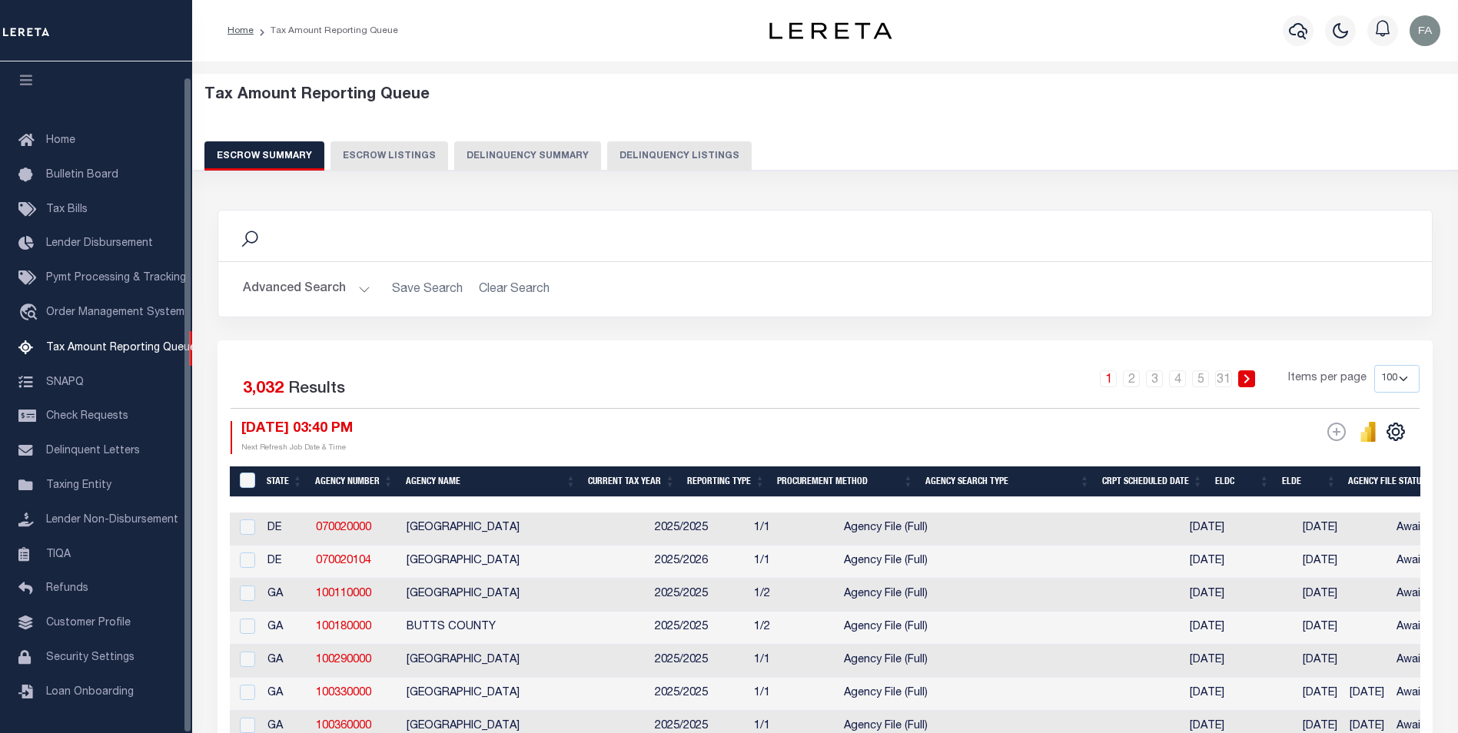
click at [378, 161] on button "Escrow Listings" at bounding box center [389, 155] width 118 height 29
select select "100"
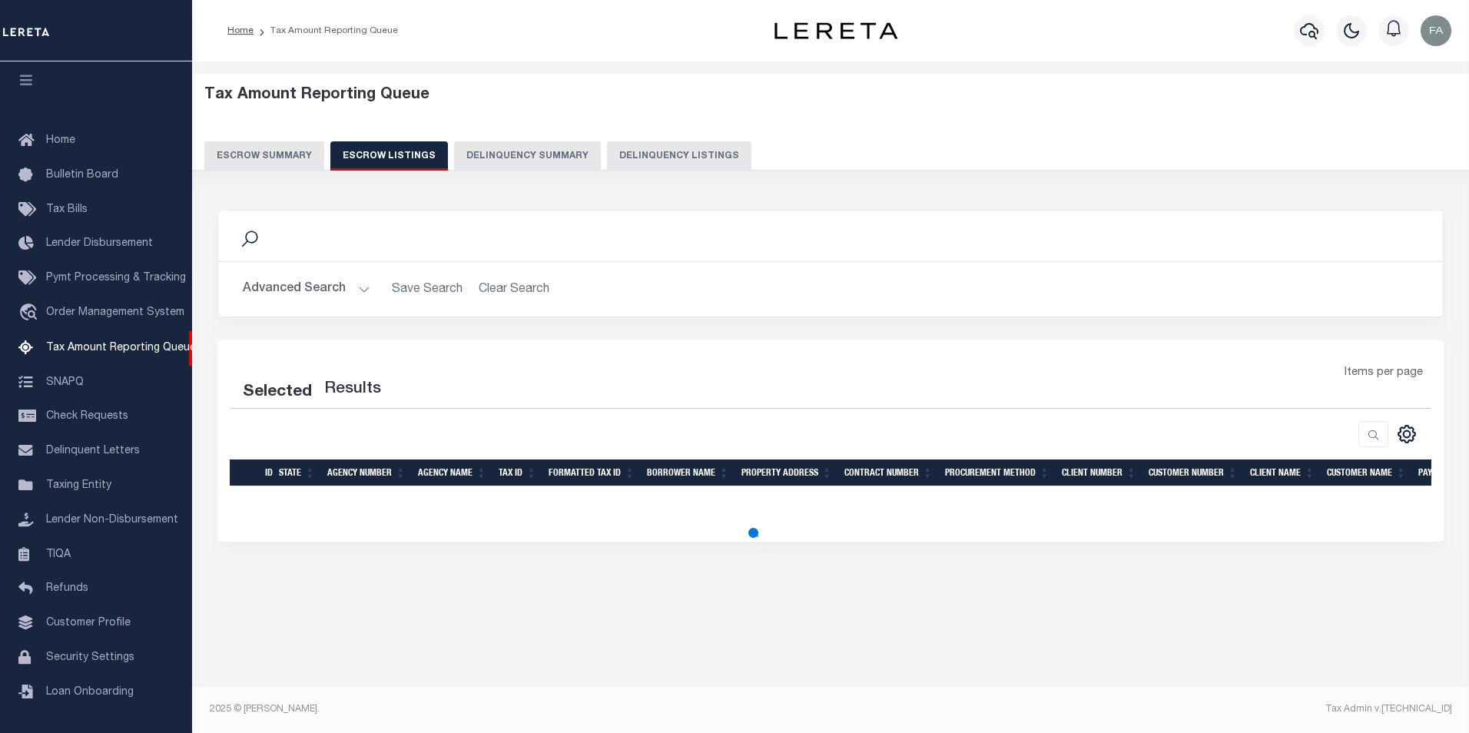
select select "100"
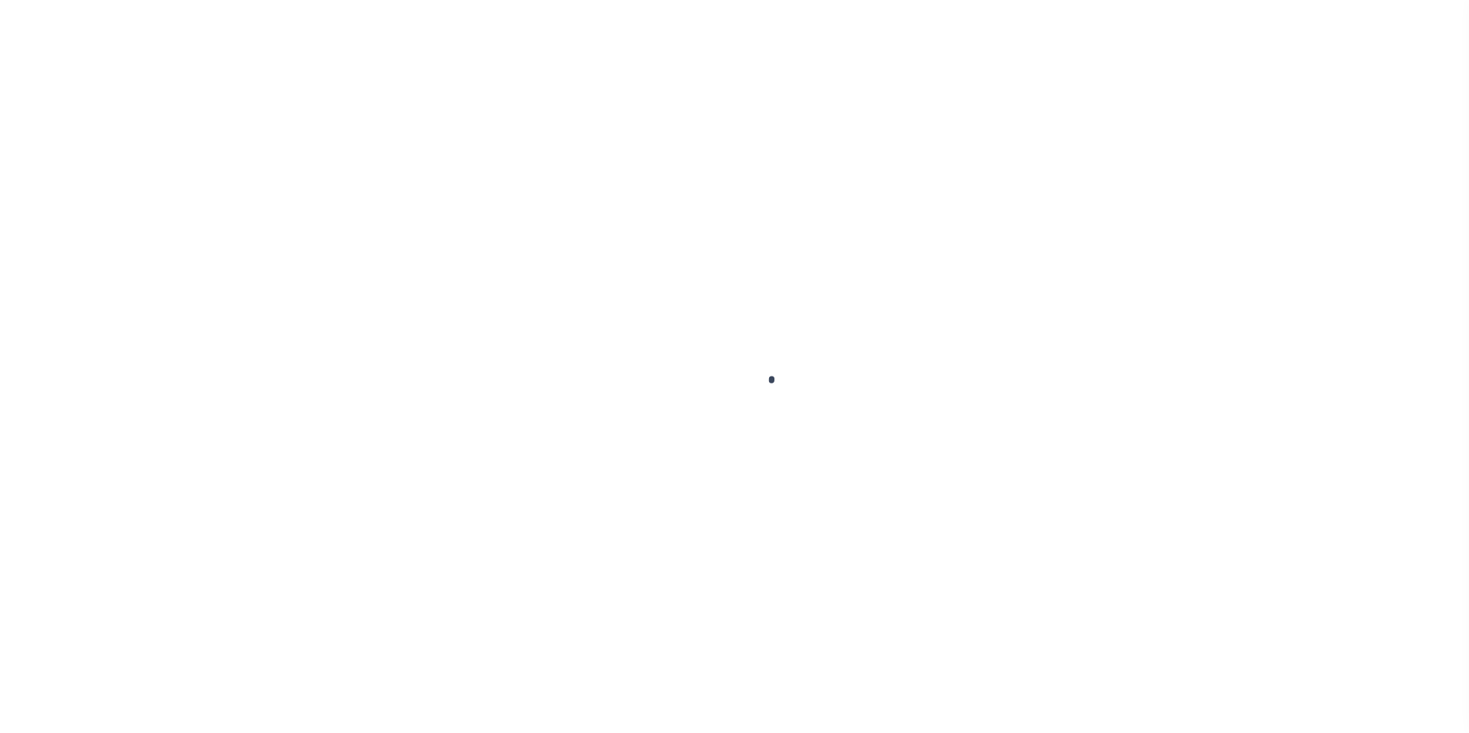
select select
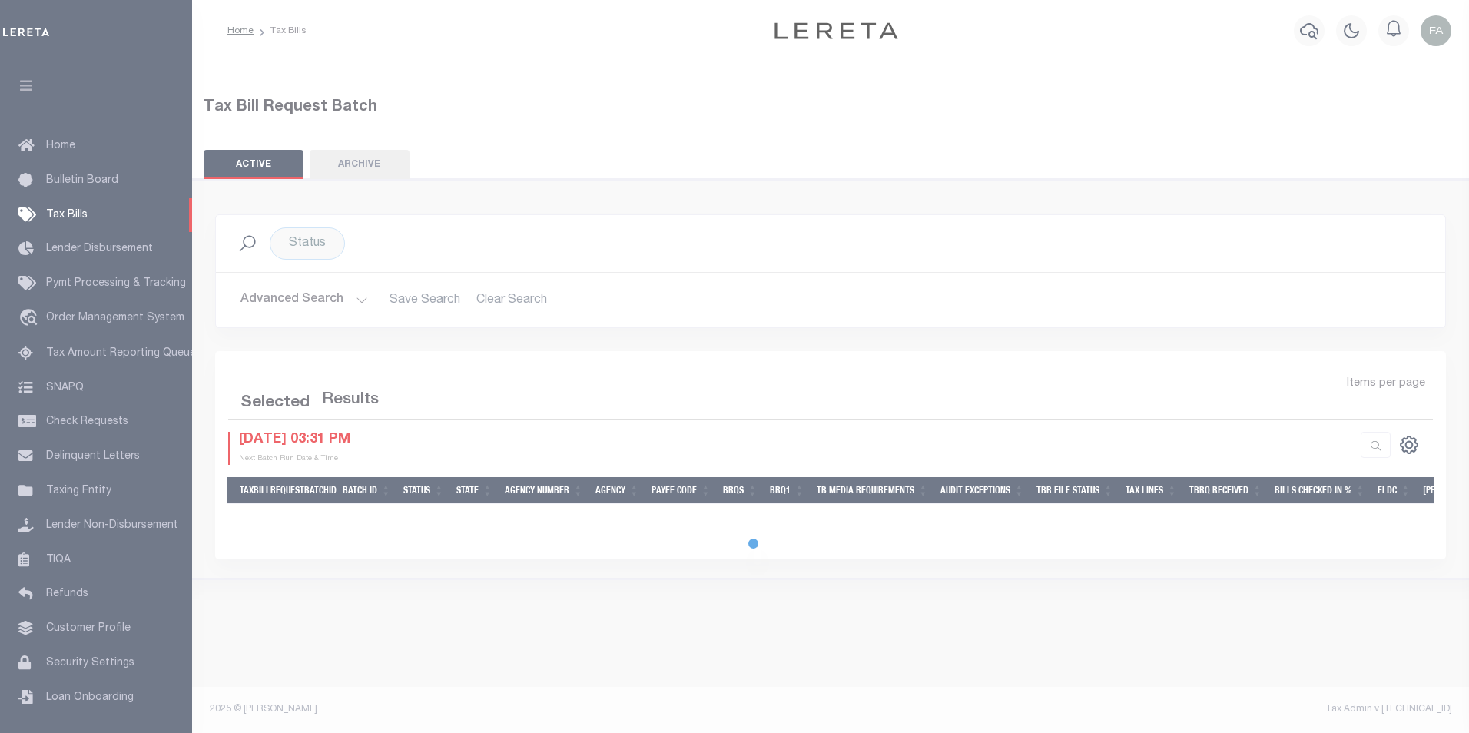
select select
